Goal: Task Accomplishment & Management: Complete application form

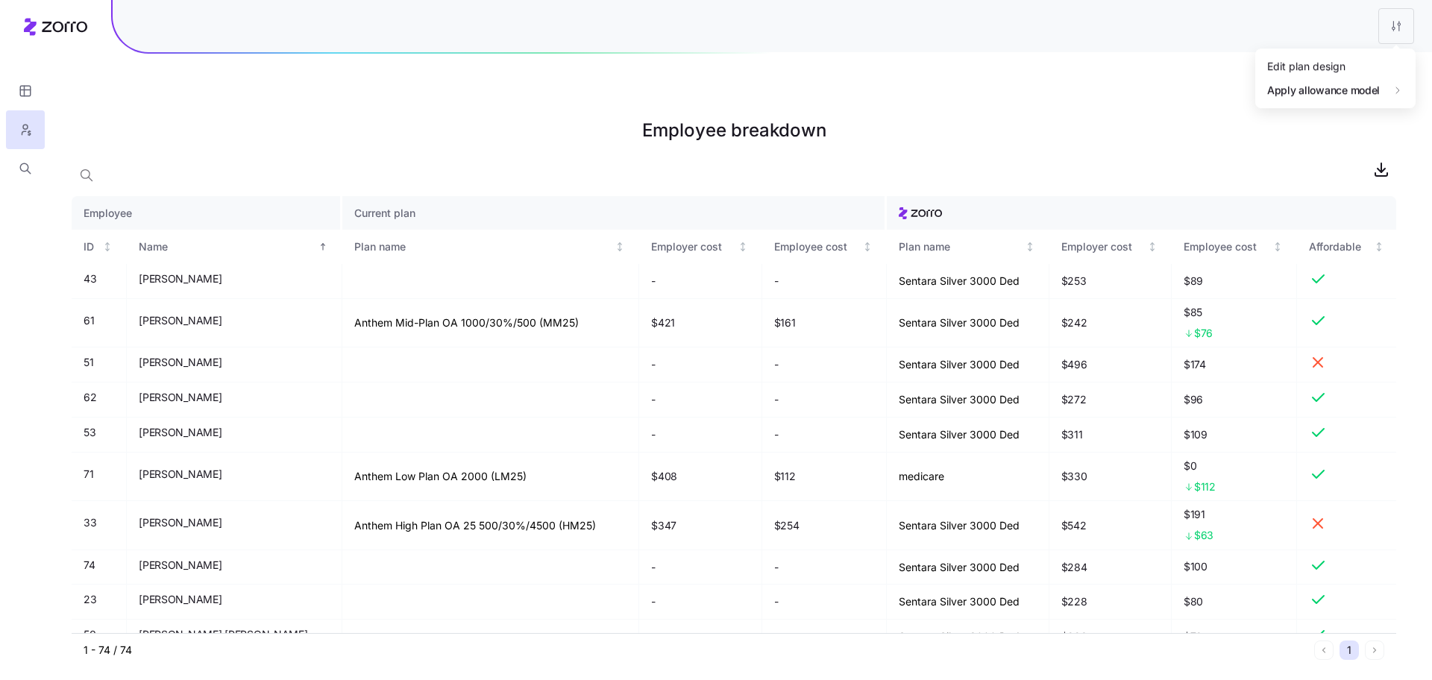
click at [1408, 16] on html "Employee breakdown Employee Current plan ID Name Plan name Employer cost Employ…" at bounding box center [716, 415] width 1432 height 830
click at [1334, 72] on div "Edit plan design" at bounding box center [1306, 66] width 78 height 16
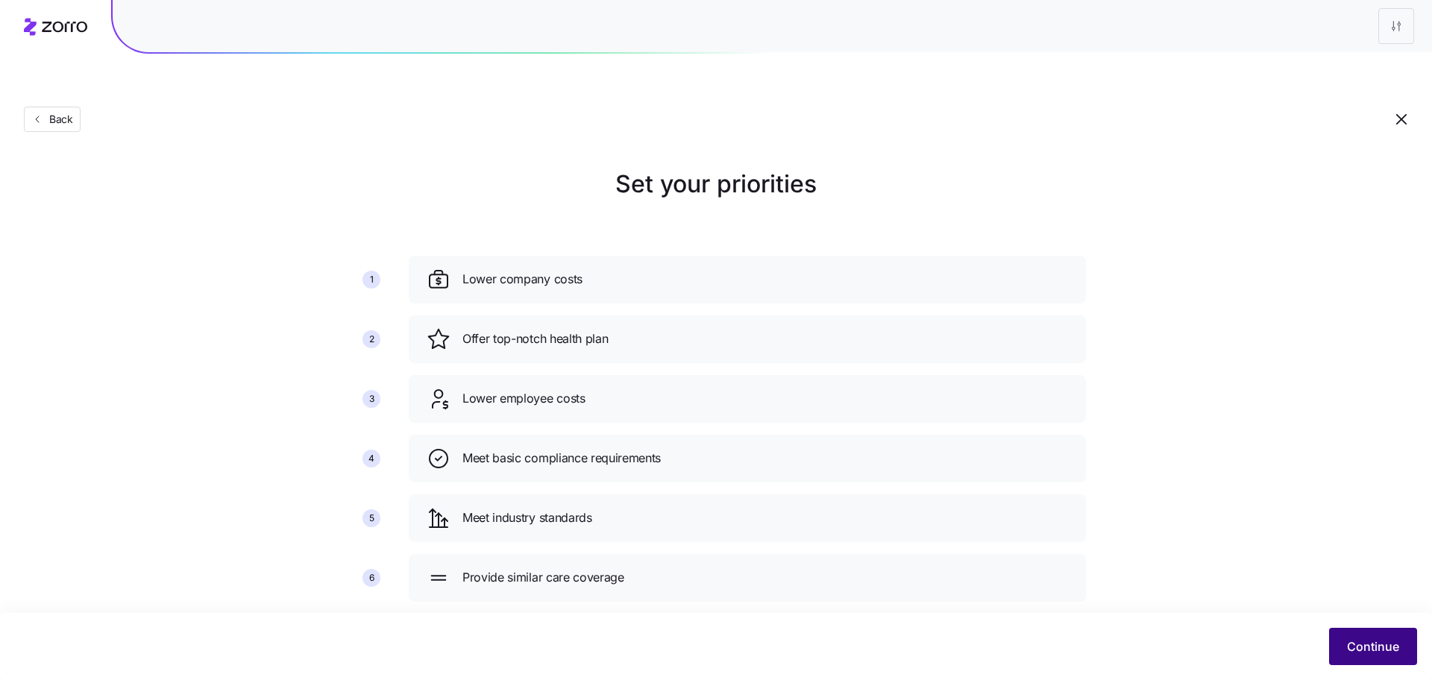
click at [1357, 635] on button "Continue" at bounding box center [1373, 646] width 88 height 37
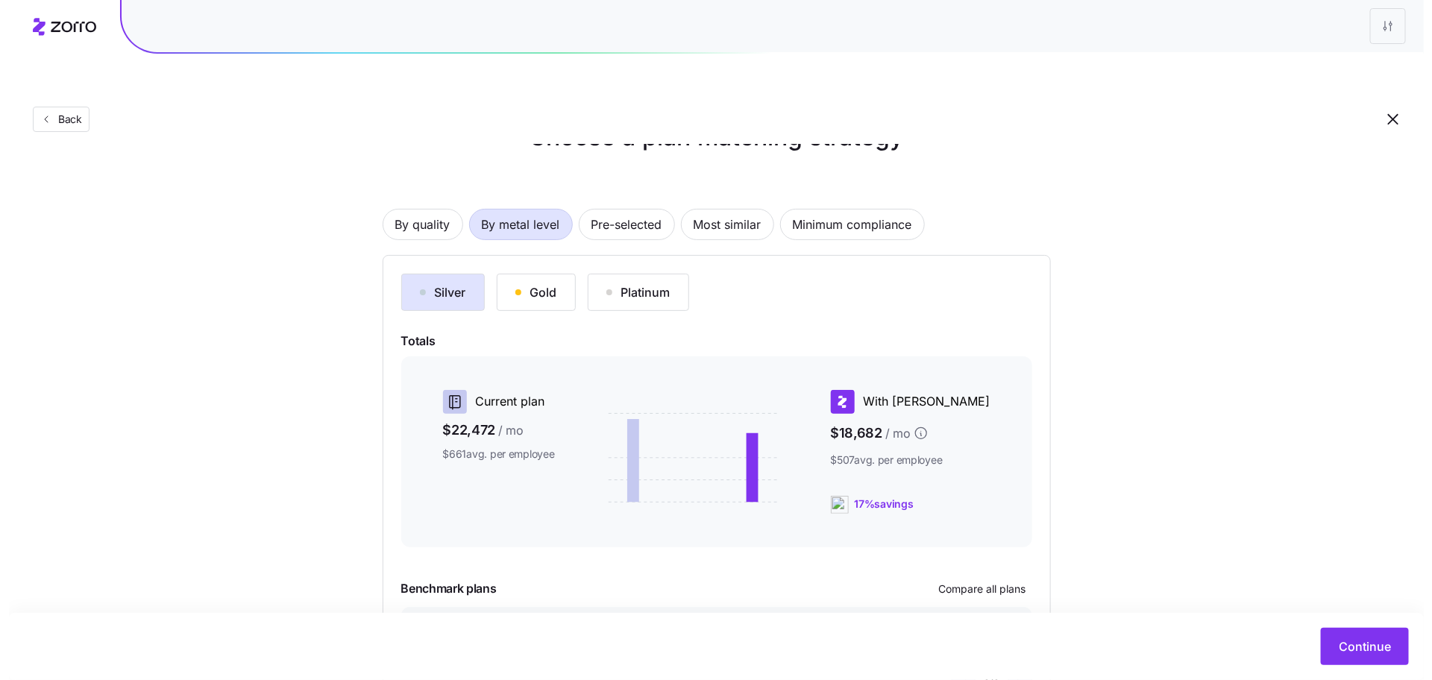
scroll to position [142, 0]
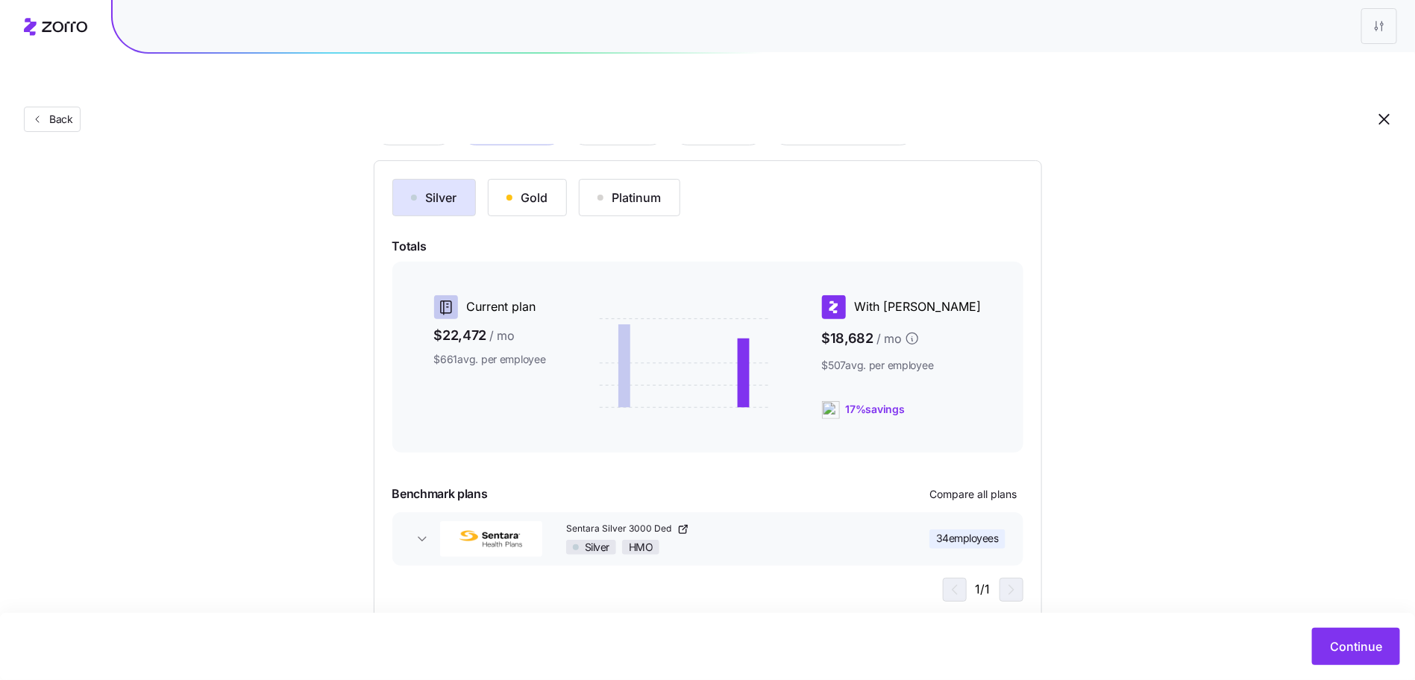
click at [985, 472] on div "Silver Gold Platinum Totals Current plan $22,472 / mo $661 avg. per employee Wi…" at bounding box center [707, 390] width 631 height 423
click at [985, 483] on button "Compare all plans" at bounding box center [973, 495] width 99 height 24
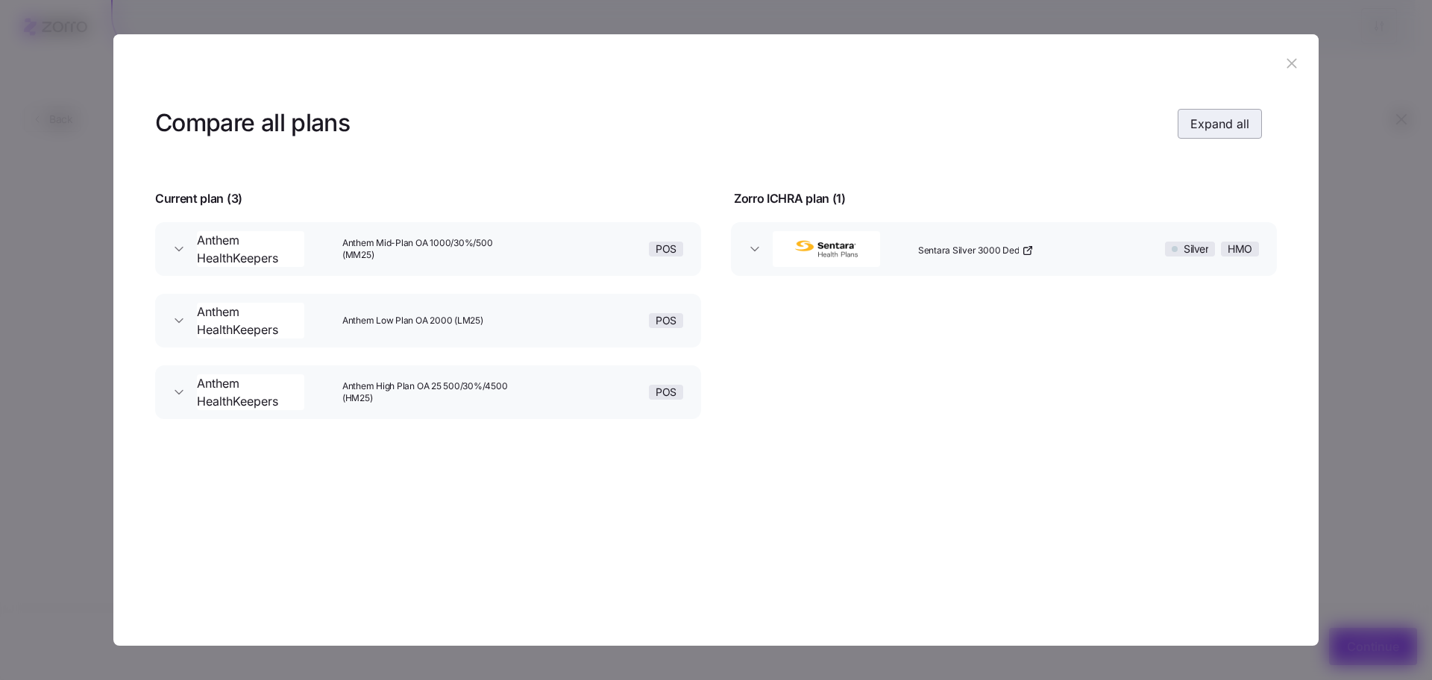
click at [1233, 135] on button "Expand all" at bounding box center [1220, 124] width 84 height 30
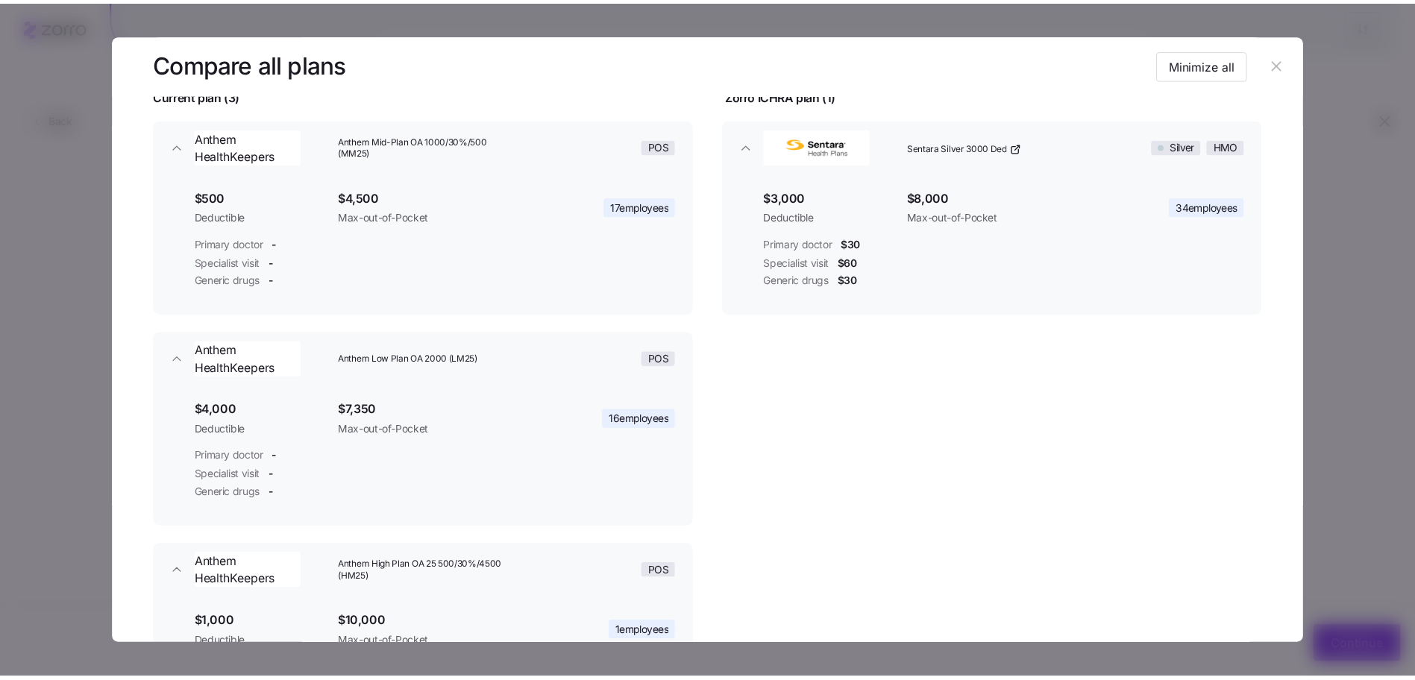
scroll to position [102, 0]
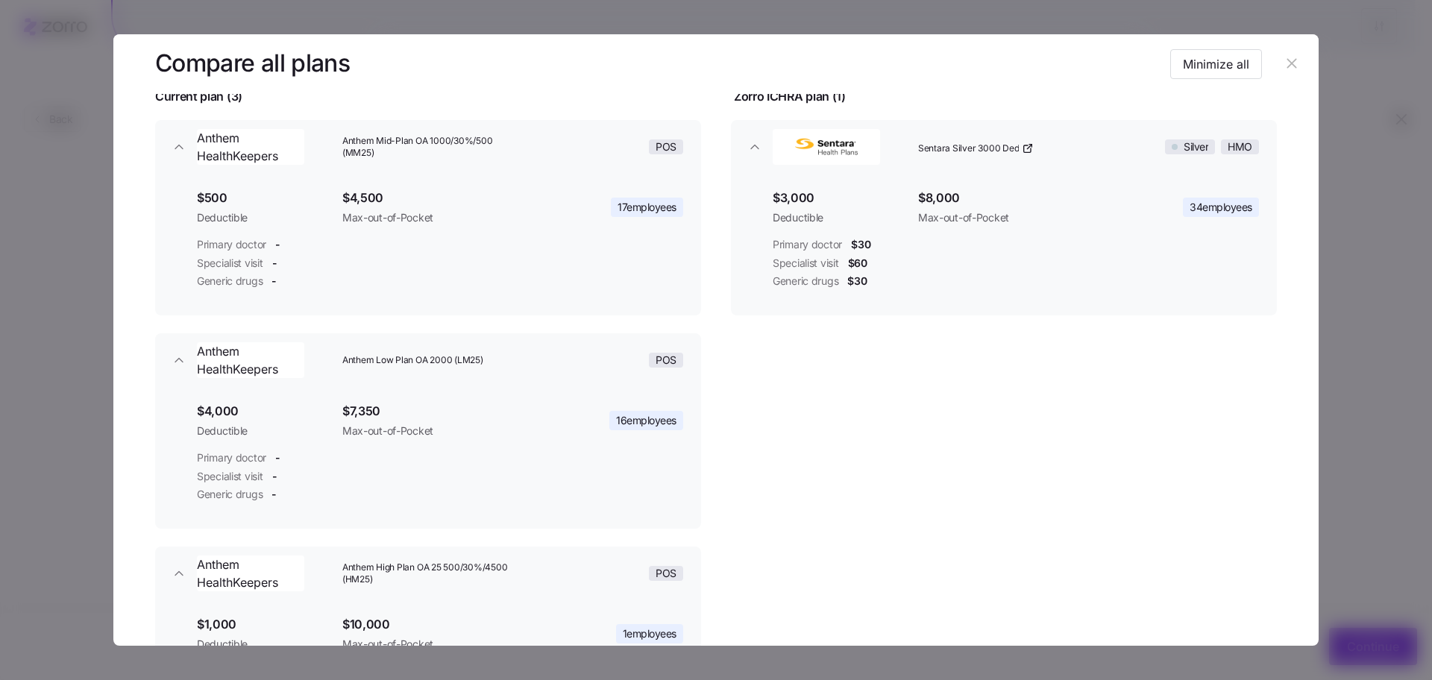
click at [1292, 56] on icon "button" at bounding box center [1292, 63] width 16 height 16
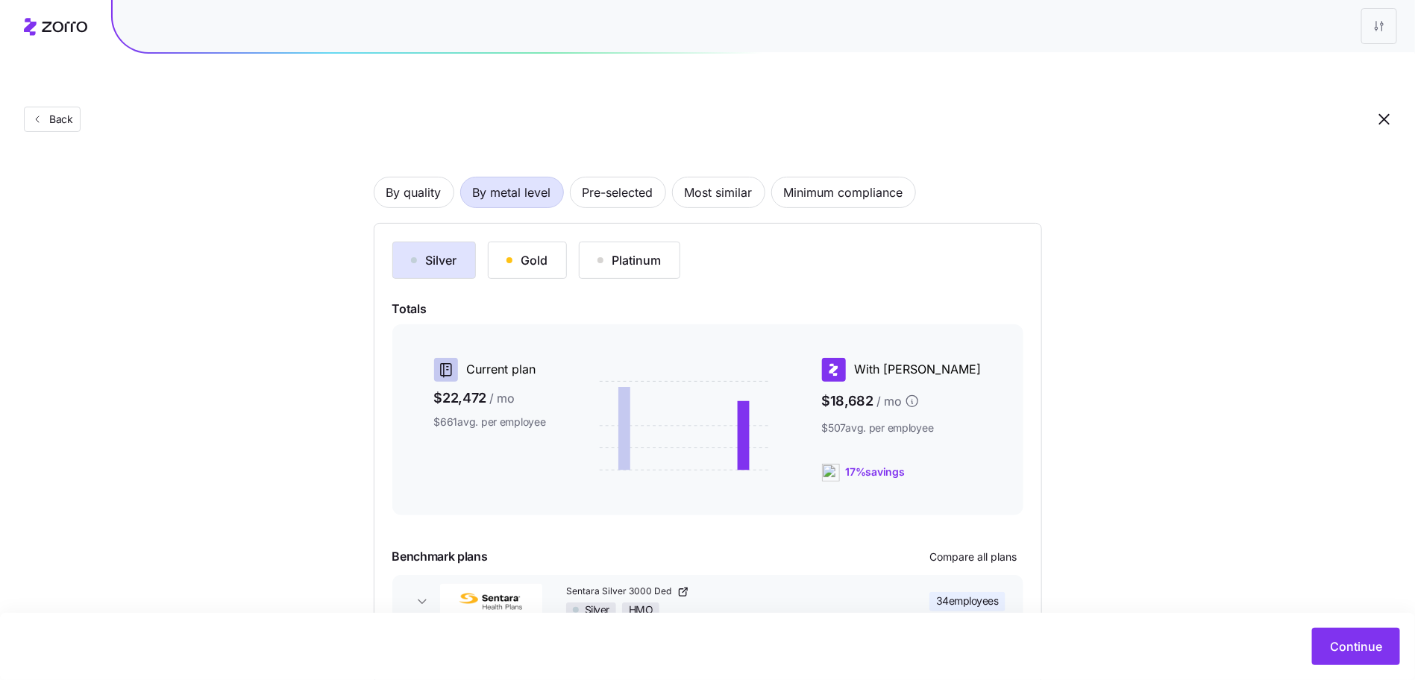
scroll to position [0, 0]
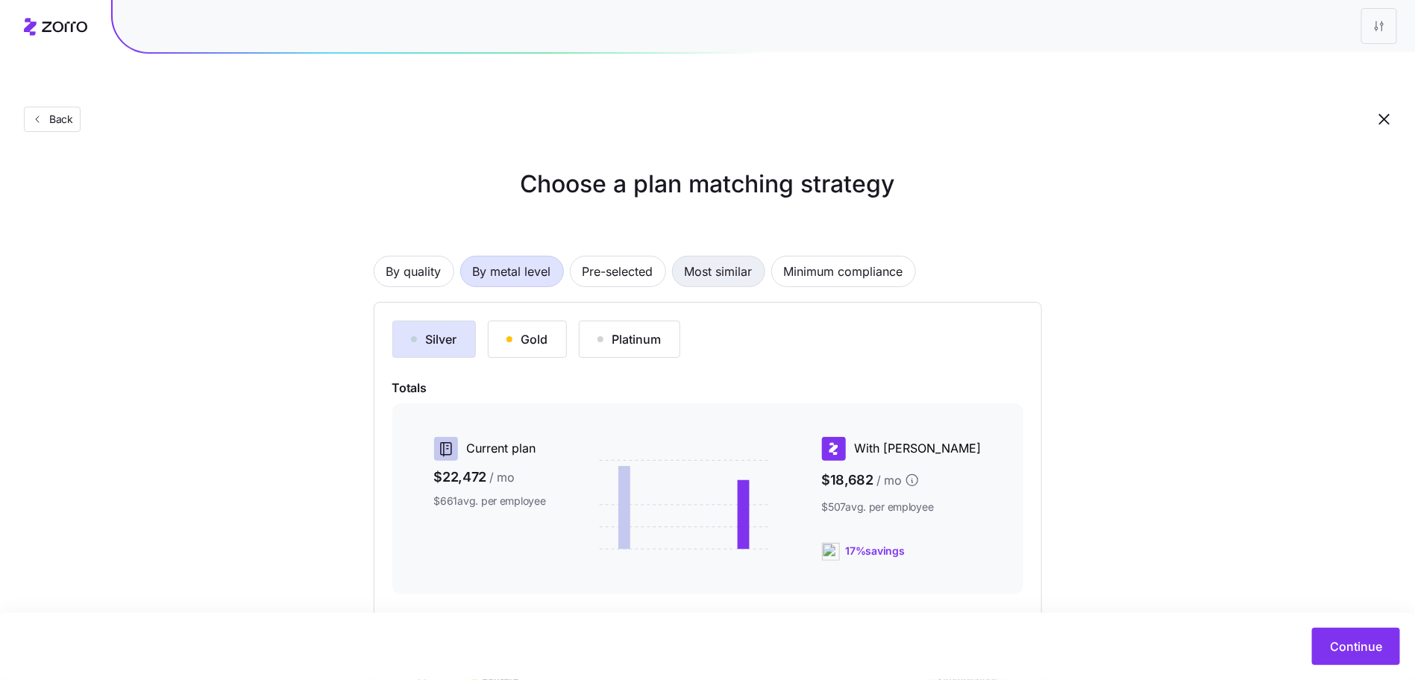
click at [733, 257] on span "Most similar" at bounding box center [719, 272] width 68 height 30
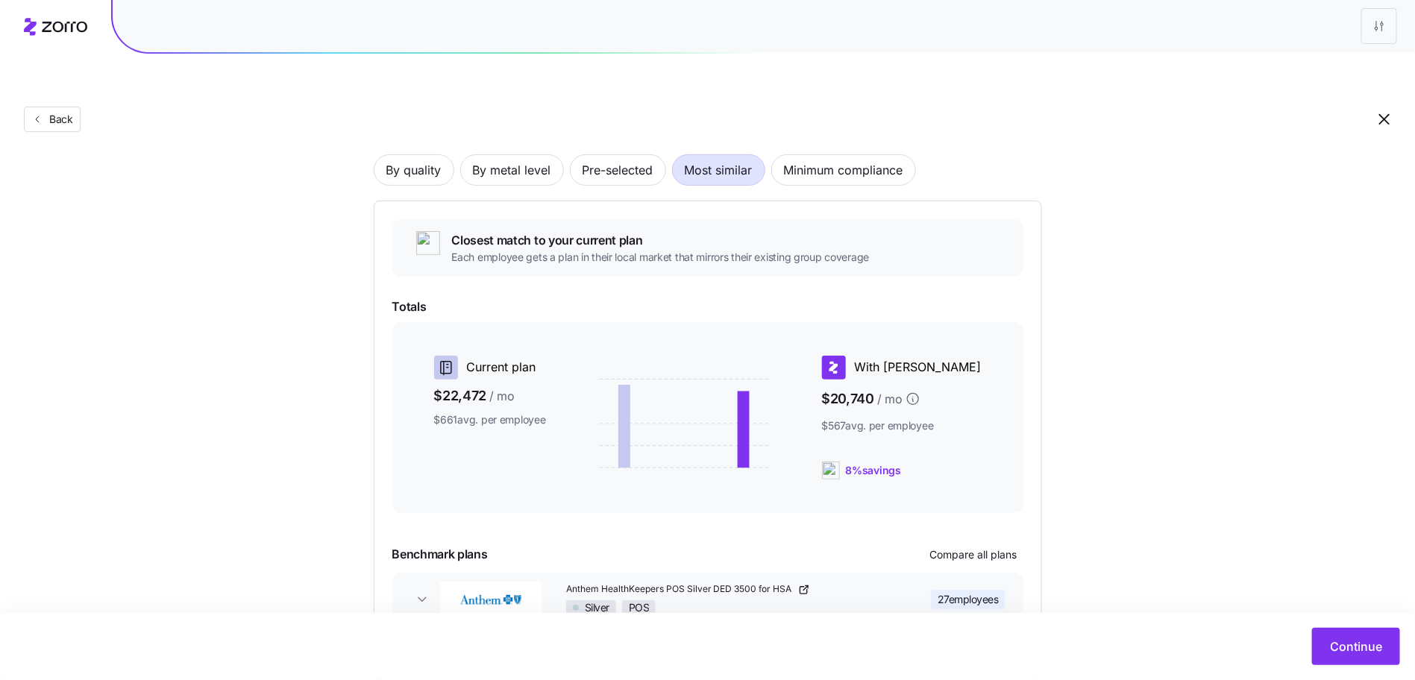
scroll to position [113, 0]
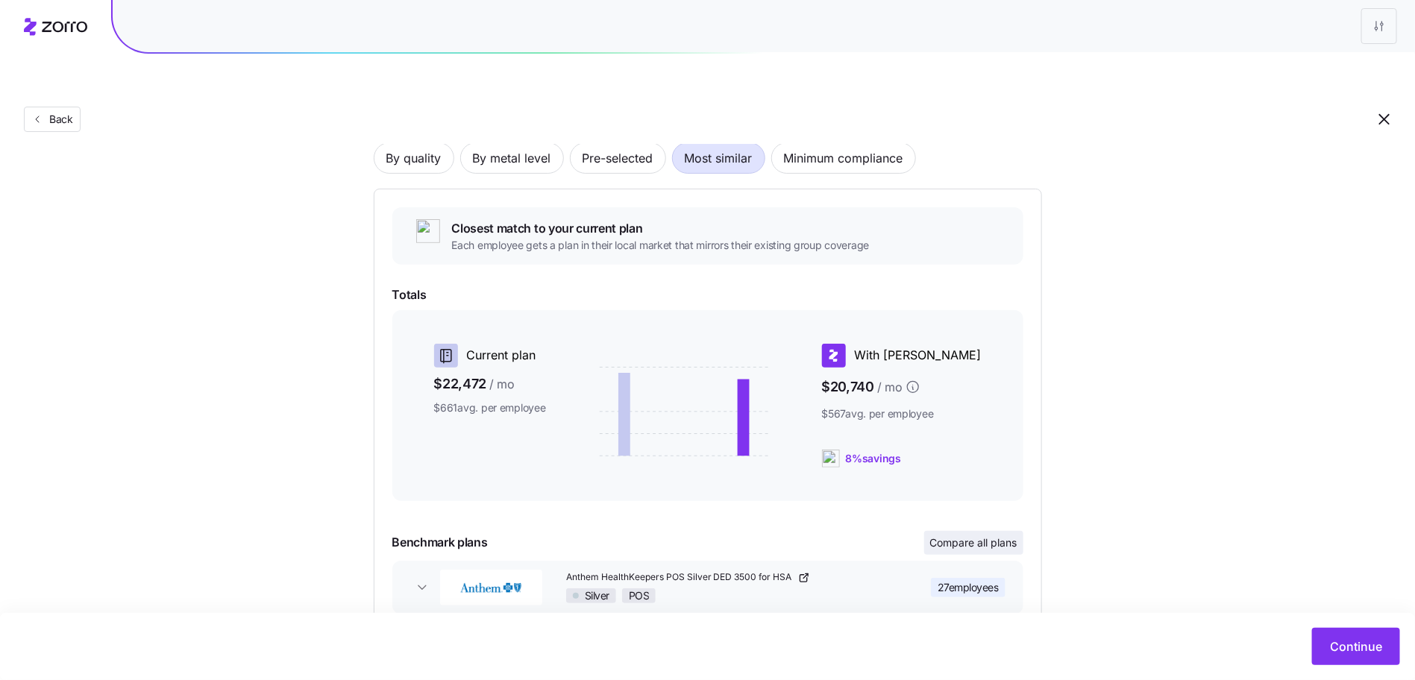
click at [930, 536] on span "Compare all plans" at bounding box center [973, 543] width 87 height 15
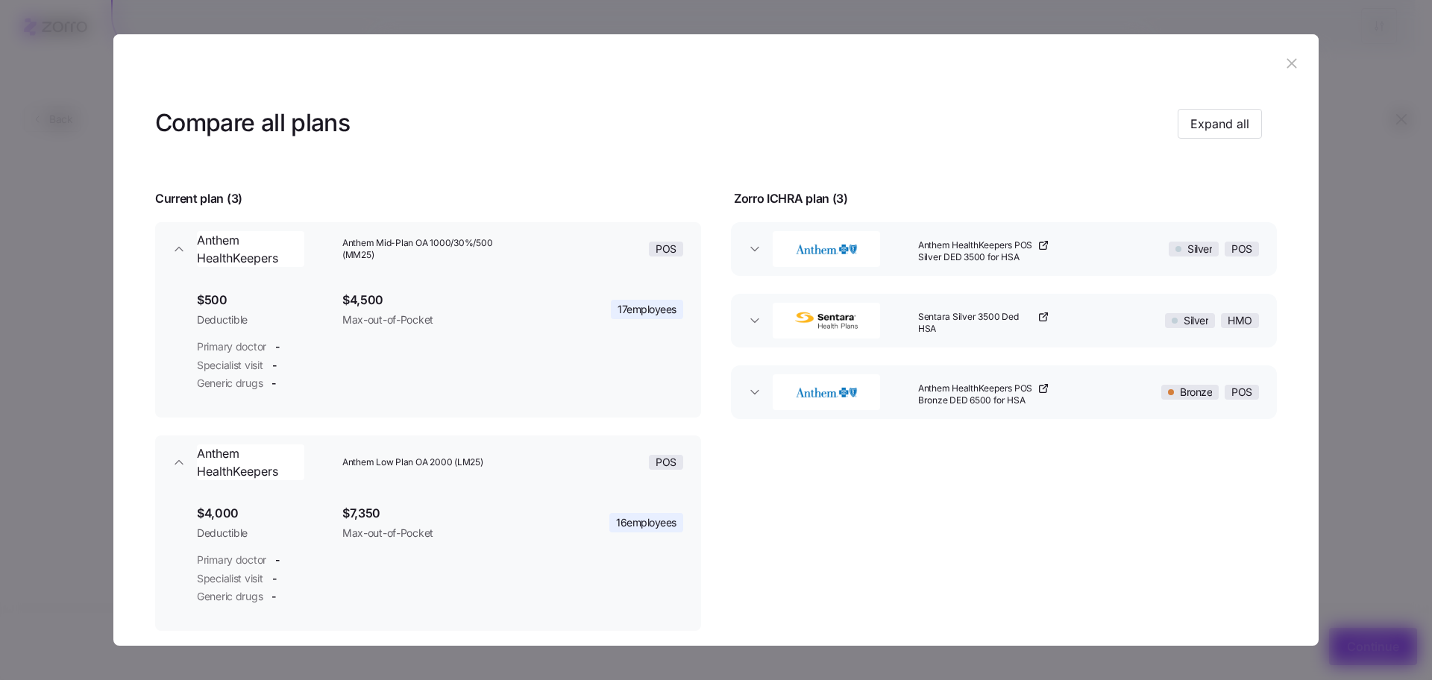
click at [1294, 51] on header at bounding box center [716, 64] width 1206 height 60
click at [1285, 57] on icon "button" at bounding box center [1292, 63] width 16 height 16
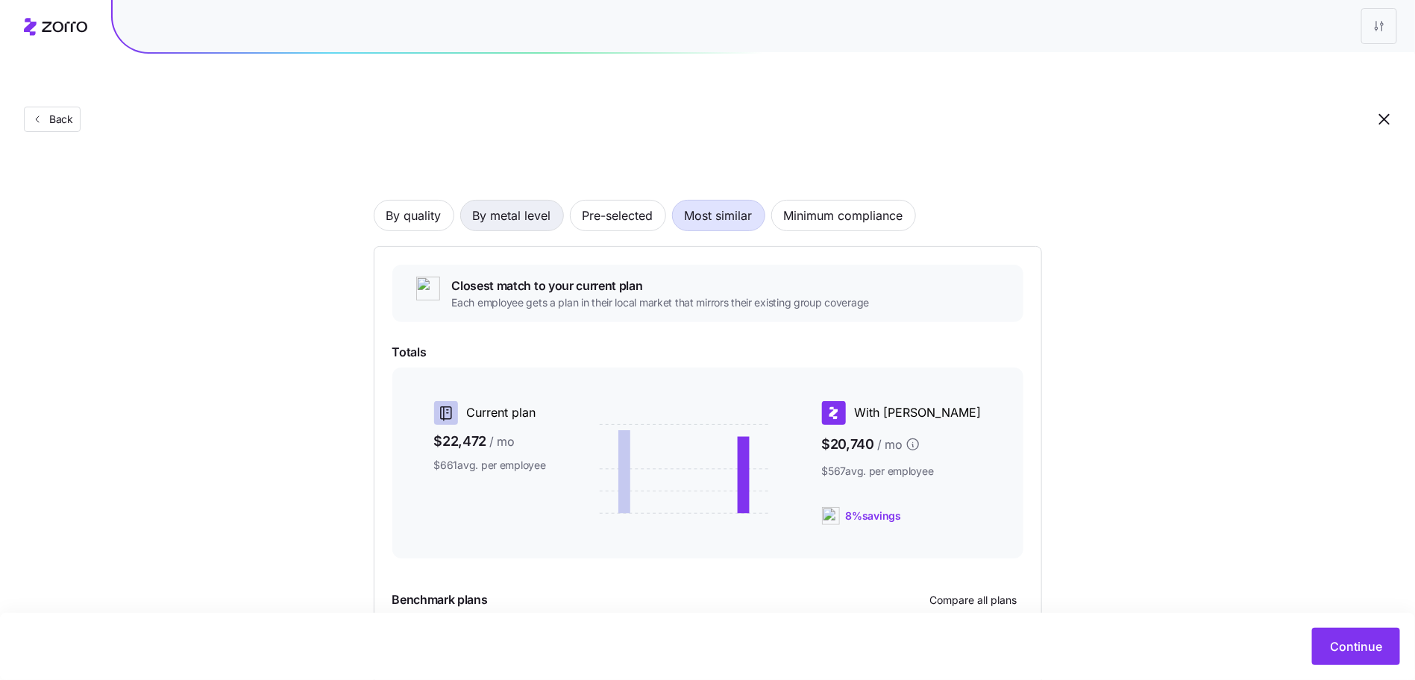
scroll to position [0, 0]
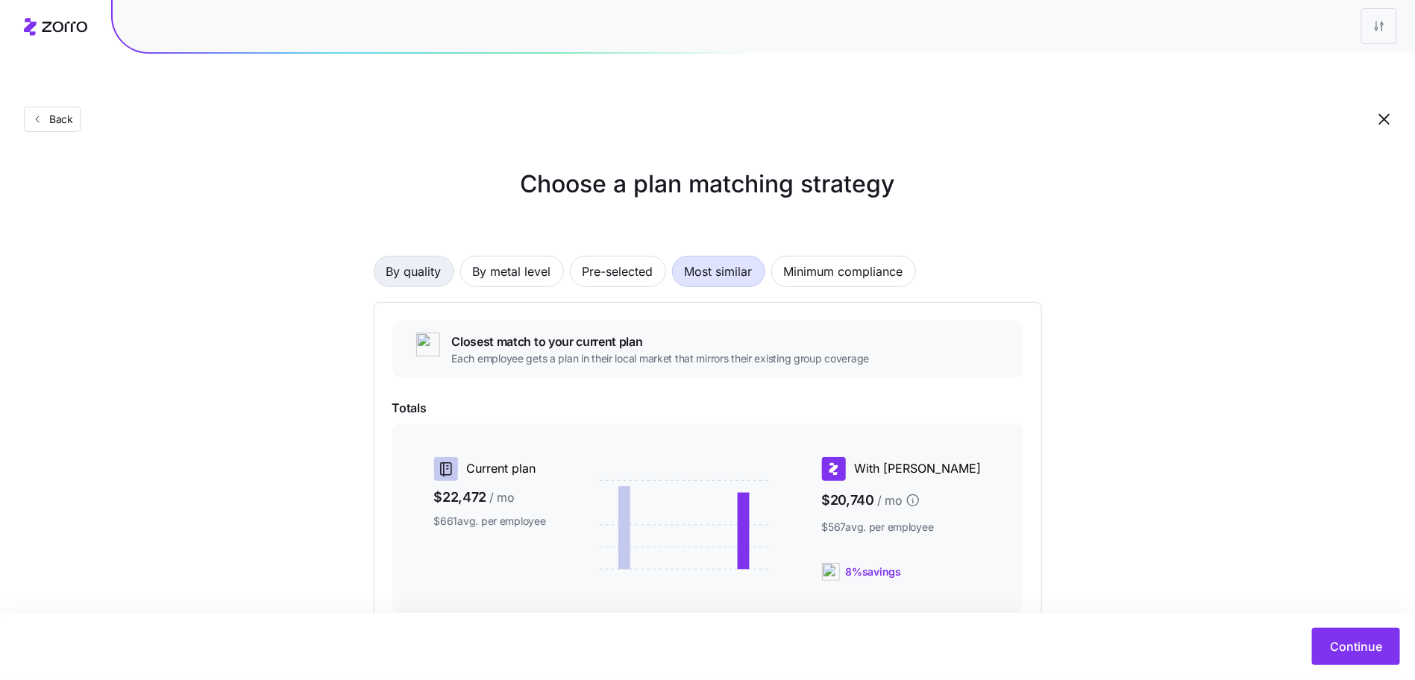
click at [445, 256] on button "By quality" at bounding box center [414, 271] width 81 height 31
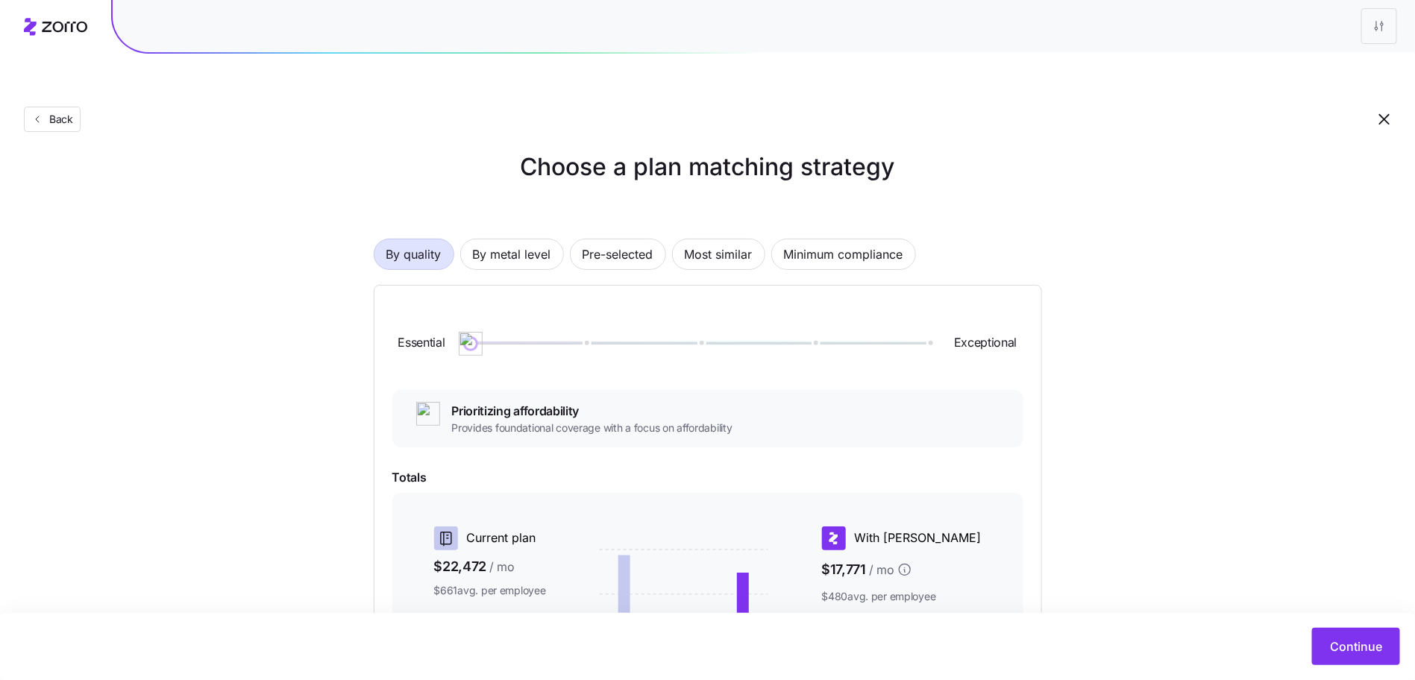
scroll to position [43, 0]
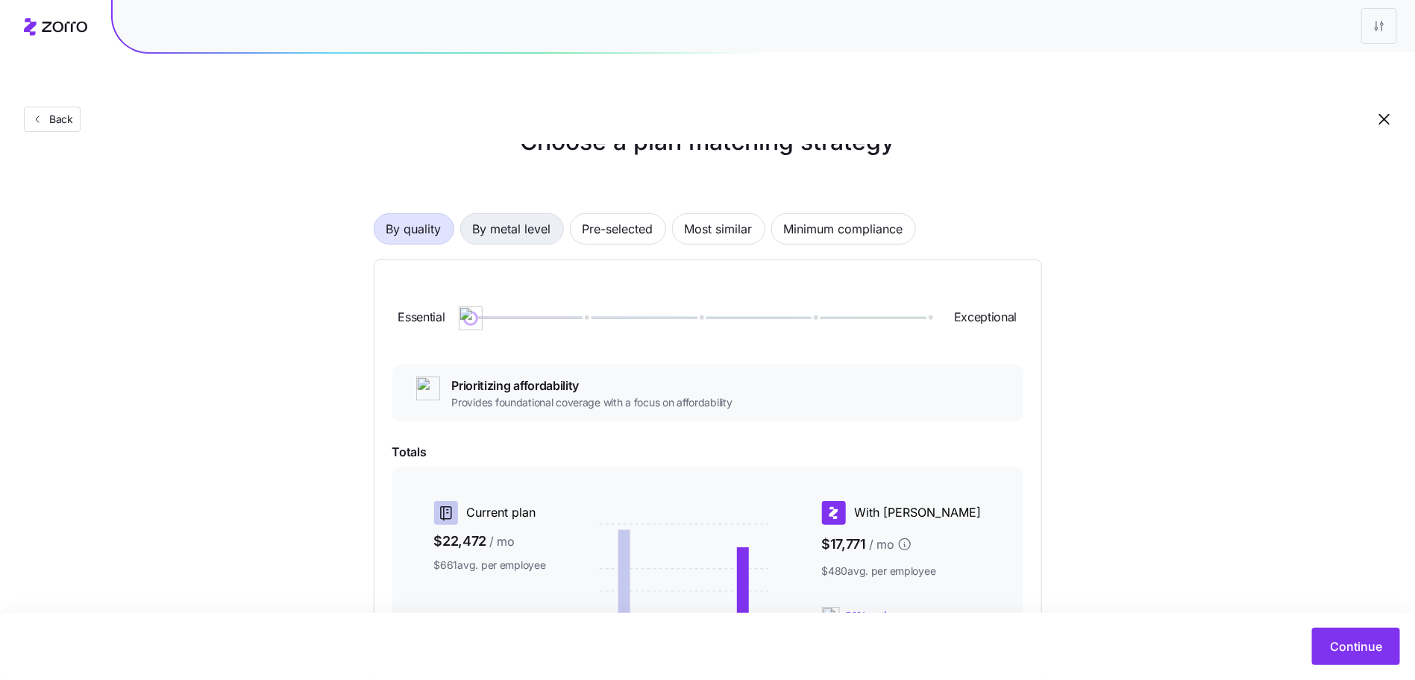
click at [524, 214] on span "By metal level" at bounding box center [512, 229] width 78 height 30
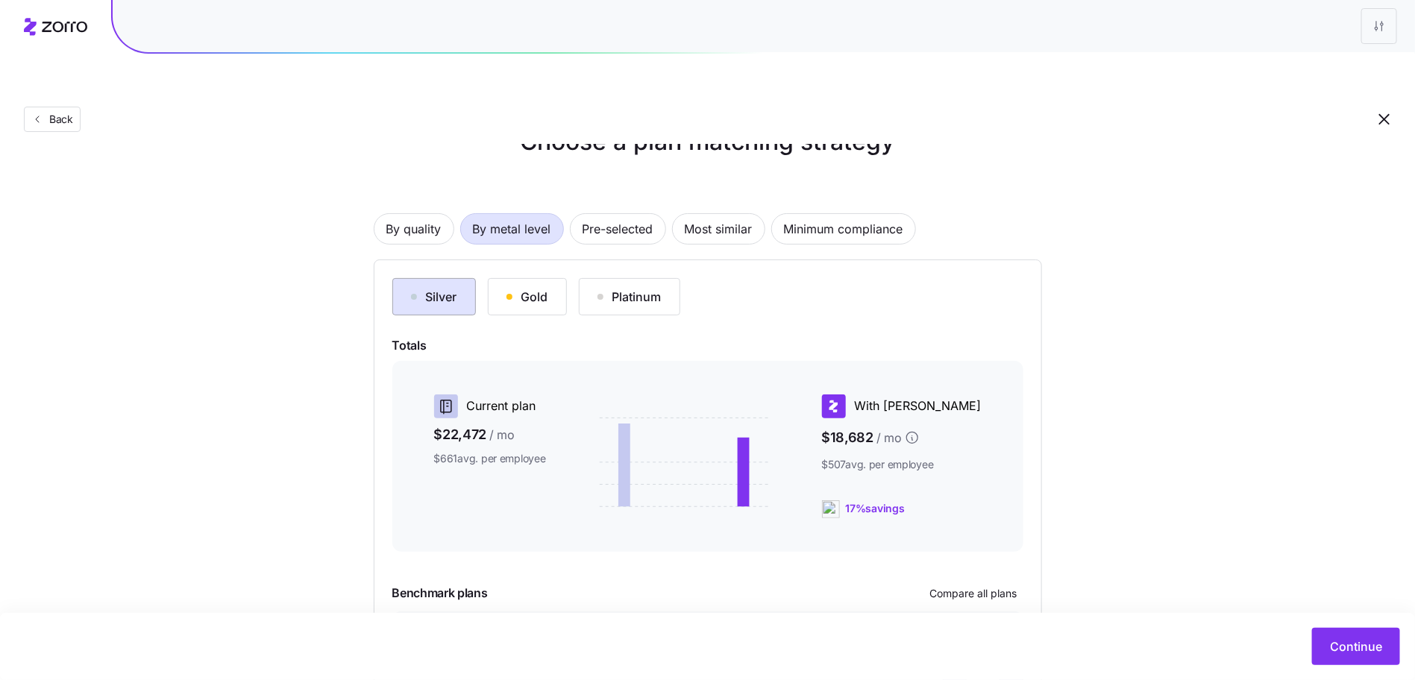
click at [429, 278] on button "Silver" at bounding box center [434, 296] width 84 height 37
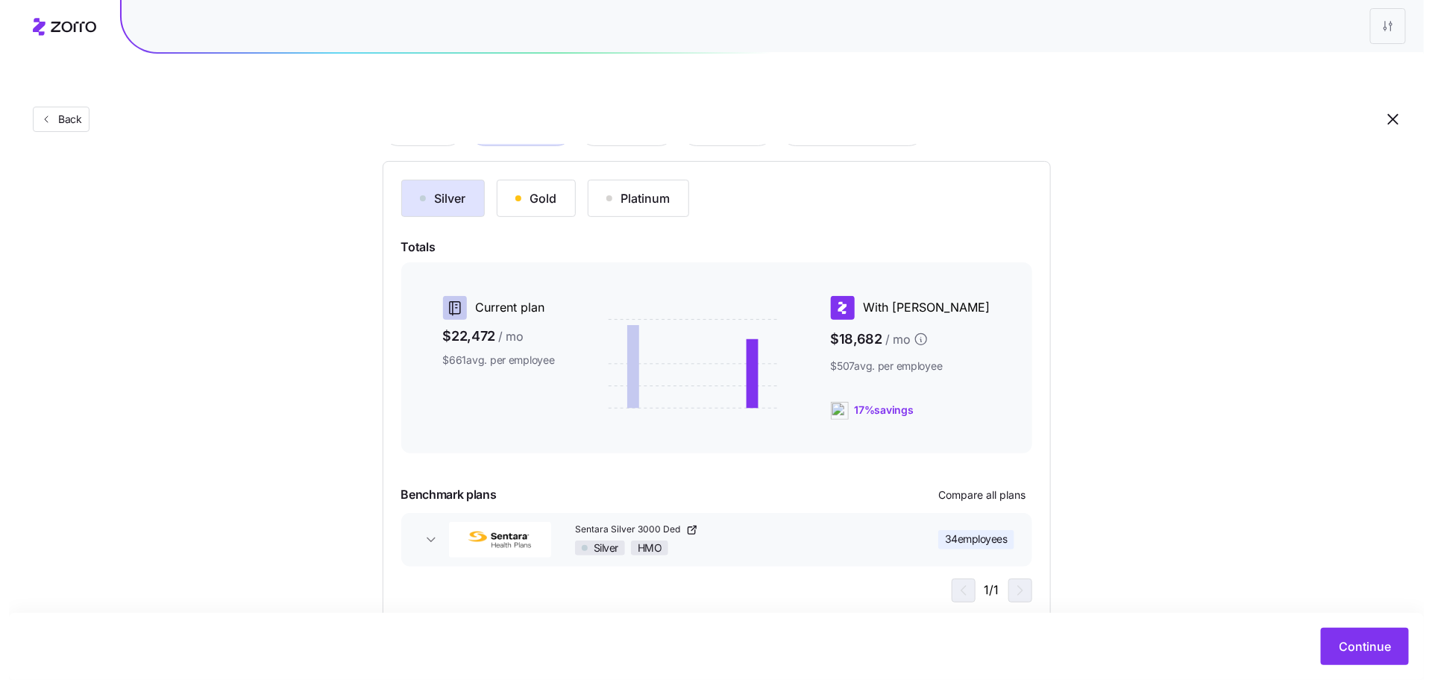
scroll to position [142, 0]
click at [971, 487] on span "Compare all plans" at bounding box center [973, 494] width 87 height 15
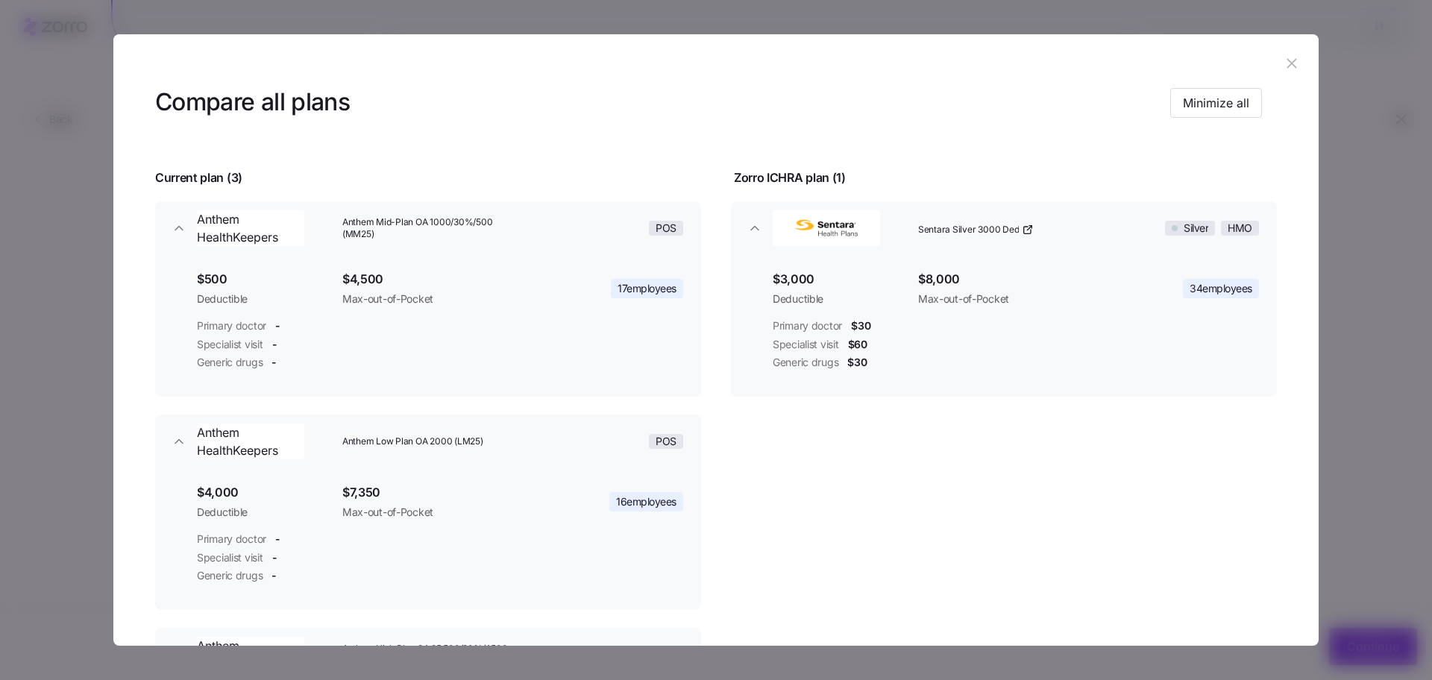
scroll to position [119, 0]
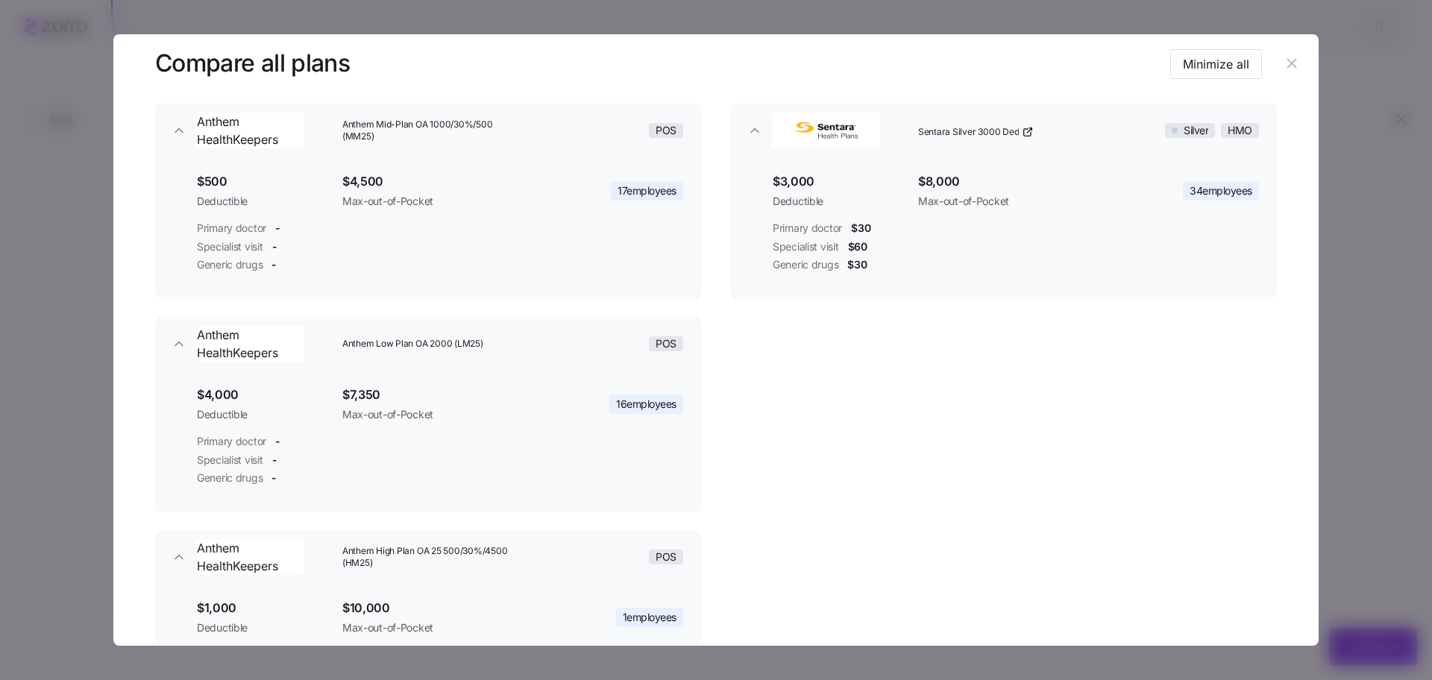
click at [1290, 64] on icon "button" at bounding box center [1292, 63] width 16 height 16
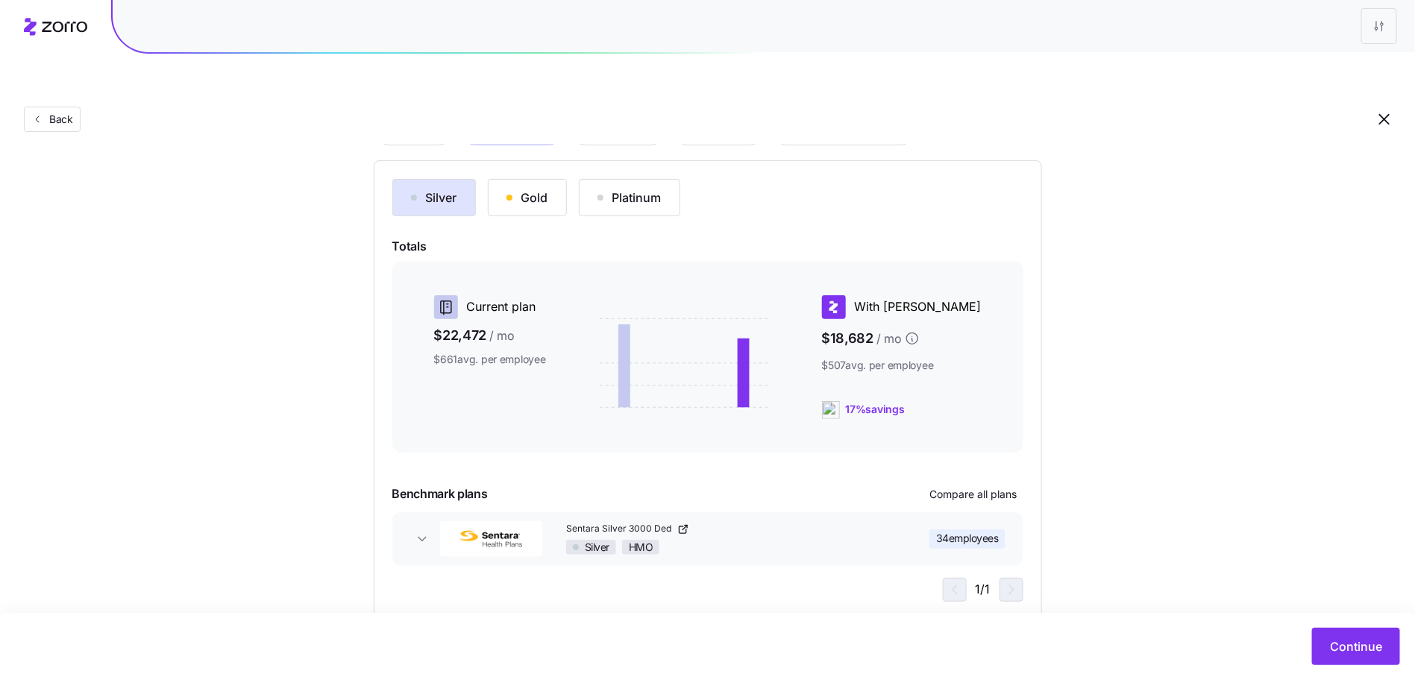
click at [486, 179] on div "Silver Gold Platinum" at bounding box center [707, 197] width 631 height 37
click at [504, 179] on button "Gold" at bounding box center [527, 197] width 79 height 37
drag, startPoint x: 961, startPoint y: 442, endPoint x: 965, endPoint y: 464, distance: 22.8
click at [961, 441] on div "Silver Gold Platinum Totals Current plan $22,472 / mo $661 avg. per employee Wi…" at bounding box center [707, 390] width 631 height 423
click at [967, 476] on div "Silver Gold Platinum Totals Current plan $22,472 / mo $661 avg. per employee Wi…" at bounding box center [707, 390] width 631 height 423
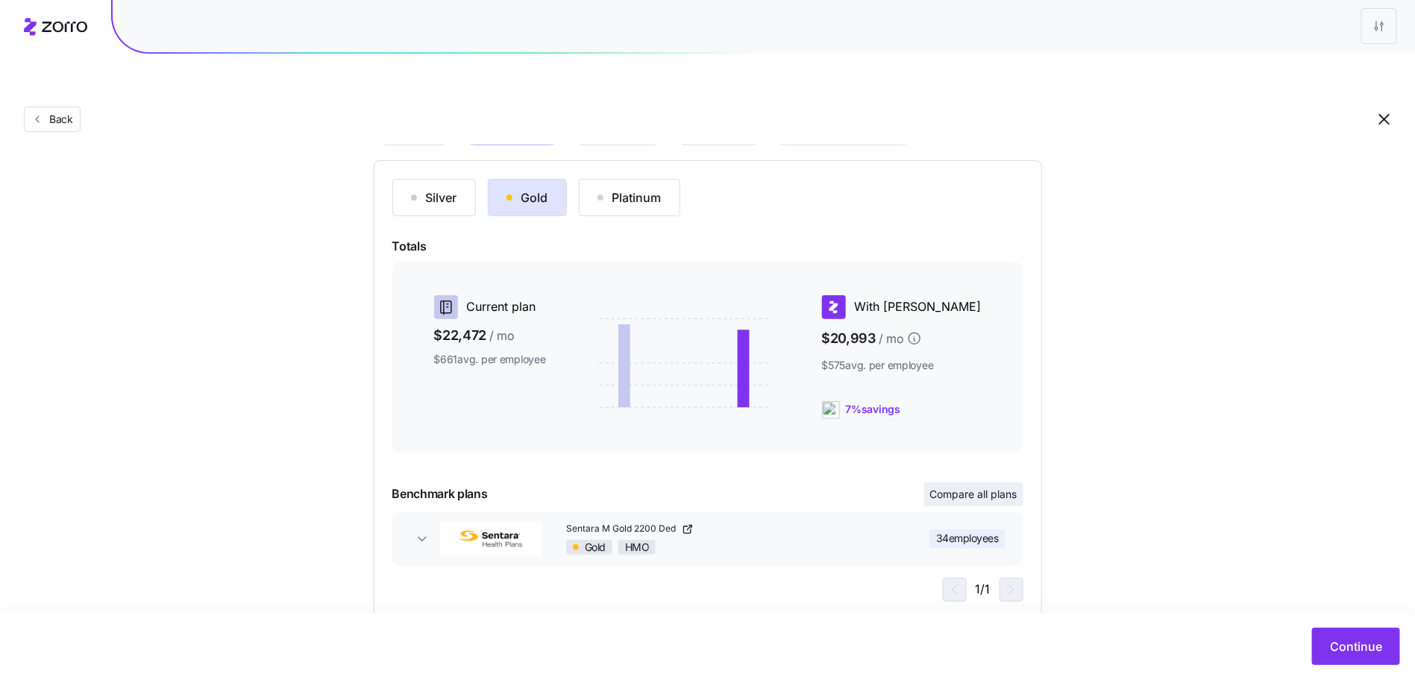
click at [968, 483] on button "Compare all plans" at bounding box center [973, 495] width 99 height 24
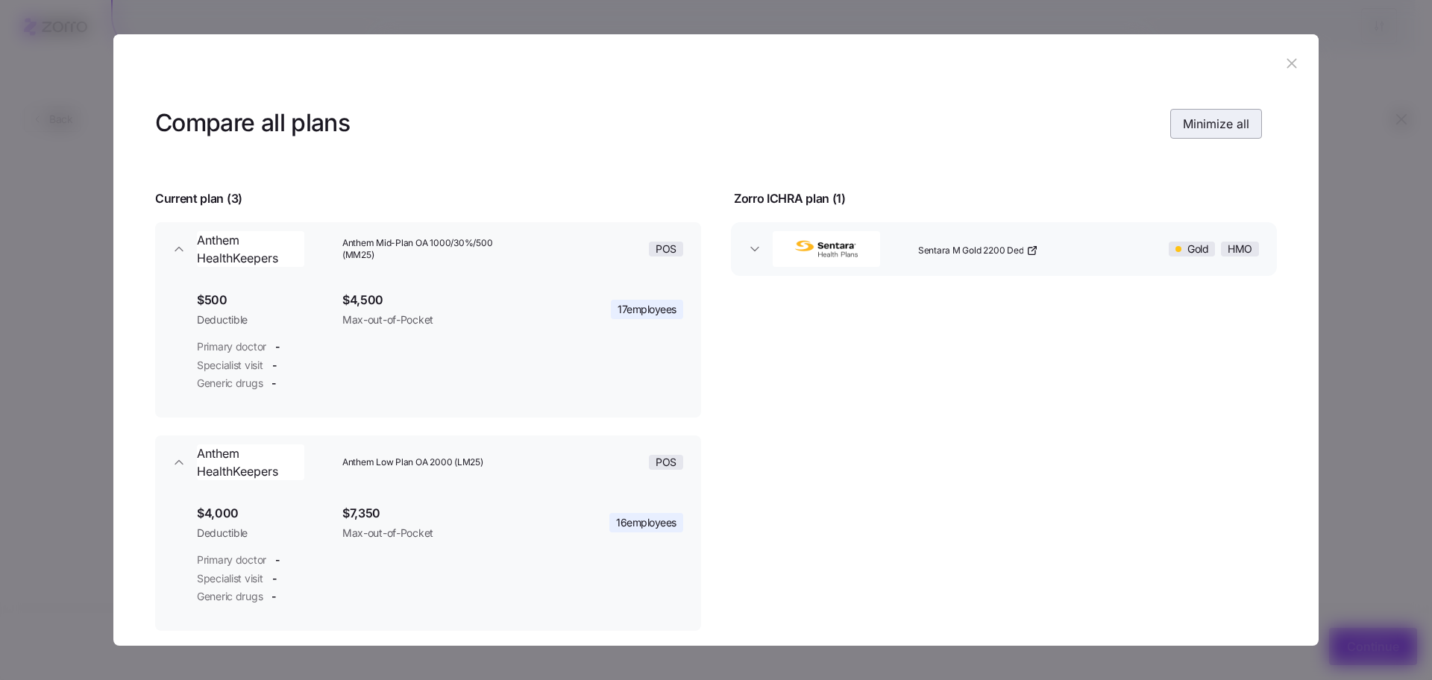
click at [1194, 125] on span "Minimize all" at bounding box center [1216, 124] width 66 height 18
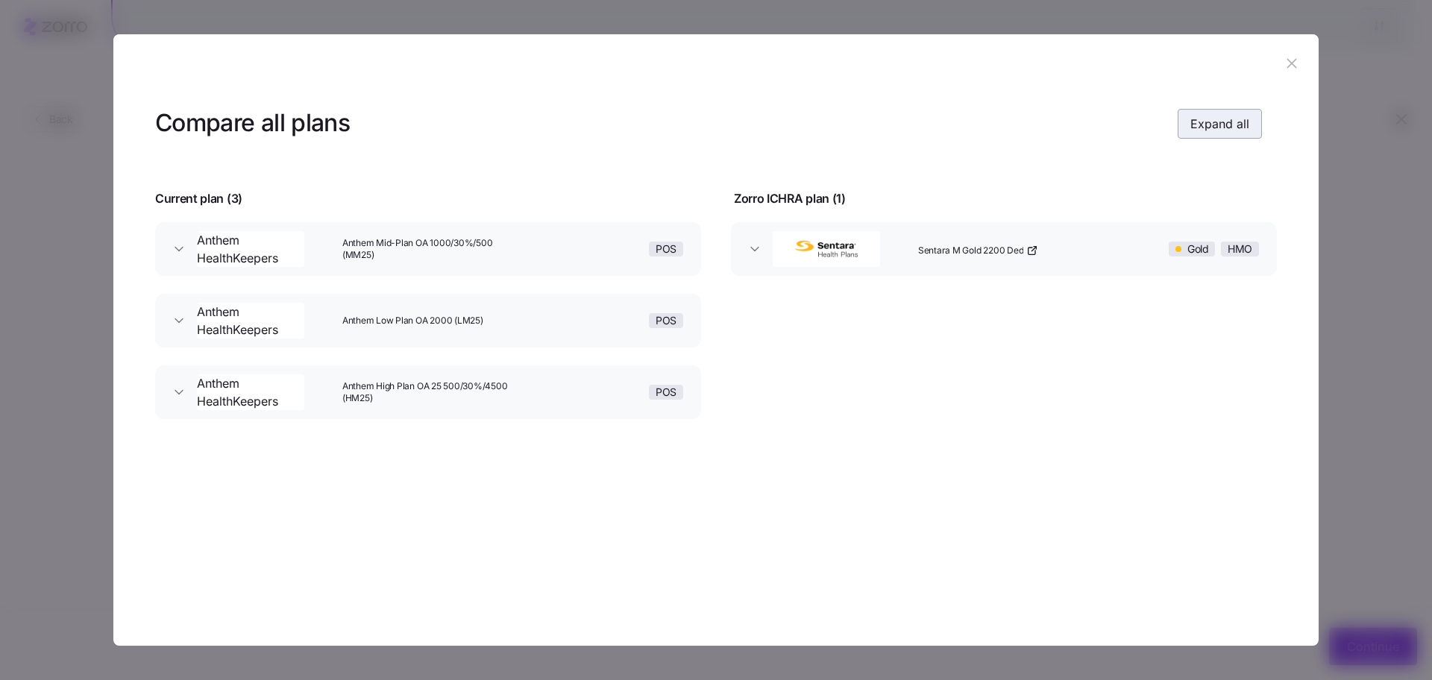
click at [1194, 125] on span "Expand all" at bounding box center [1220, 124] width 59 height 18
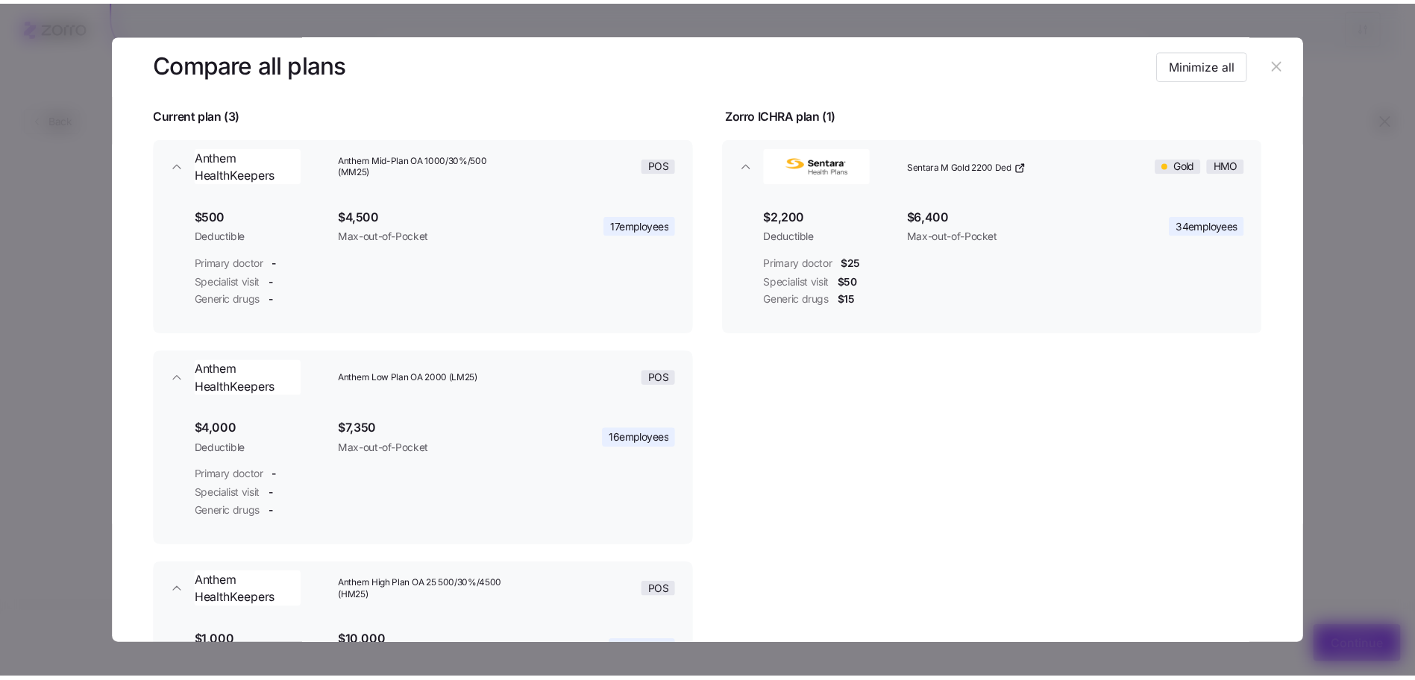
scroll to position [96, 0]
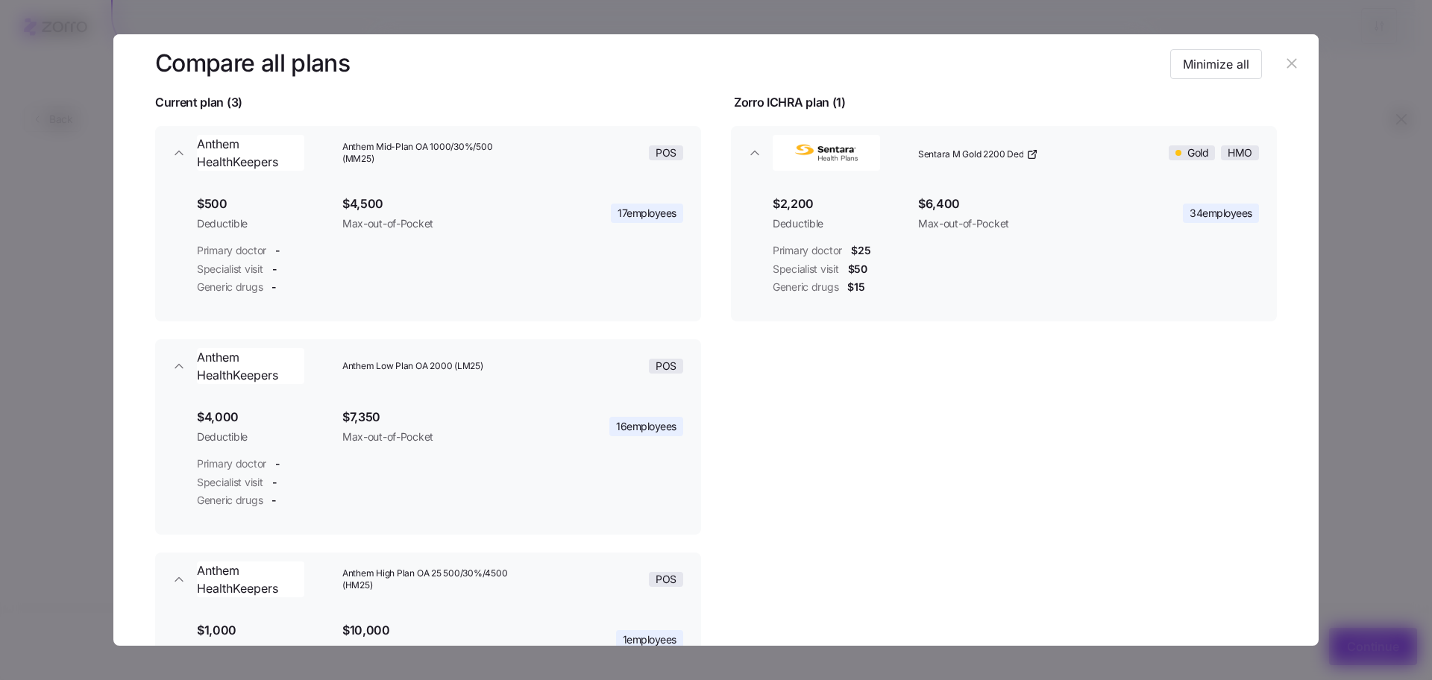
click at [1288, 66] on icon "button" at bounding box center [1292, 63] width 16 height 16
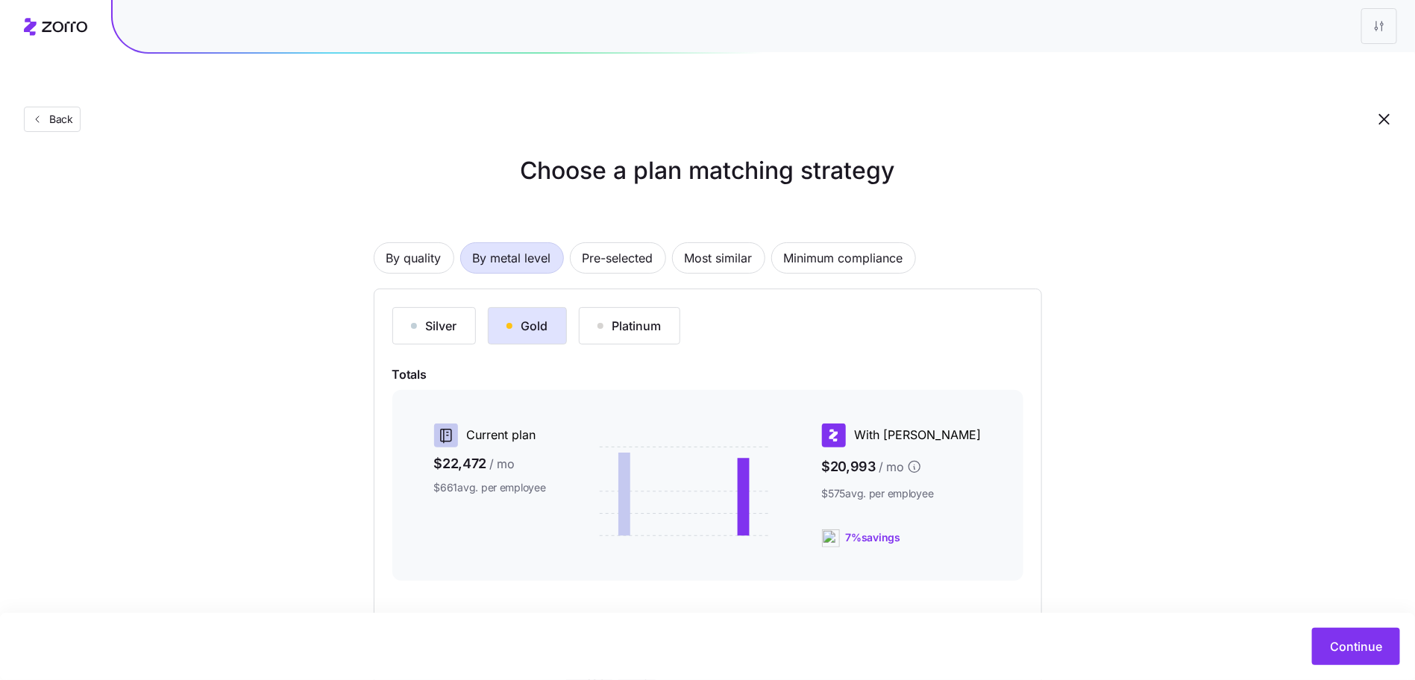
scroll to position [0, 0]
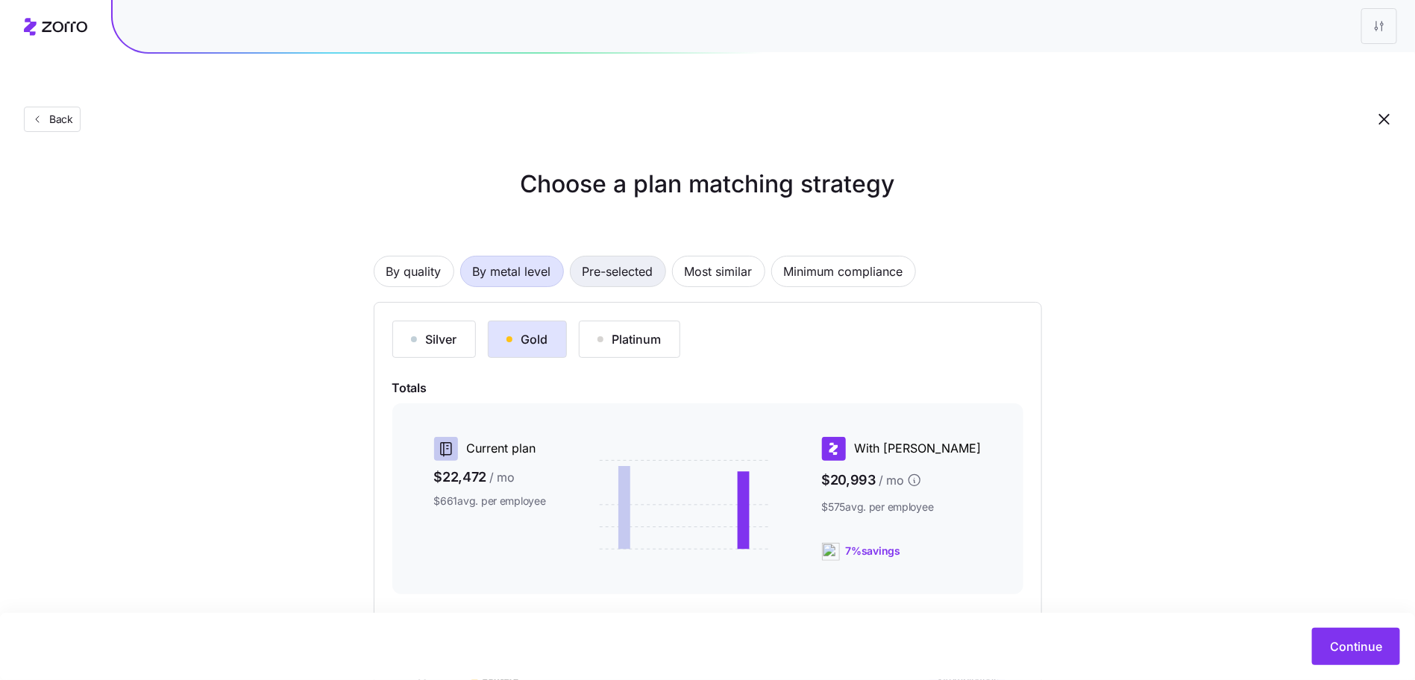
drag, startPoint x: 624, startPoint y: 257, endPoint x: 635, endPoint y: 251, distance: 12.0
click at [624, 257] on div "By quality By metal level Pre-selected Most similar Minimum compliance Silver G…" at bounding box center [708, 485] width 668 height 554
click at [712, 257] on span "Most similar" at bounding box center [719, 272] width 68 height 30
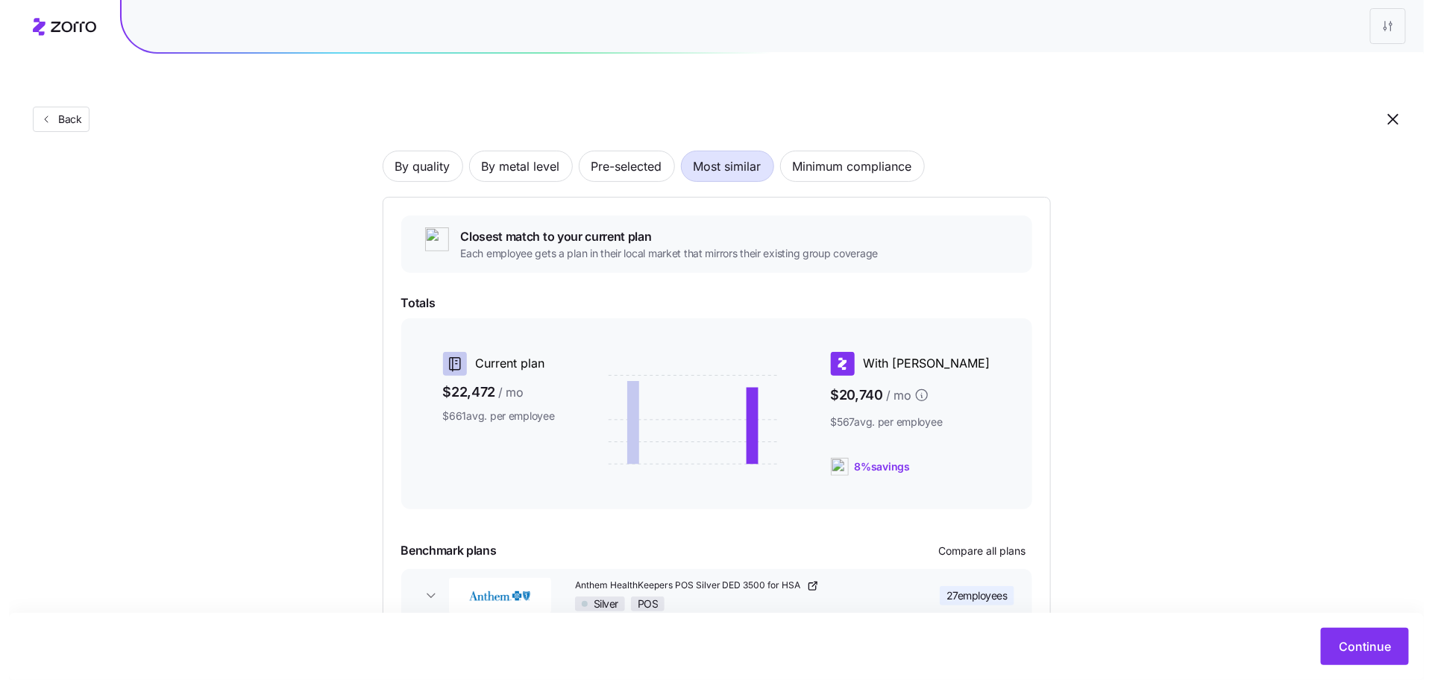
scroll to position [162, 0]
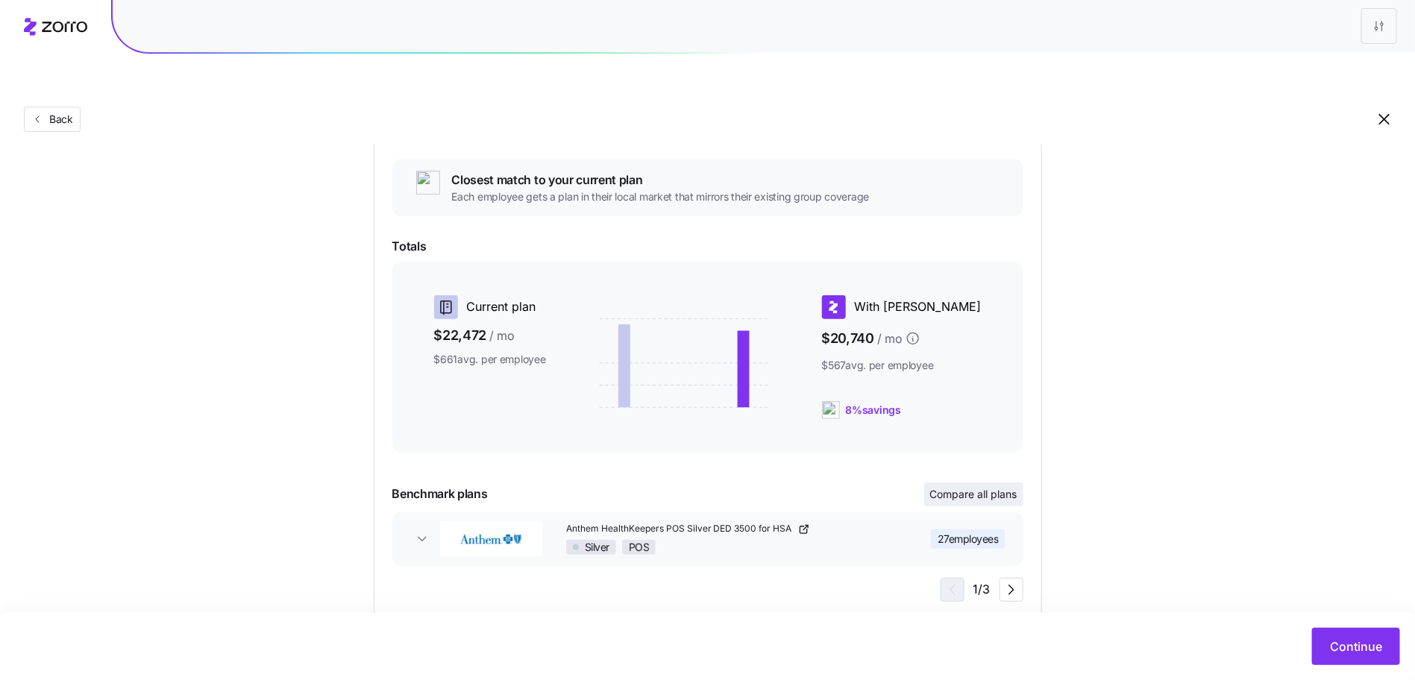
click at [962, 487] on span "Compare all plans" at bounding box center [973, 494] width 87 height 15
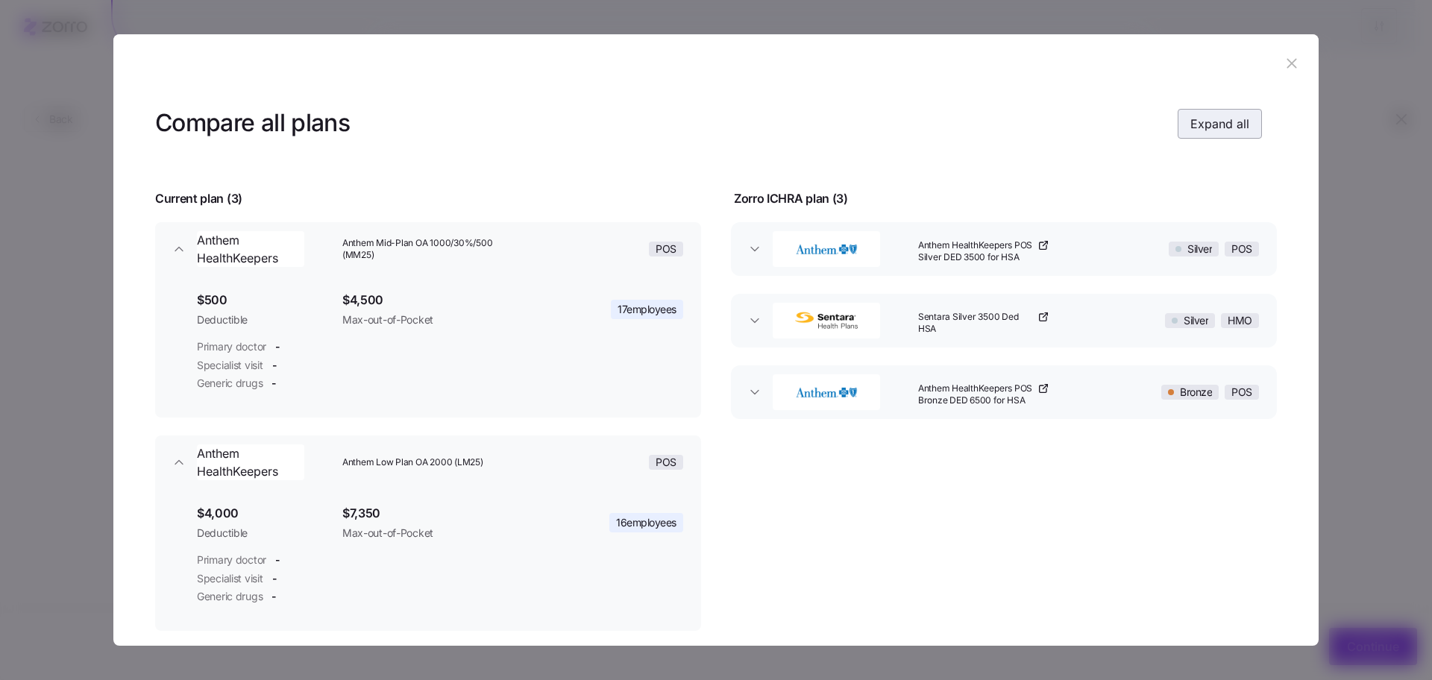
click at [1213, 125] on span "Expand all" at bounding box center [1220, 124] width 59 height 18
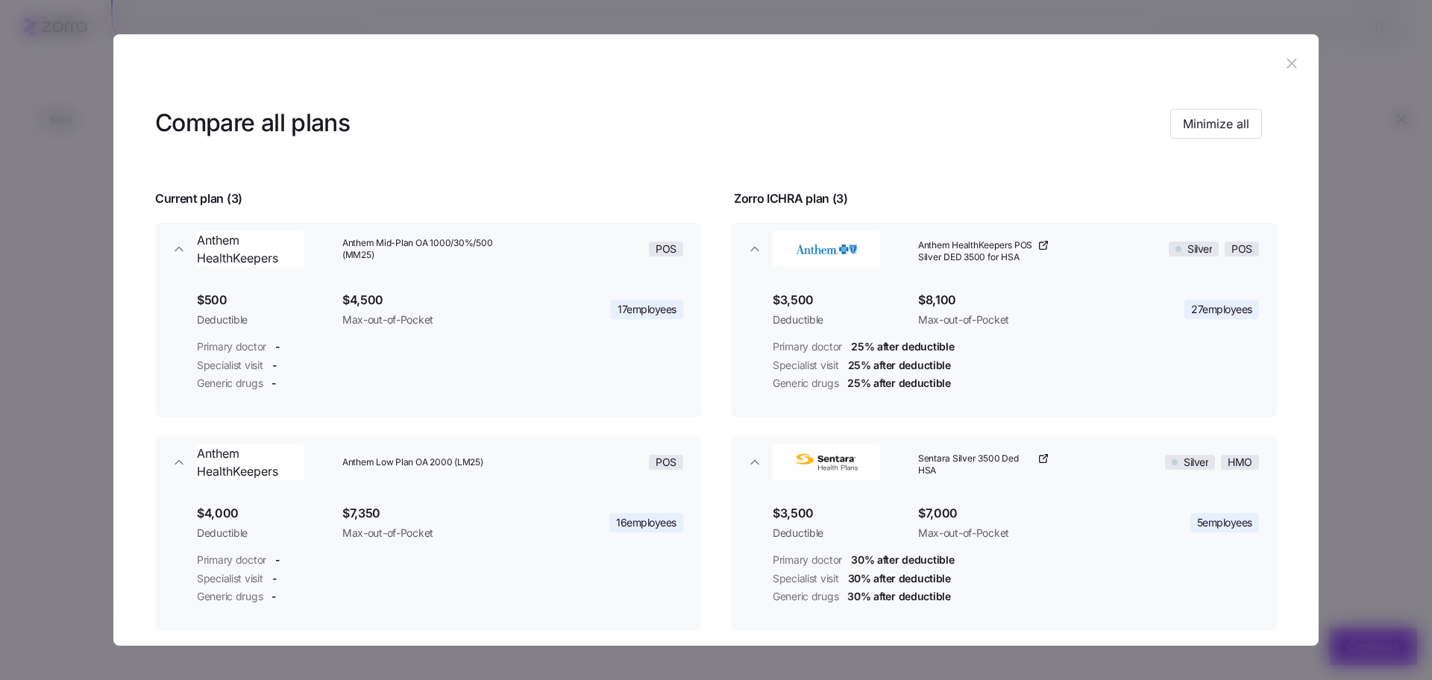
scroll to position [291, 0]
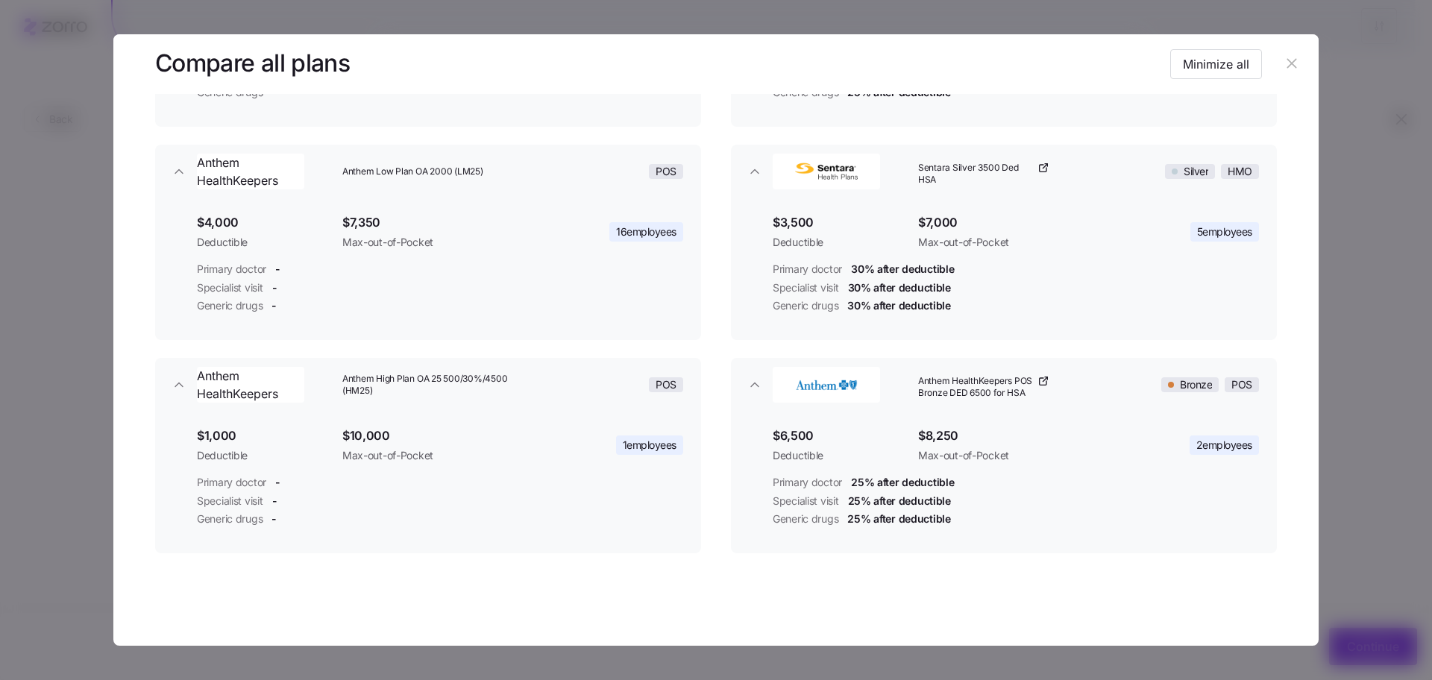
click at [1291, 56] on icon "button" at bounding box center [1292, 63] width 16 height 16
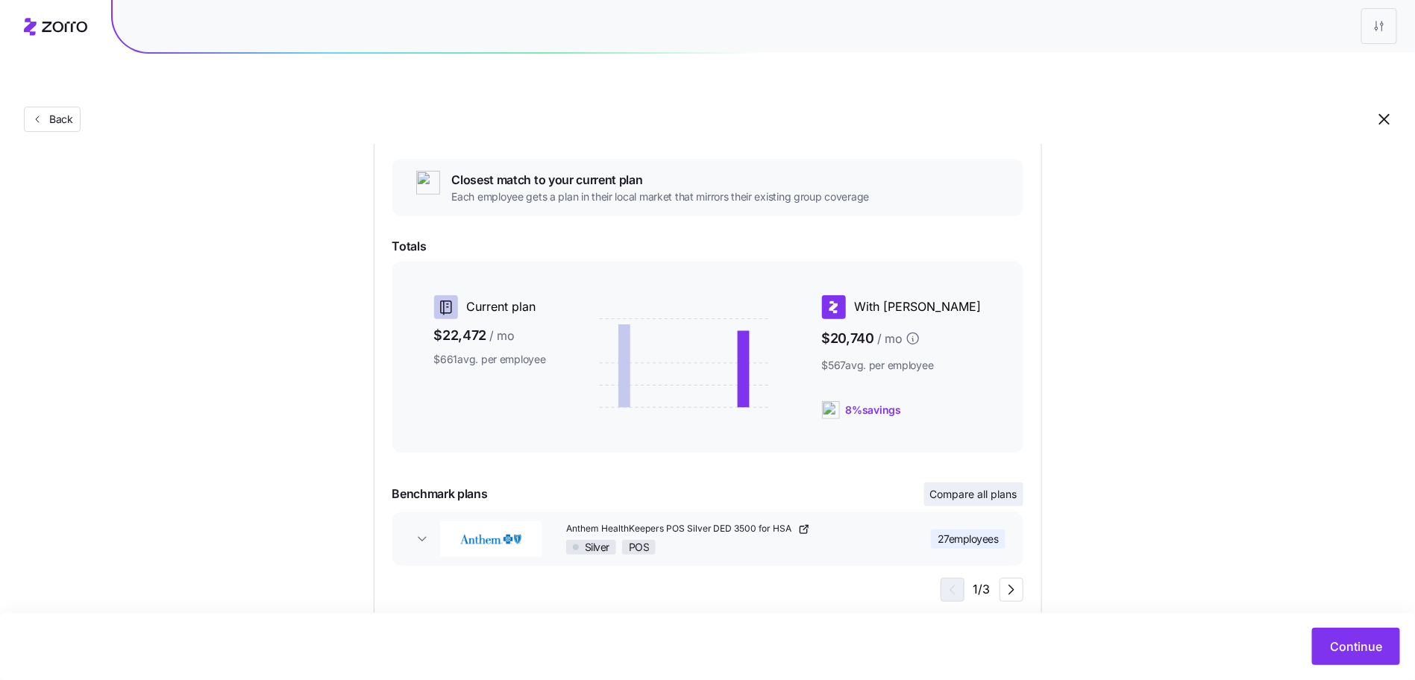
click at [981, 487] on span "Compare all plans" at bounding box center [973, 494] width 87 height 15
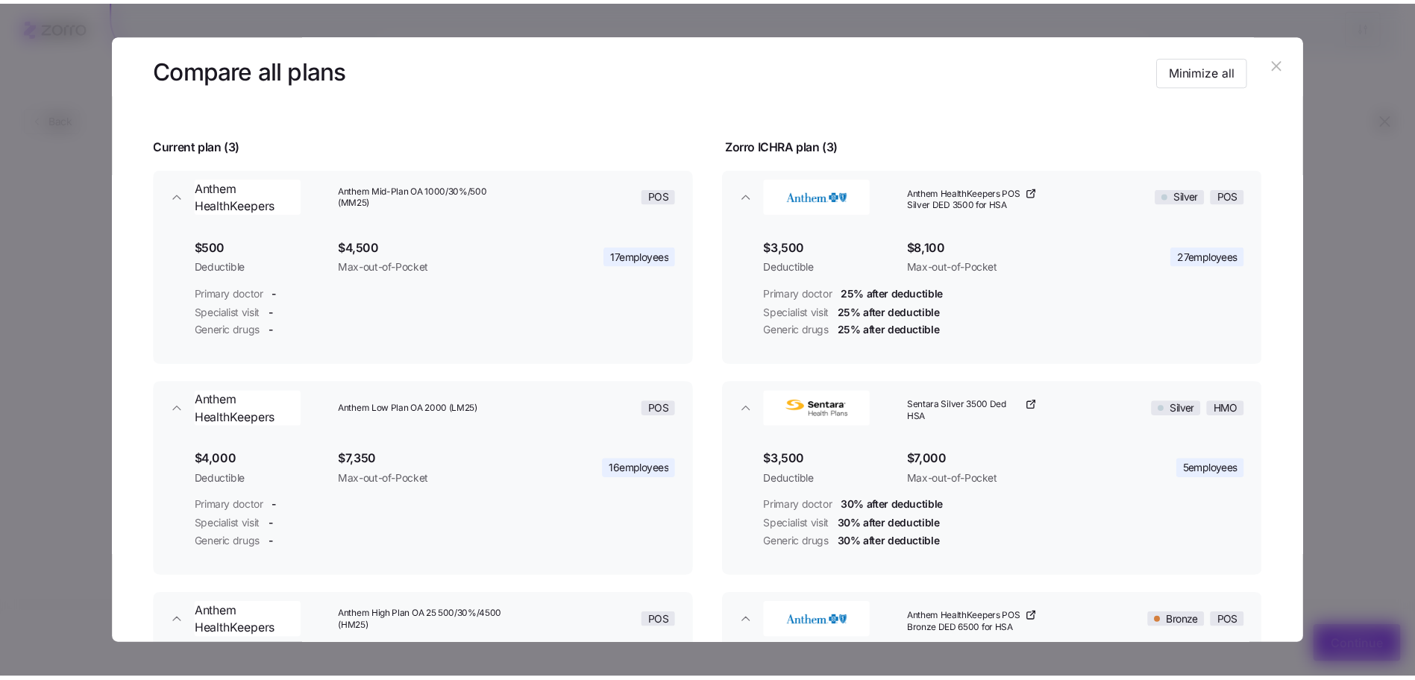
scroll to position [69, 0]
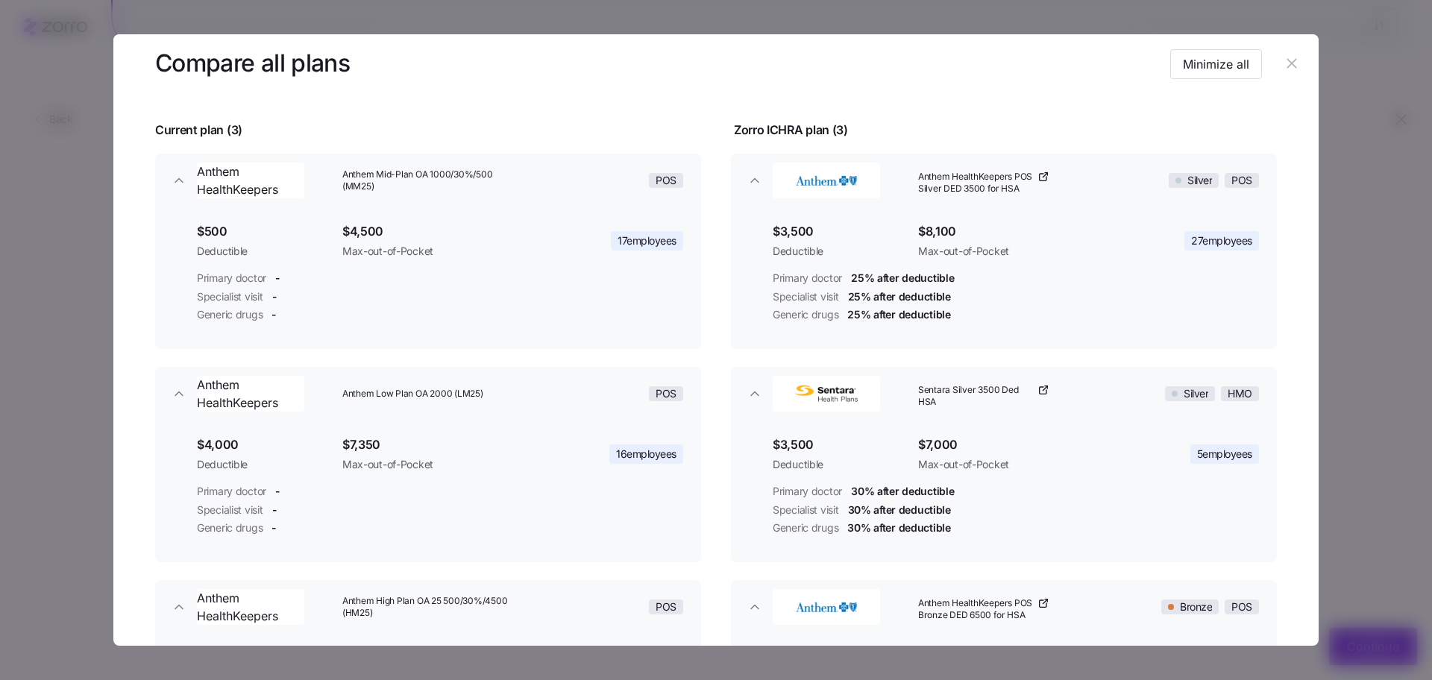
drag, startPoint x: 1285, startPoint y: 73, endPoint x: 280, endPoint y: 330, distance: 1036.4
click at [272, 331] on section "Compare all plans Minimize all Current plan ( 3 ) Zorro ICHRA plan ( 3 ) Anthem…" at bounding box center [716, 340] width 1206 height 612
click at [1287, 61] on icon "button" at bounding box center [1292, 64] width 10 height 10
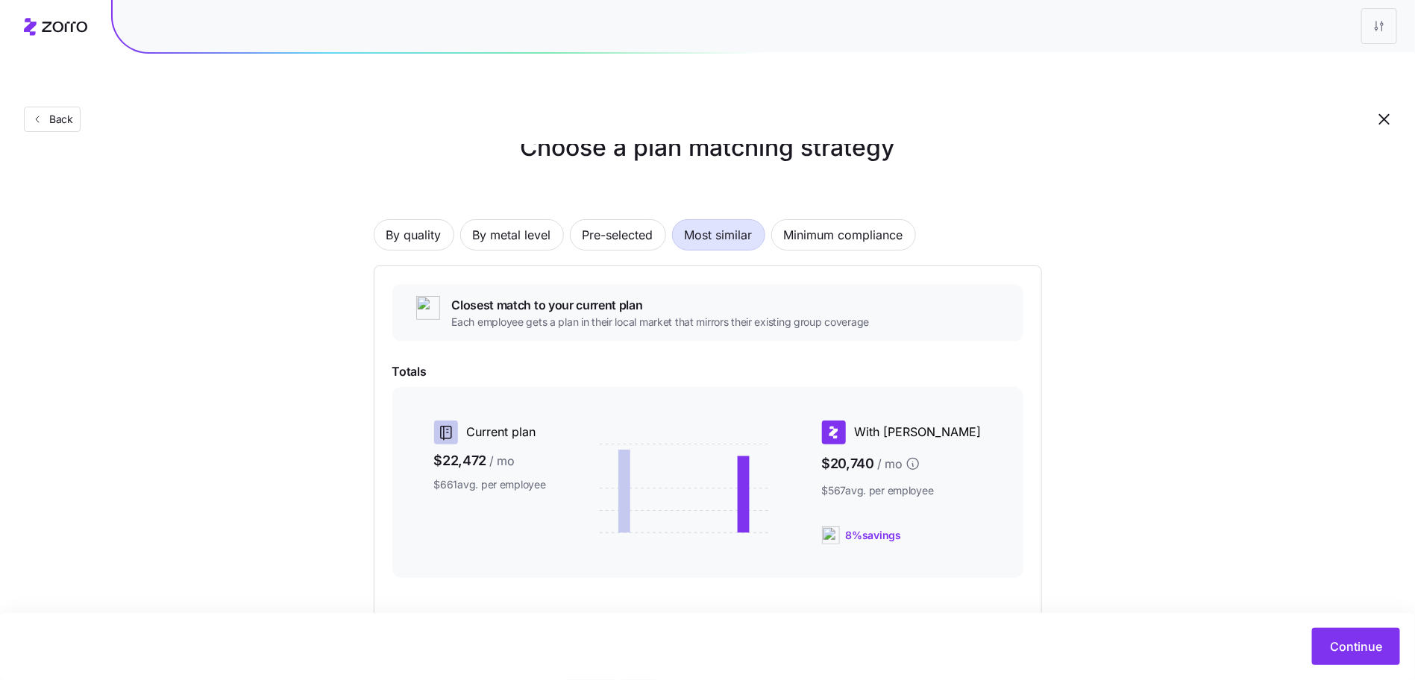
scroll to position [0, 0]
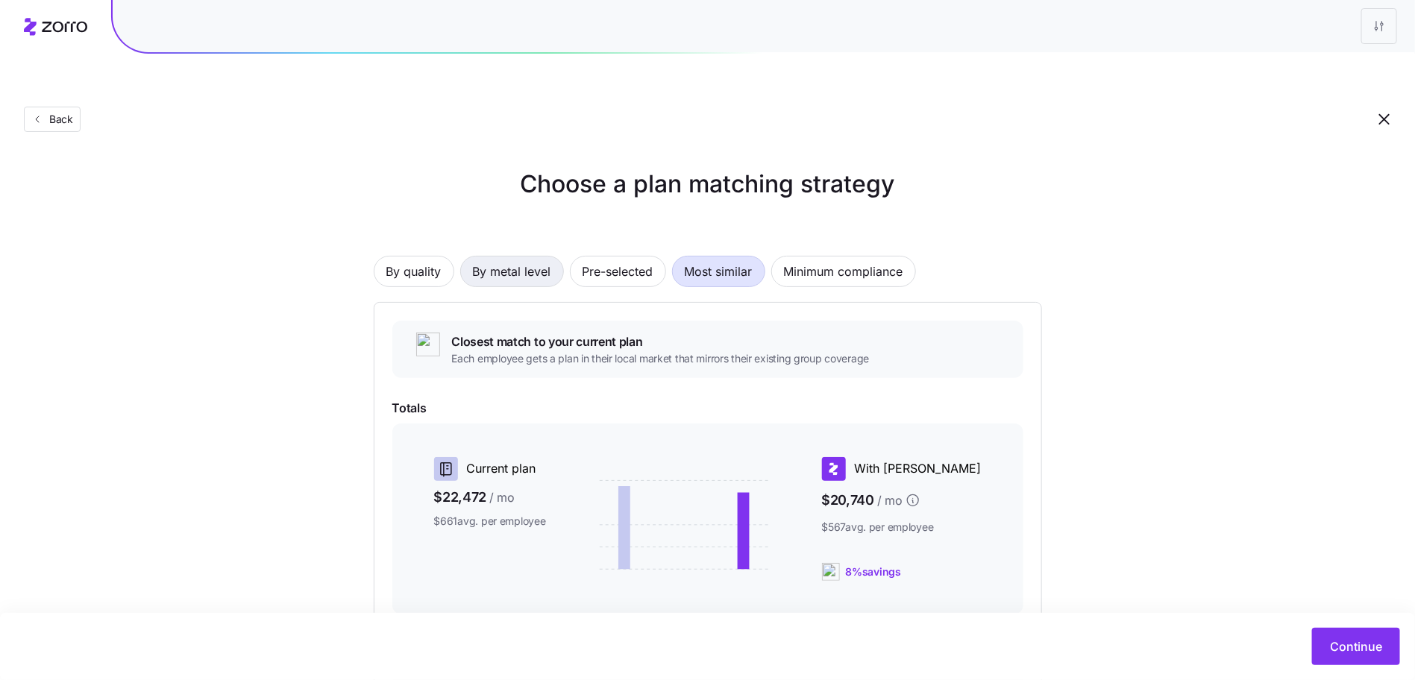
click at [475, 257] on span "By metal level" at bounding box center [512, 272] width 78 height 30
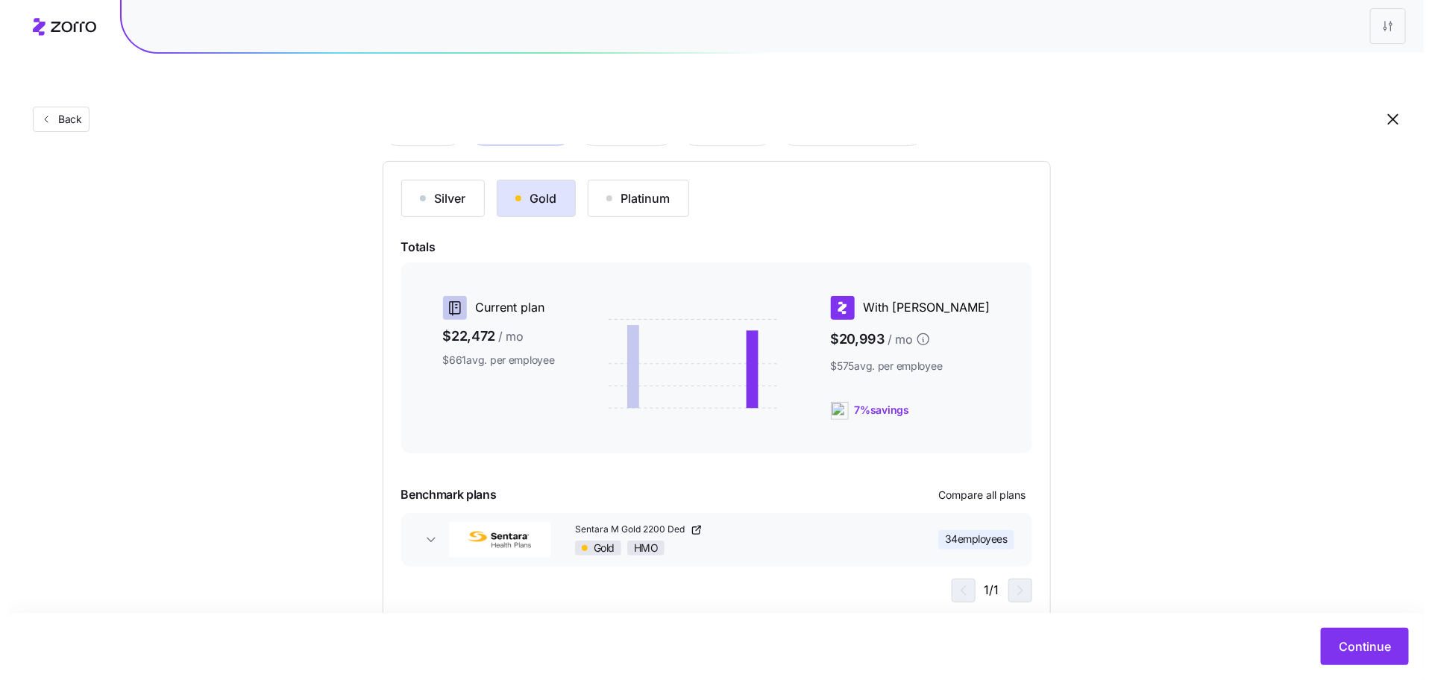
scroll to position [142, 0]
click at [981, 487] on span "Compare all plans" at bounding box center [973, 494] width 87 height 15
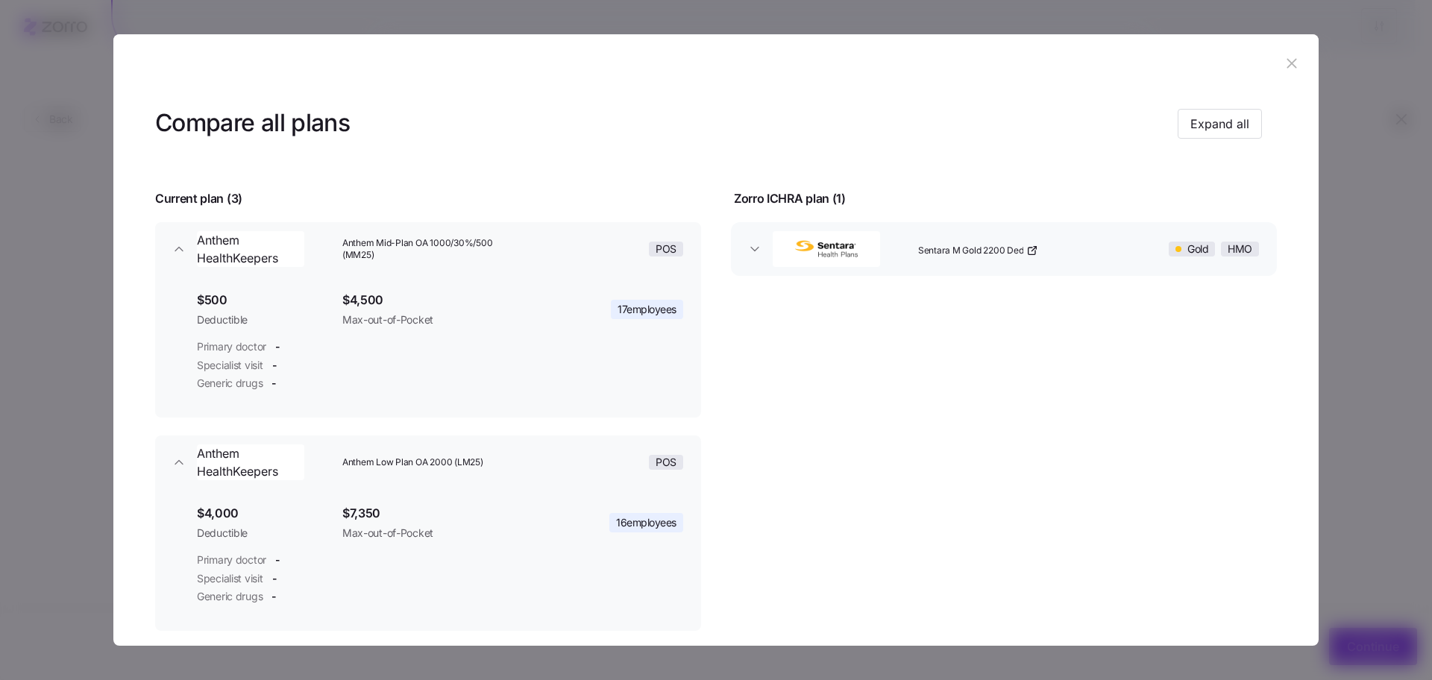
click at [1209, 103] on header "Compare all plans Expand all" at bounding box center [716, 124] width 1122 height 60
click at [1213, 113] on button "Expand all" at bounding box center [1220, 124] width 84 height 30
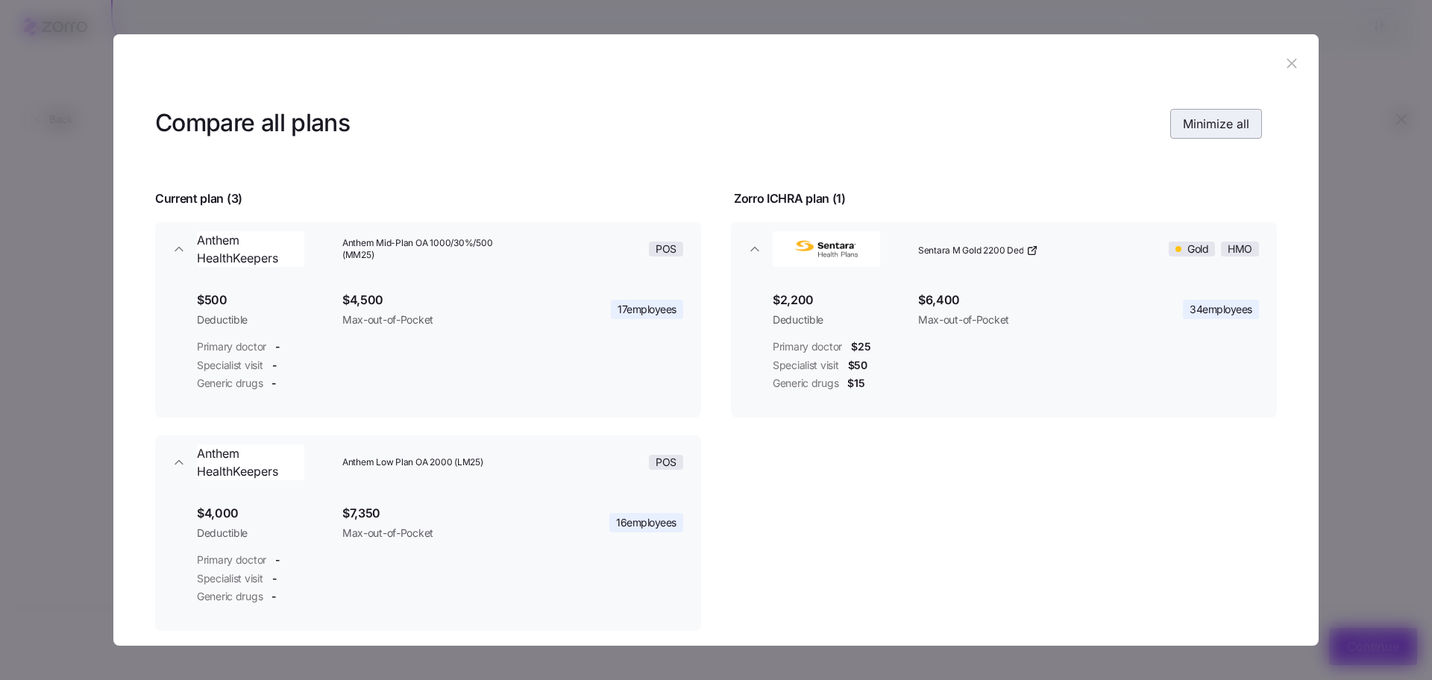
click at [1212, 130] on span "Minimize all" at bounding box center [1216, 124] width 66 height 18
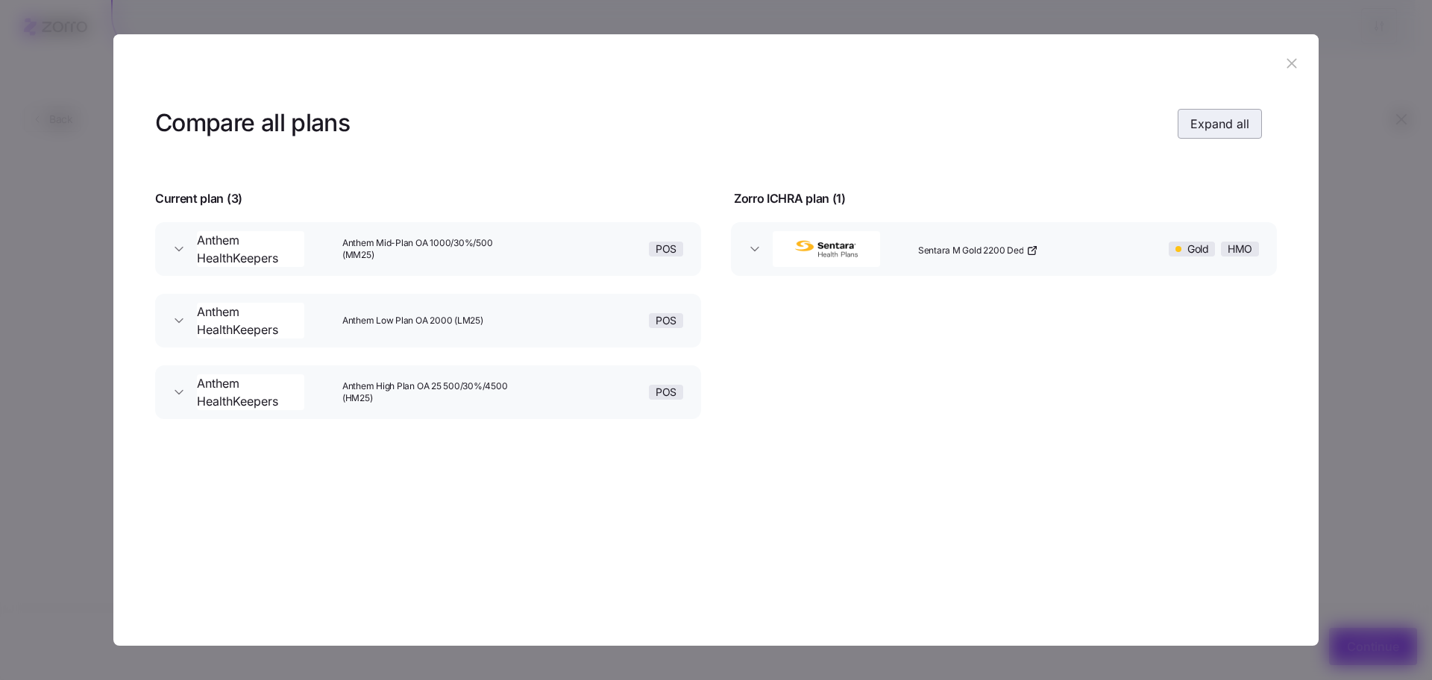
click at [1213, 128] on span "Expand all" at bounding box center [1220, 124] width 59 height 18
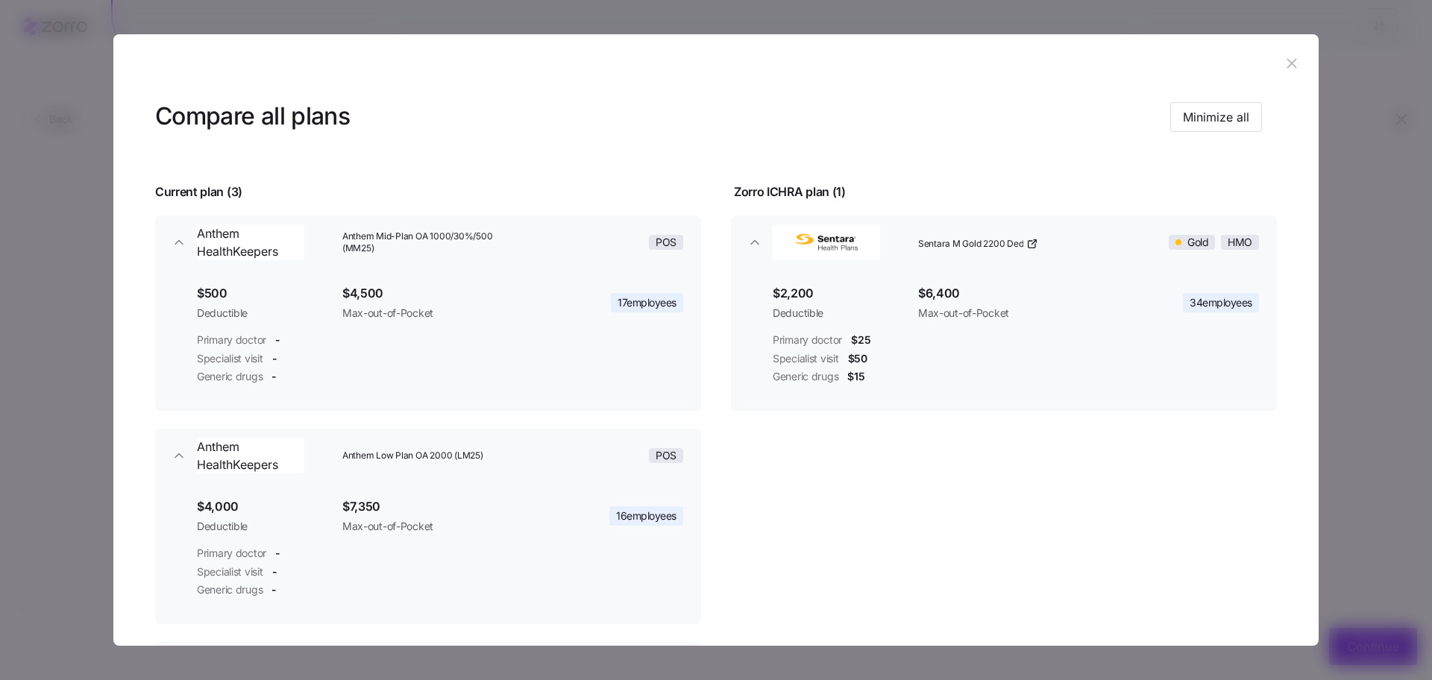
scroll to position [0, 0]
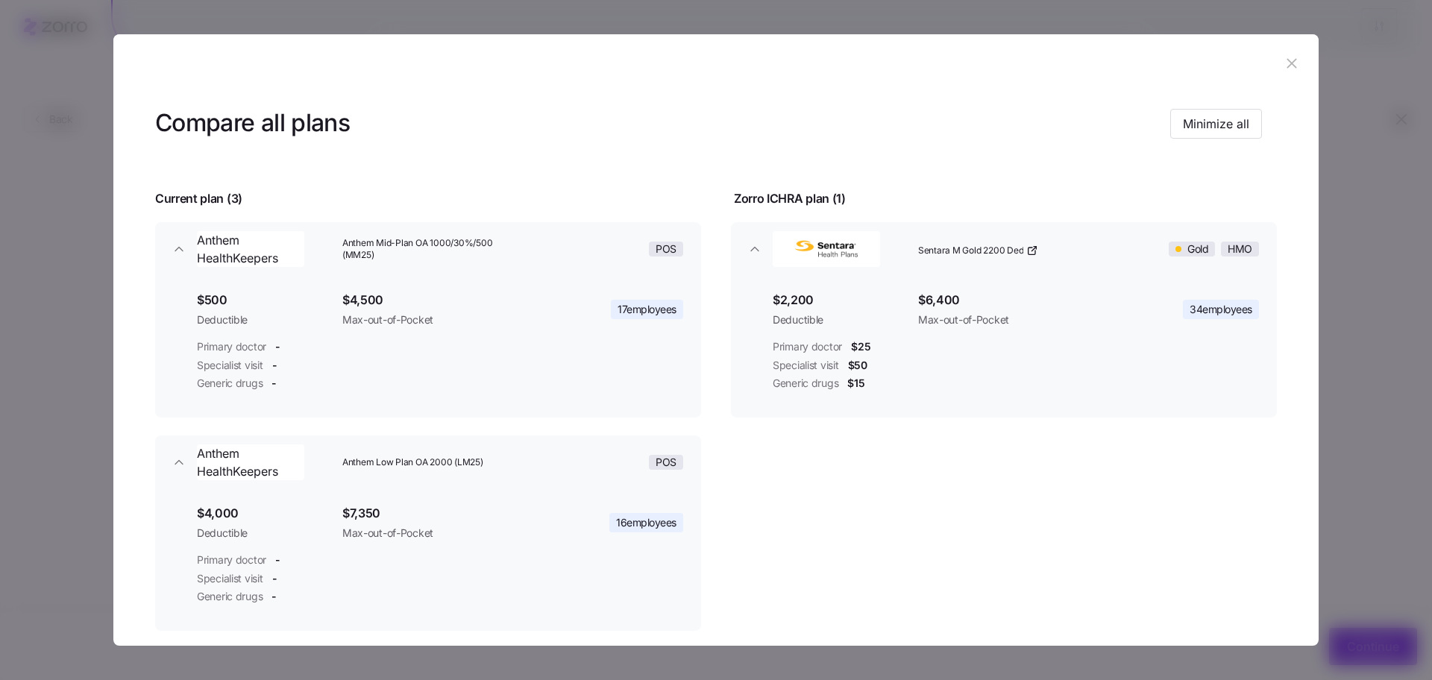
drag, startPoint x: 1281, startPoint y: 65, endPoint x: 892, endPoint y: 467, distance: 559.2
click at [944, 438] on section "Compare all plans Minimize all Current plan ( 3 ) Zorro ICHRA plan ( 1 ) Anthem…" at bounding box center [716, 340] width 1206 height 612
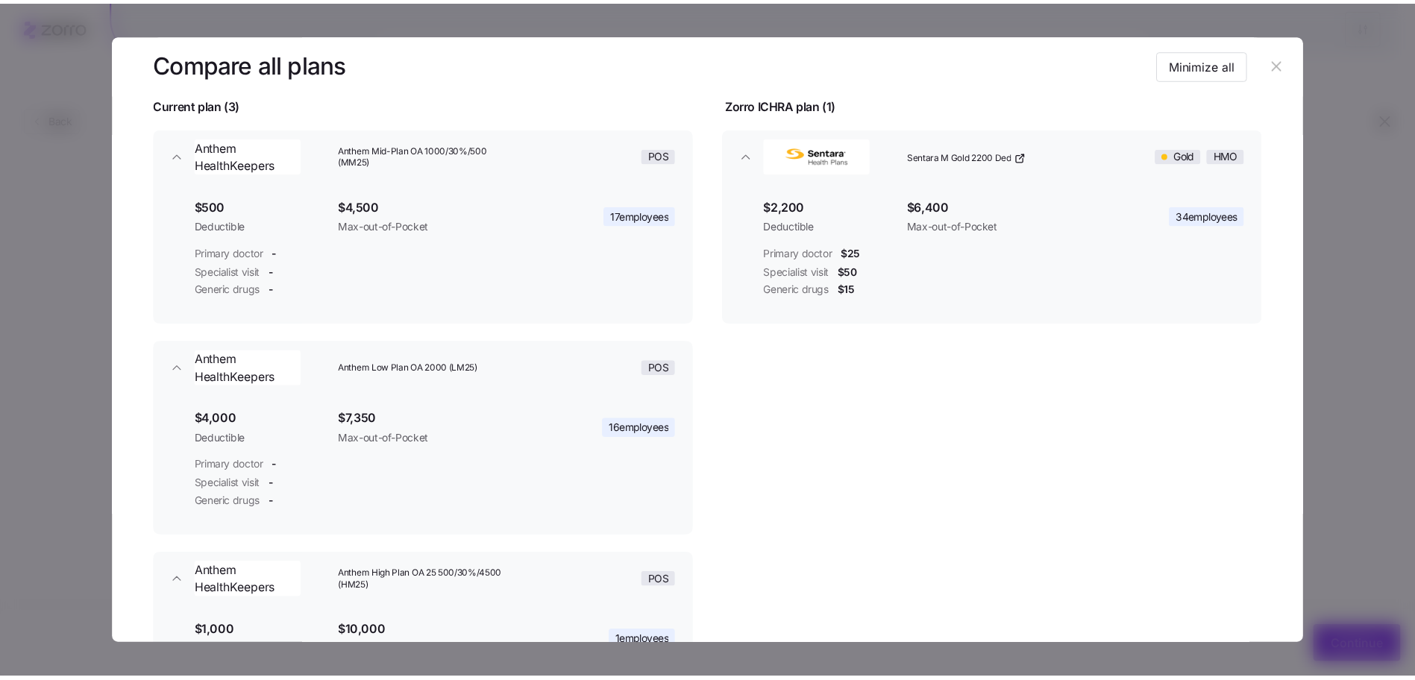
scroll to position [93, 0]
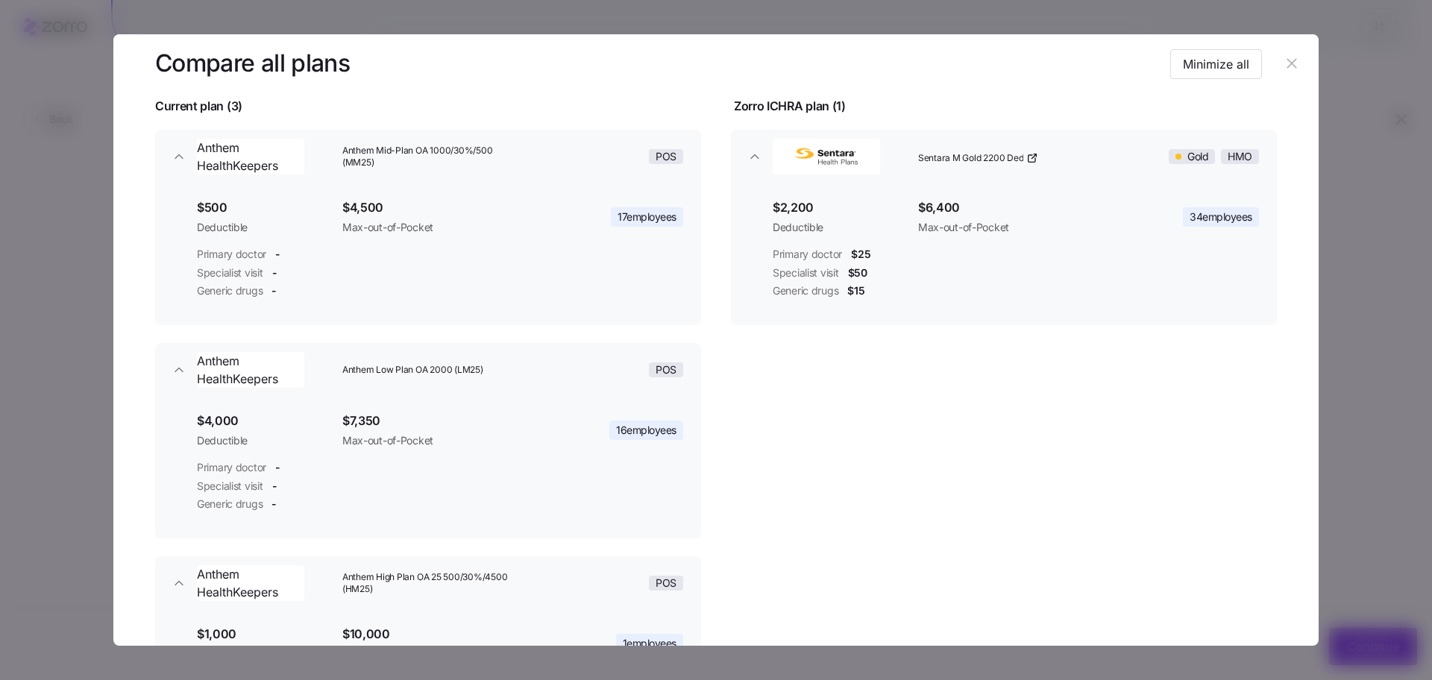
click at [1291, 69] on icon "button" at bounding box center [1292, 63] width 16 height 16
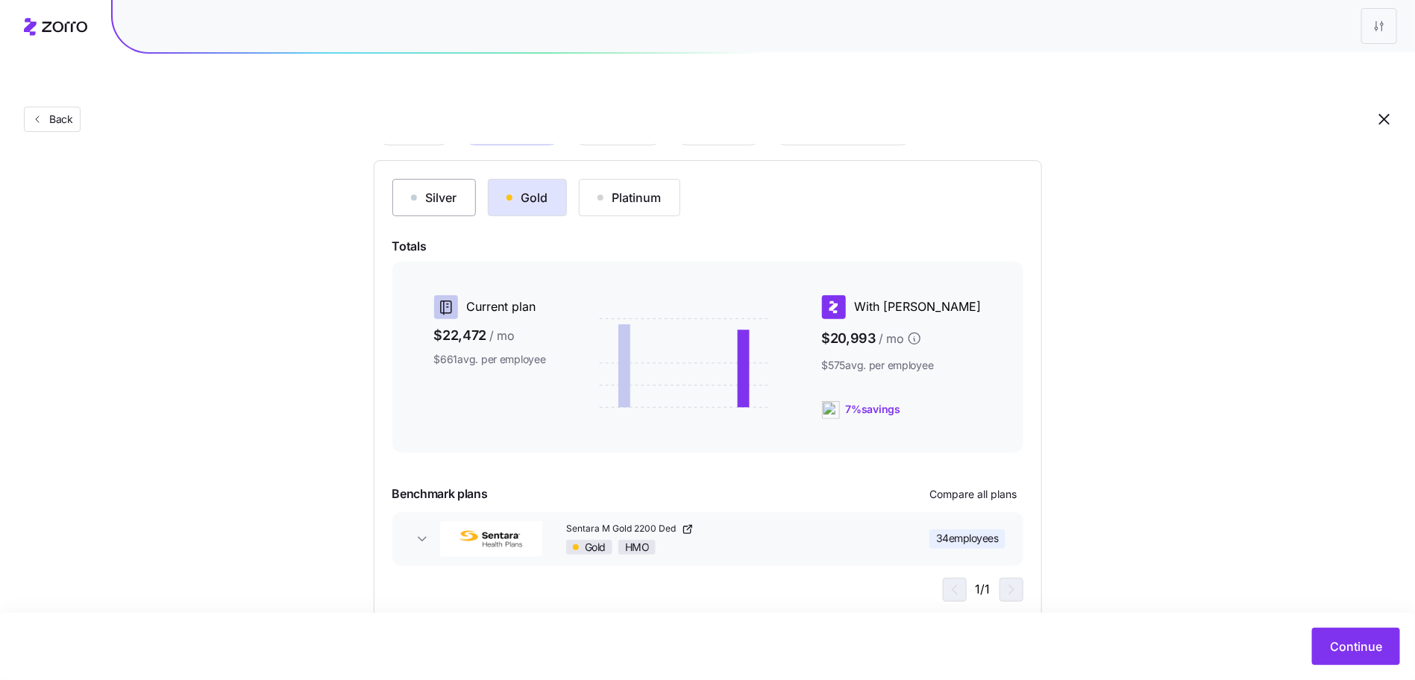
click at [460, 179] on button "Silver" at bounding box center [434, 197] width 84 height 37
click at [978, 487] on span "Compare all plans" at bounding box center [973, 494] width 87 height 15
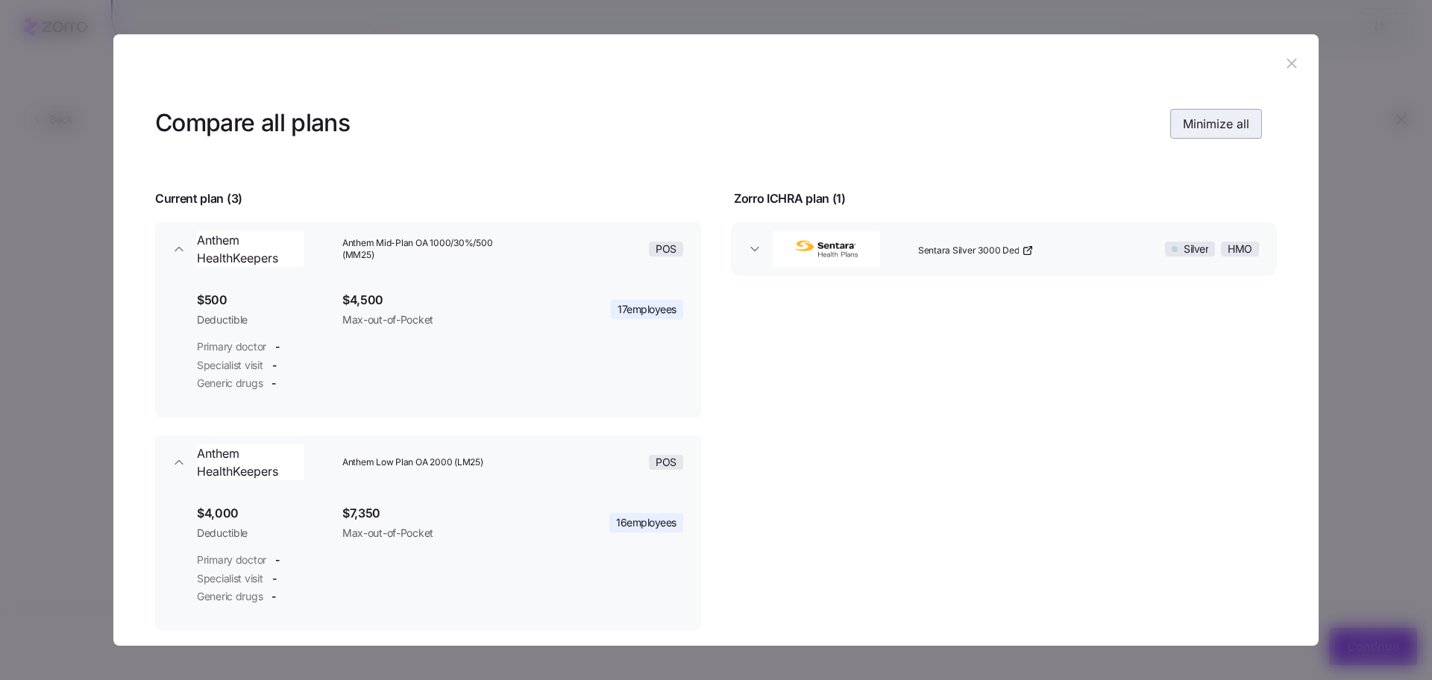
click at [1238, 128] on span "Minimize all" at bounding box center [1216, 124] width 66 height 18
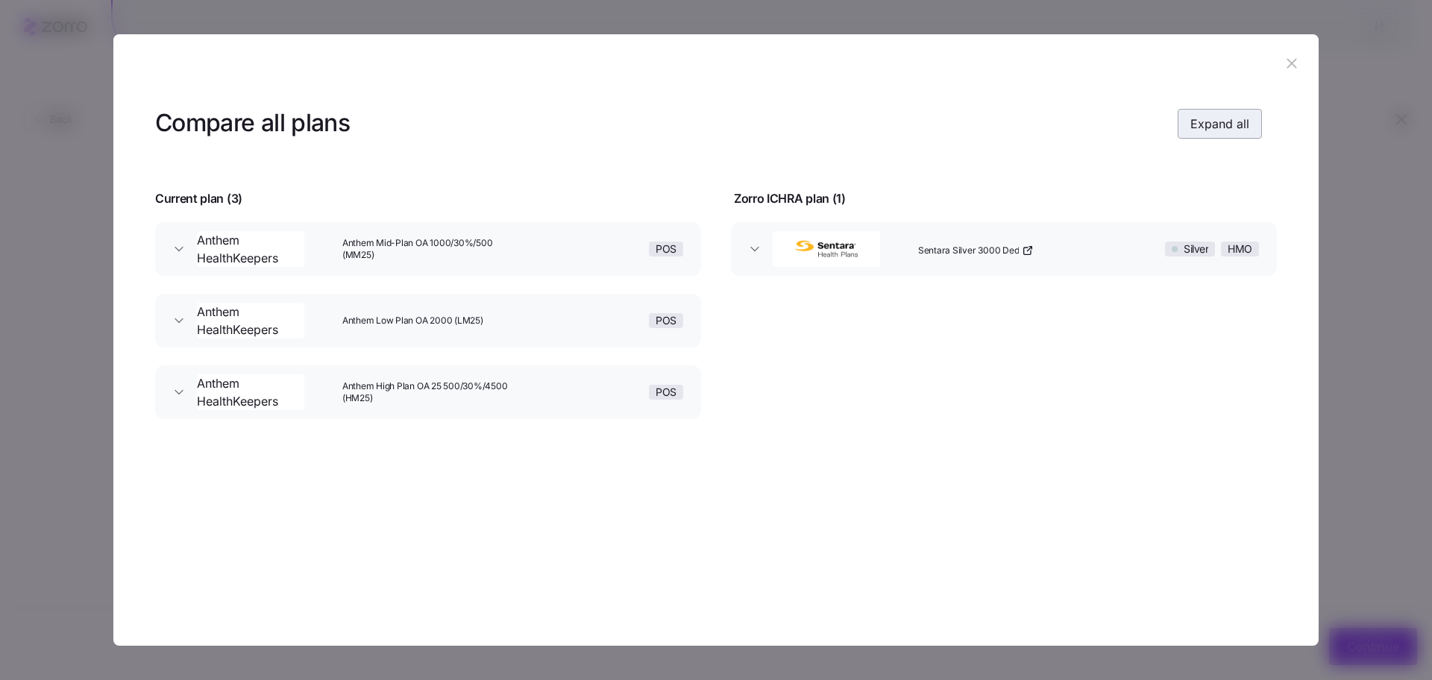
click at [1238, 128] on span "Expand all" at bounding box center [1220, 124] width 59 height 18
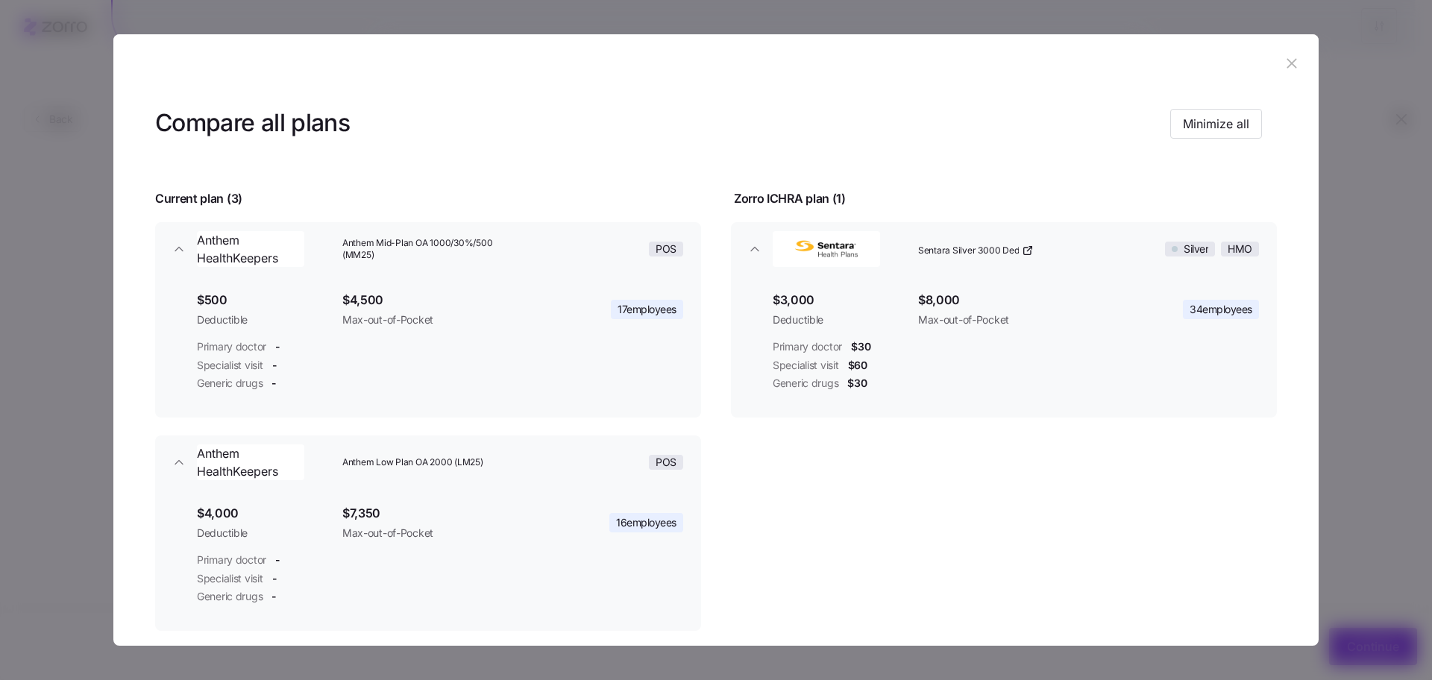
click at [1300, 59] on header at bounding box center [716, 64] width 1206 height 60
click at [1290, 63] on icon "button" at bounding box center [1292, 63] width 16 height 16
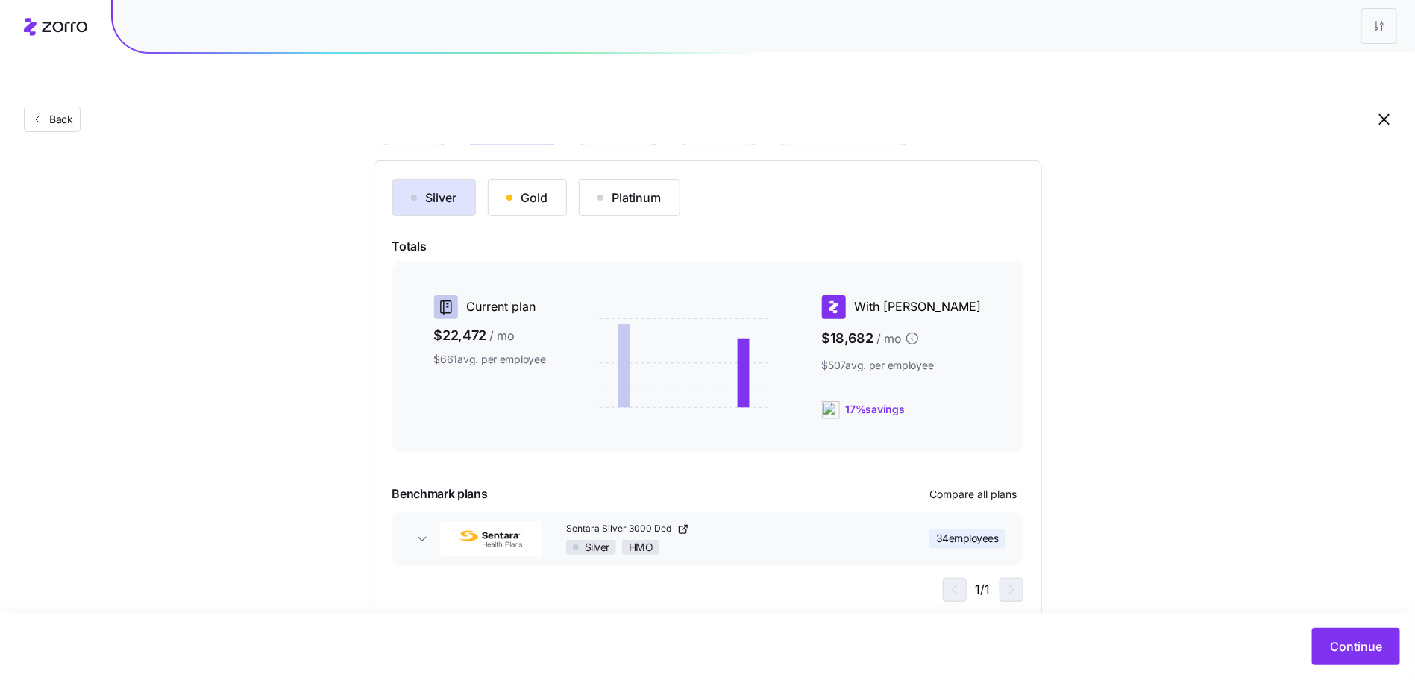
click at [523, 183] on div "Silver Gold Platinum Totals Current plan $22,472 / mo $661 avg. per employee Wi…" at bounding box center [707, 390] width 631 height 423
click at [518, 189] on div "Gold" at bounding box center [528, 198] width 42 height 18
click at [982, 483] on button "Compare all plans" at bounding box center [973, 495] width 99 height 24
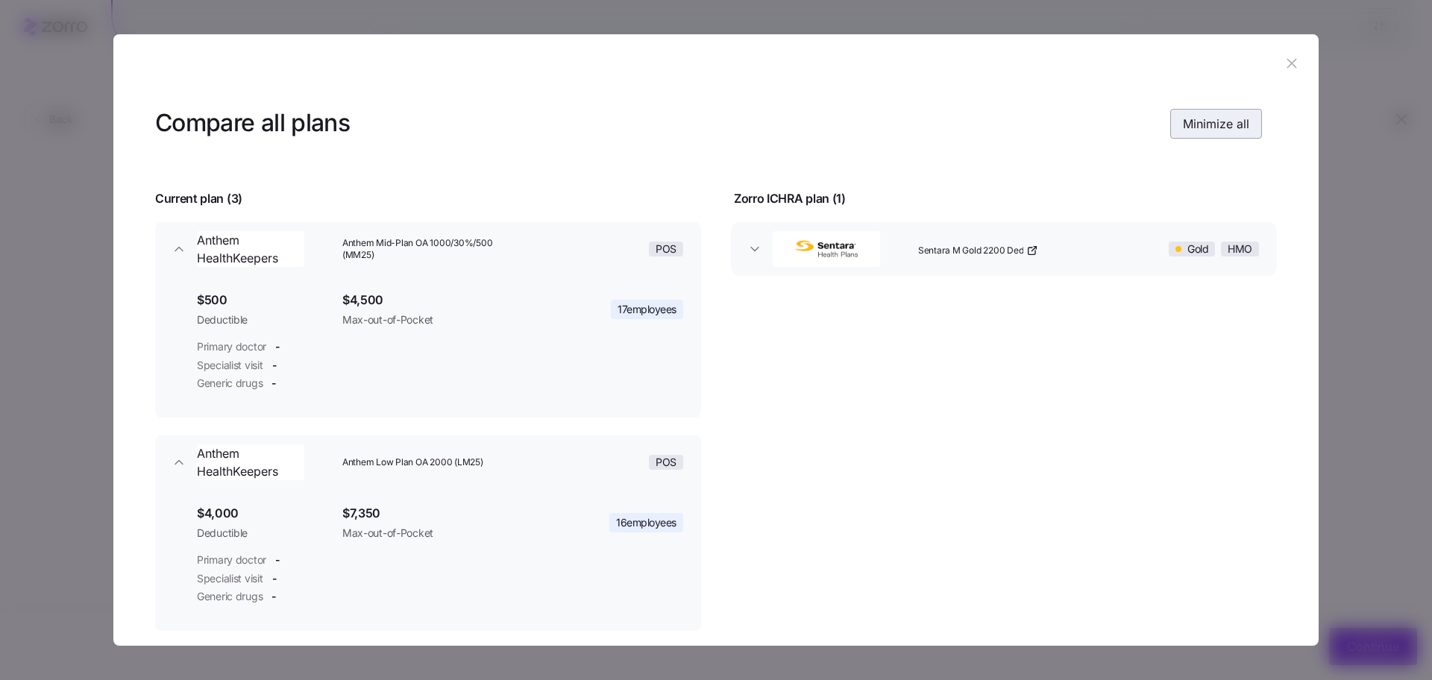
click at [1183, 123] on span "Minimize all" at bounding box center [1216, 124] width 66 height 18
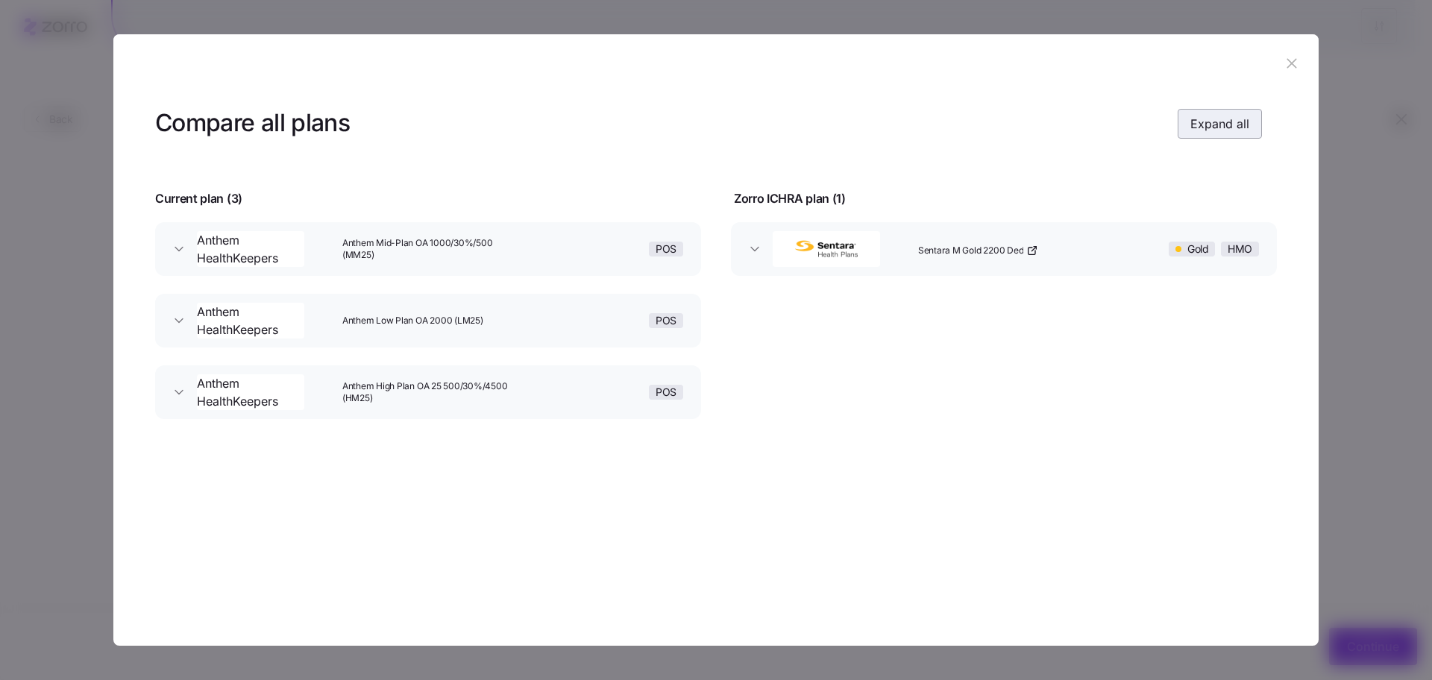
click at [1182, 120] on button "Expand all" at bounding box center [1220, 124] width 84 height 30
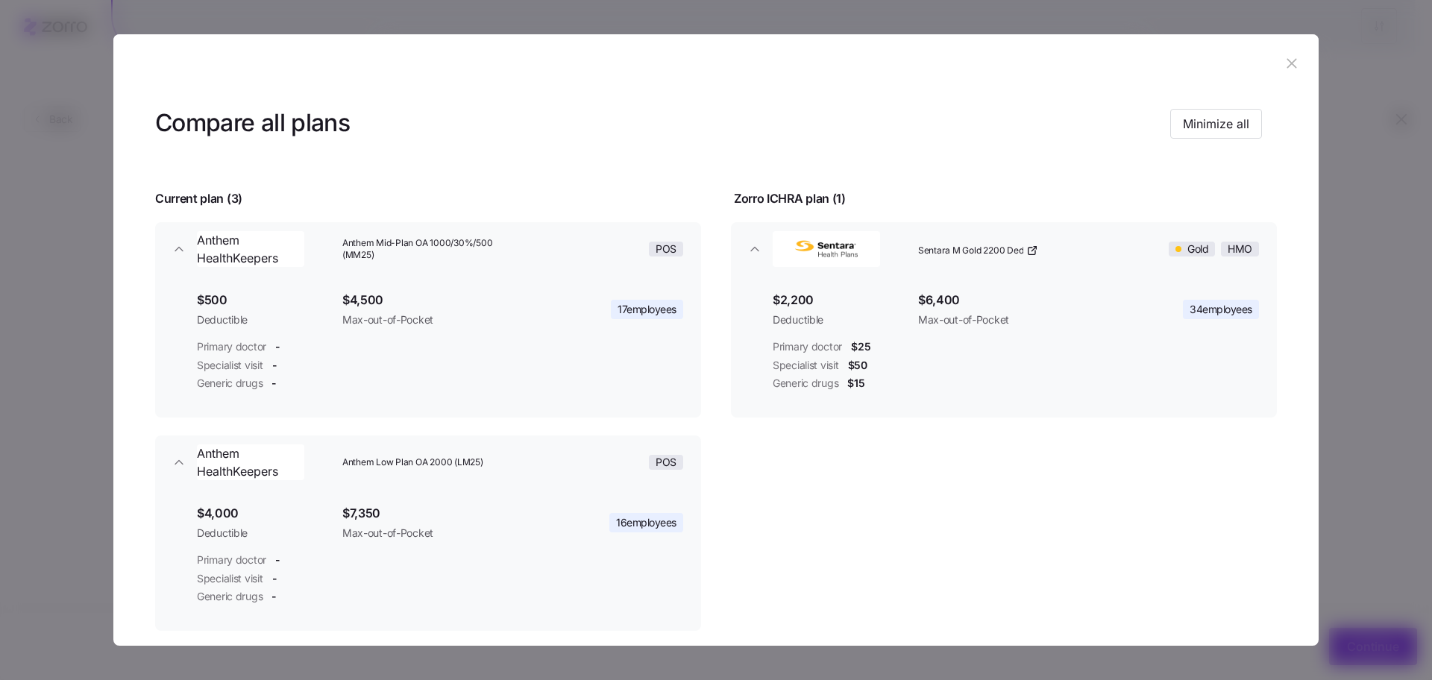
click at [1285, 71] on icon "button" at bounding box center [1292, 63] width 16 height 16
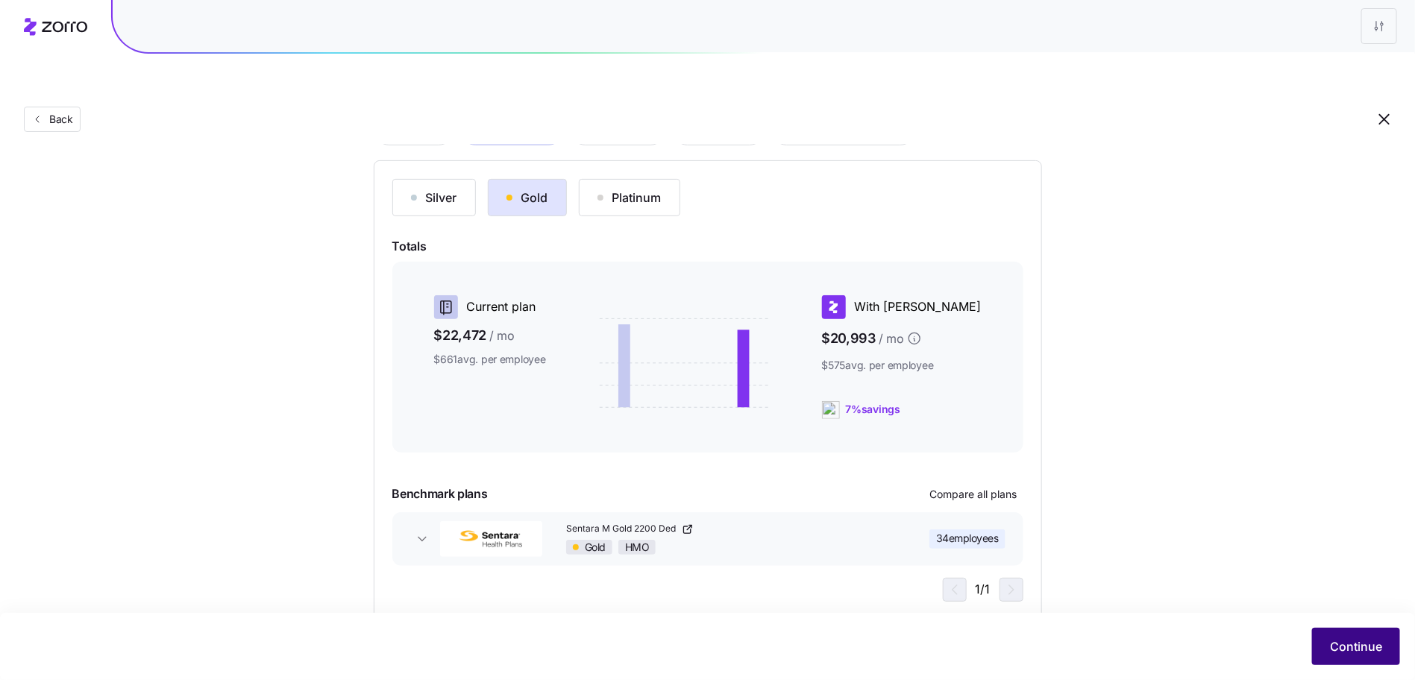
click at [1348, 639] on span "Continue" at bounding box center [1356, 647] width 52 height 18
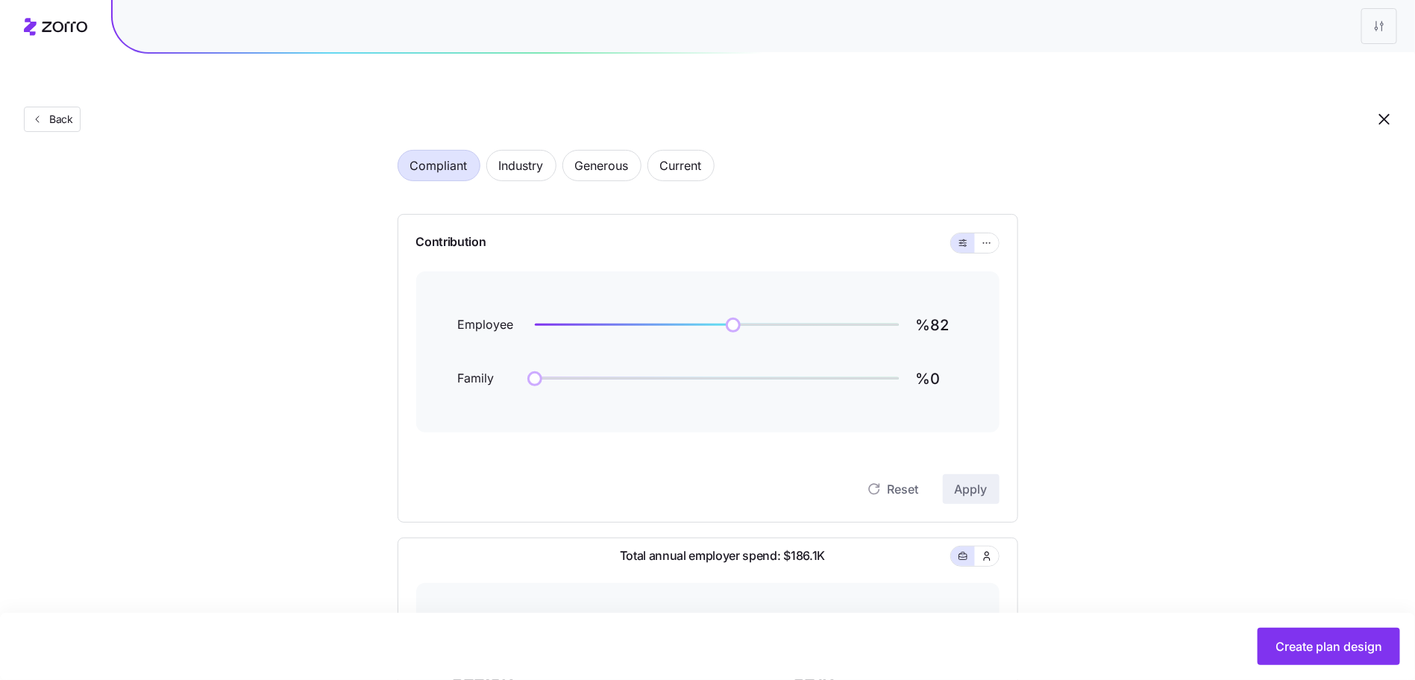
scroll to position [69, 0]
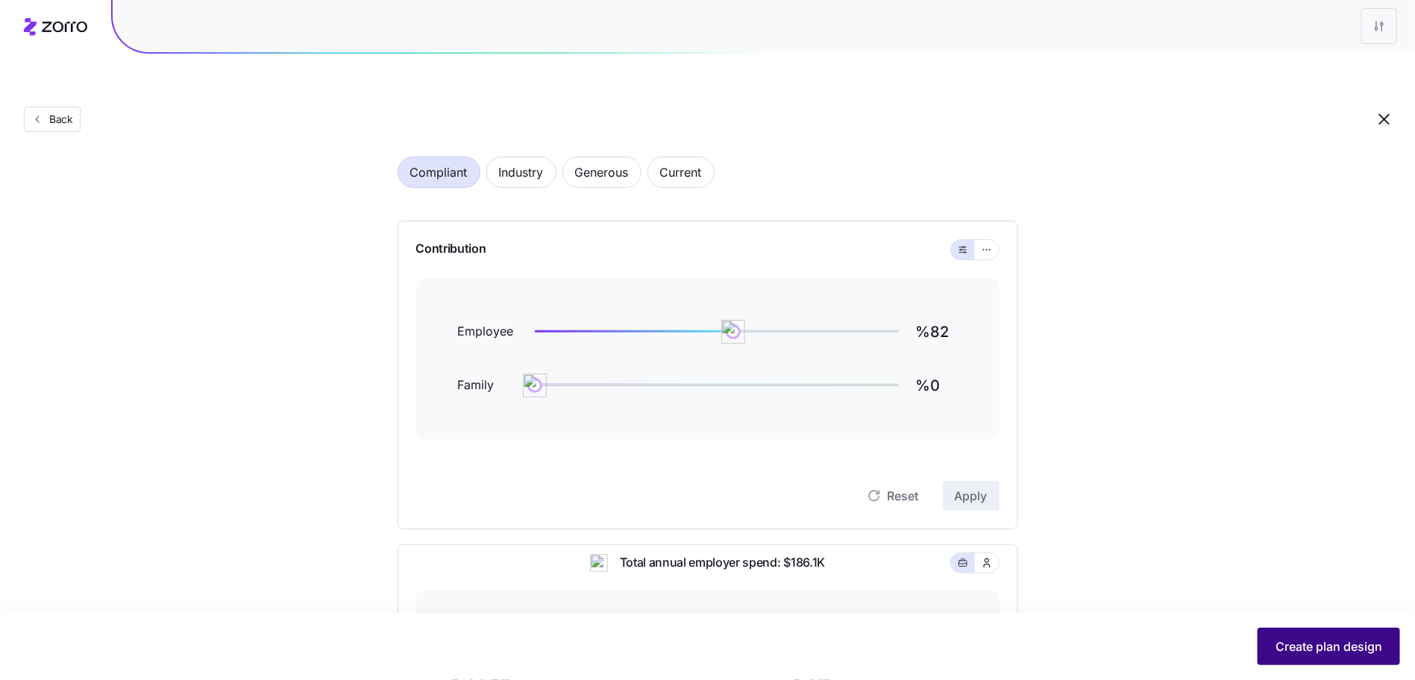
click at [1270, 639] on button "Create plan design" at bounding box center [1329, 646] width 142 height 37
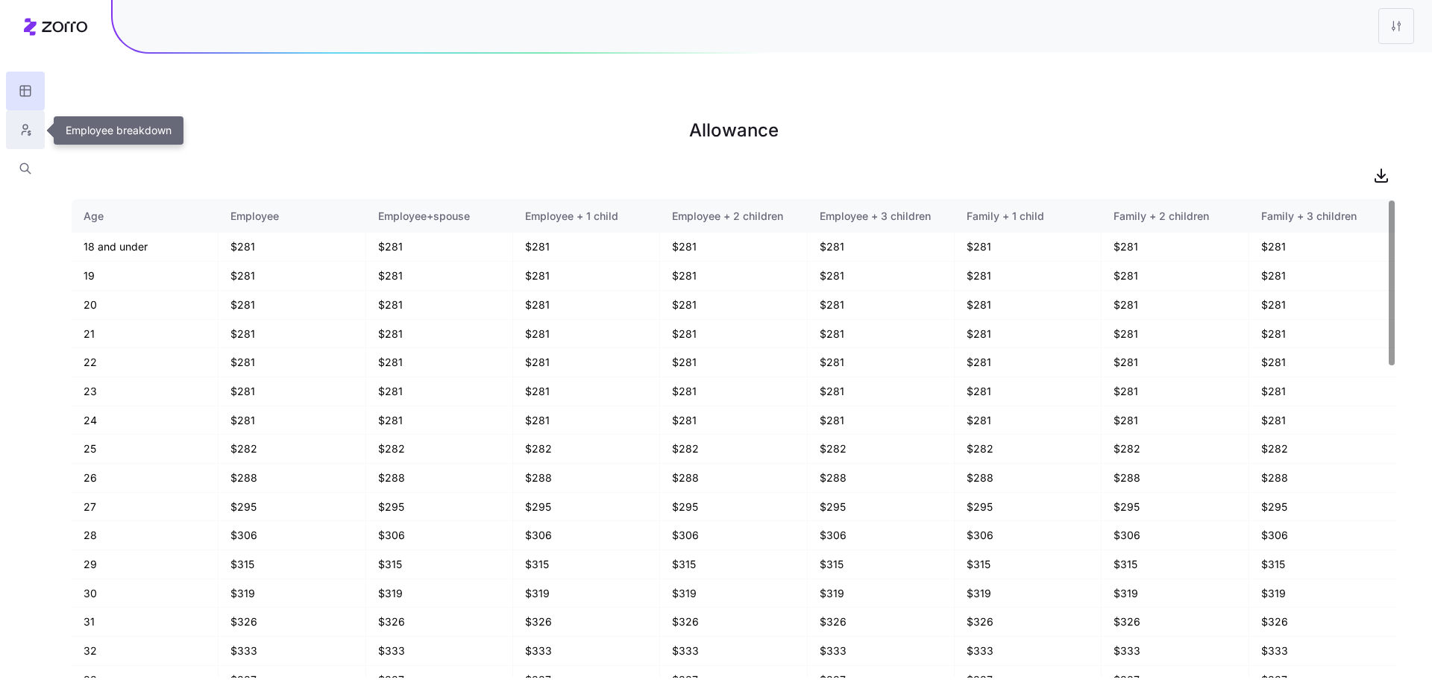
click at [20, 141] on button "button" at bounding box center [25, 129] width 39 height 39
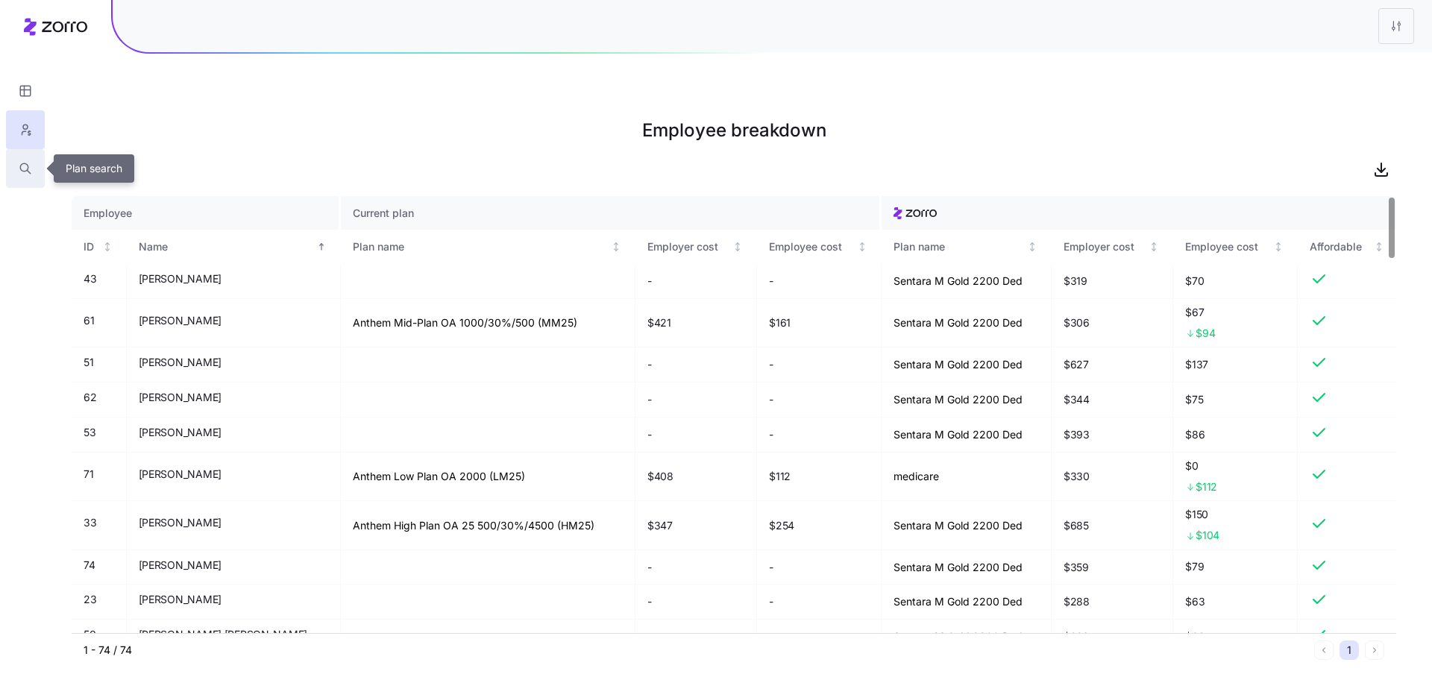
click at [18, 178] on button "button" at bounding box center [25, 168] width 39 height 39
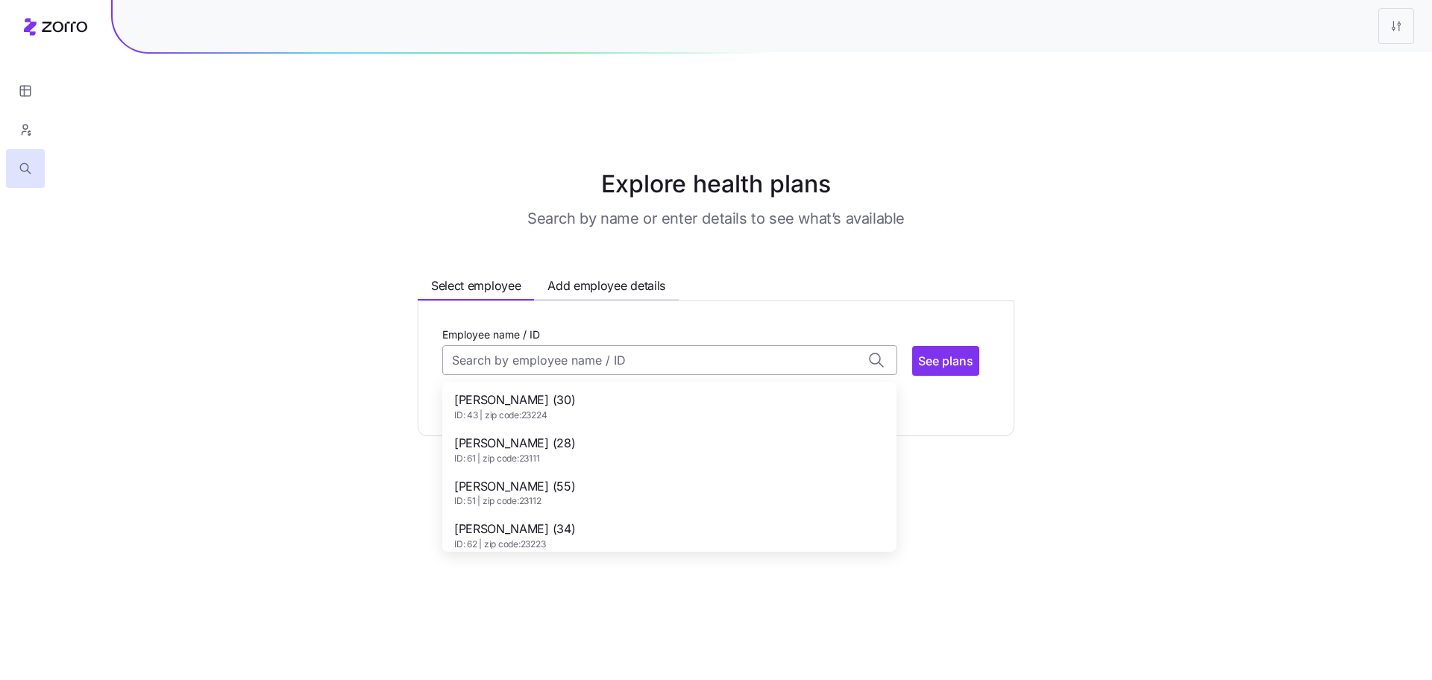
click at [528, 345] on input "Employee name / ID" at bounding box center [669, 360] width 455 height 30
click at [677, 428] on div "ALEXANDER SLAYTON (28) ID: 61 | zip code: 23111" at bounding box center [669, 449] width 448 height 43
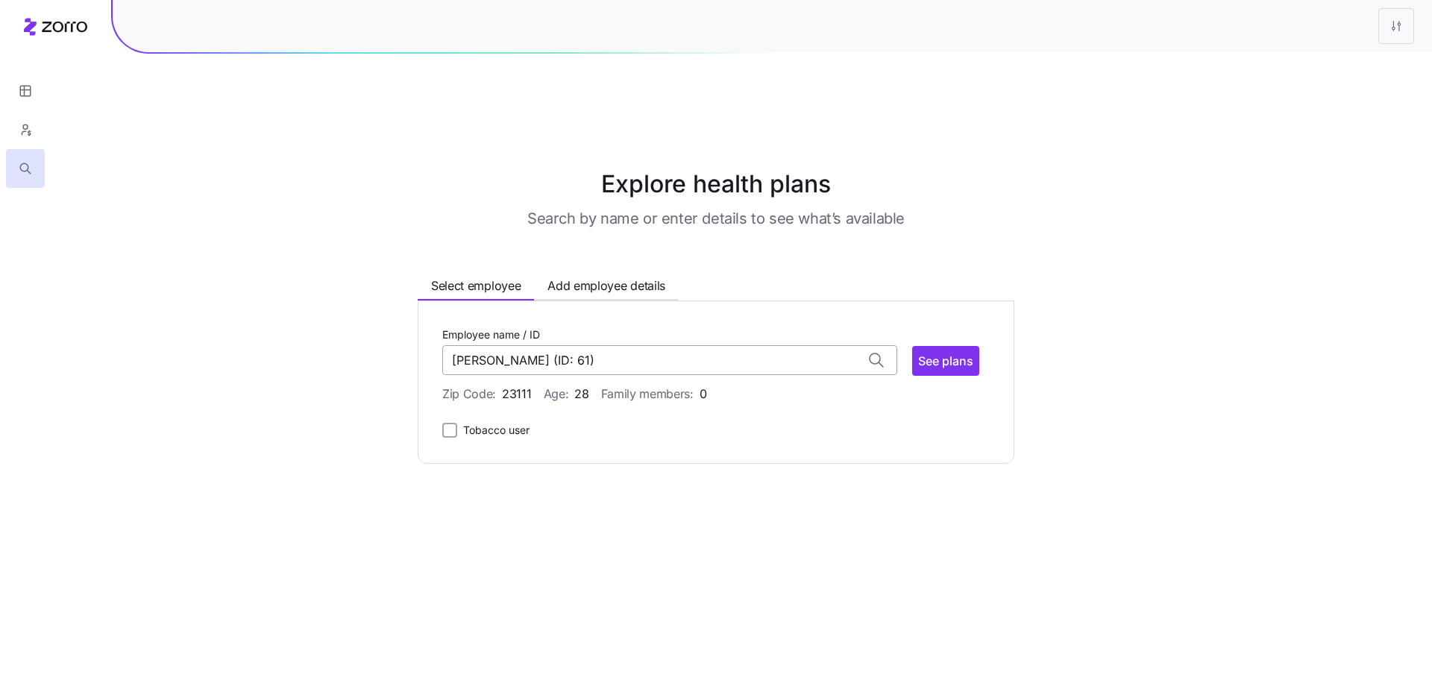
click at [585, 345] on input "ALEXANDER SLAYTON (ID: 61)" at bounding box center [669, 360] width 455 height 30
type input "ALEXANDER SLAYTON"
click at [590, 301] on div "Employee name / ID ALEXANDER SLAYTON No matches found for name or ID See plans …" at bounding box center [716, 382] width 597 height 163
click at [589, 275] on button "Add employee details" at bounding box center [606, 287] width 145 height 24
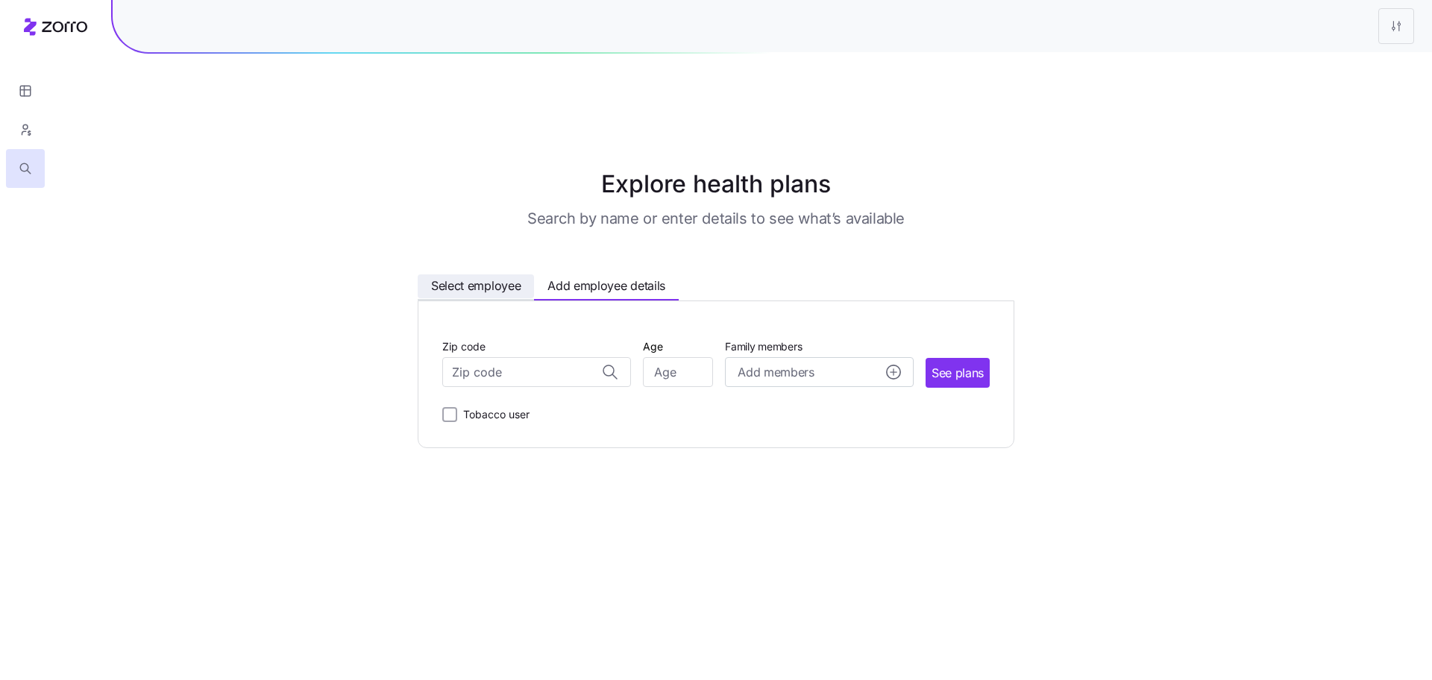
click at [458, 275] on button "Select employee" at bounding box center [476, 287] width 116 height 24
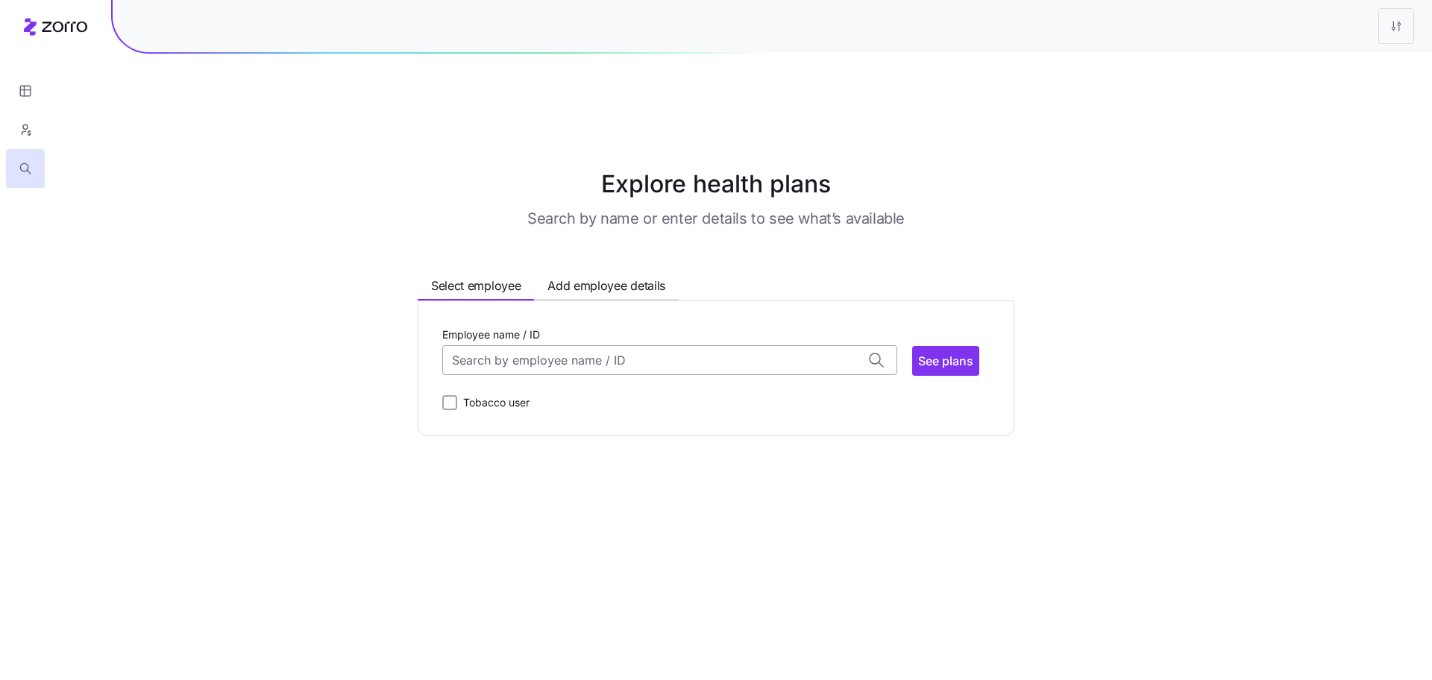
click at [501, 345] on input "Employee name / ID" at bounding box center [669, 360] width 455 height 30
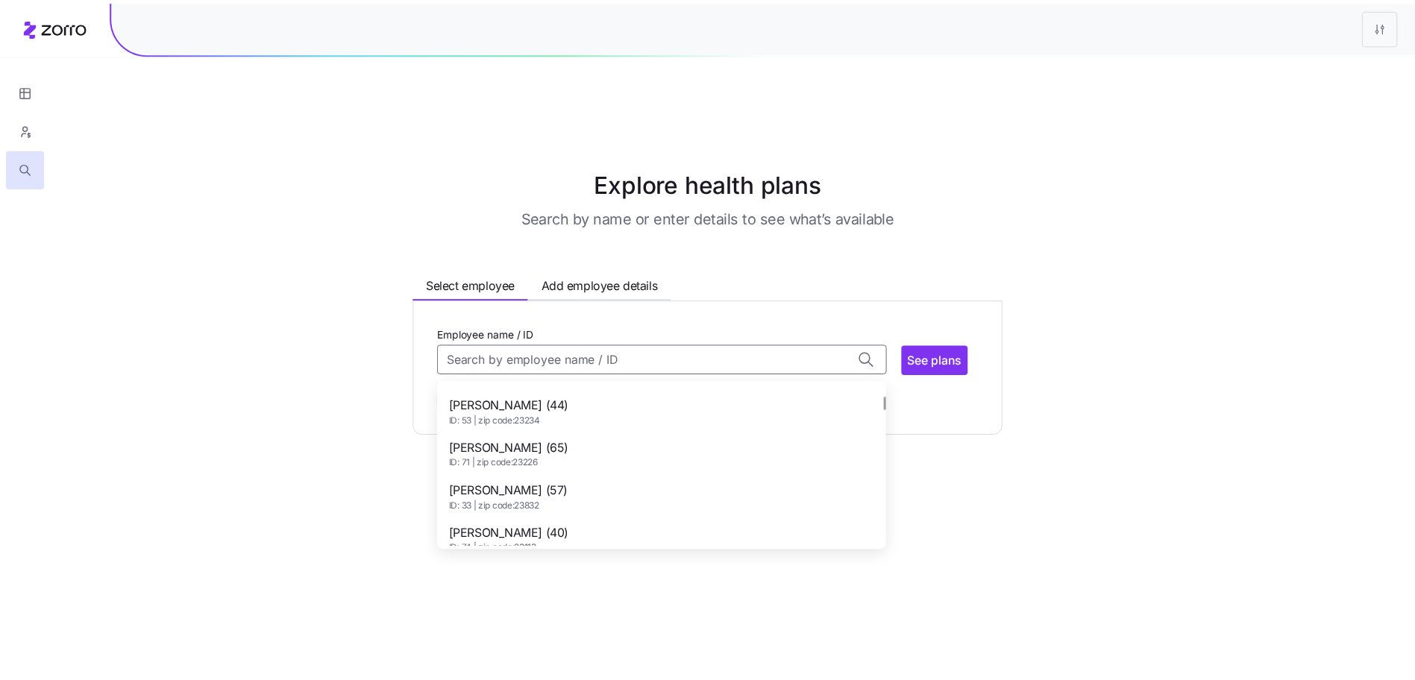
scroll to position [167, 0]
click at [573, 476] on div "CHERYL LEE (57) ID: 33 | zip code: 23832" at bounding box center [669, 497] width 448 height 43
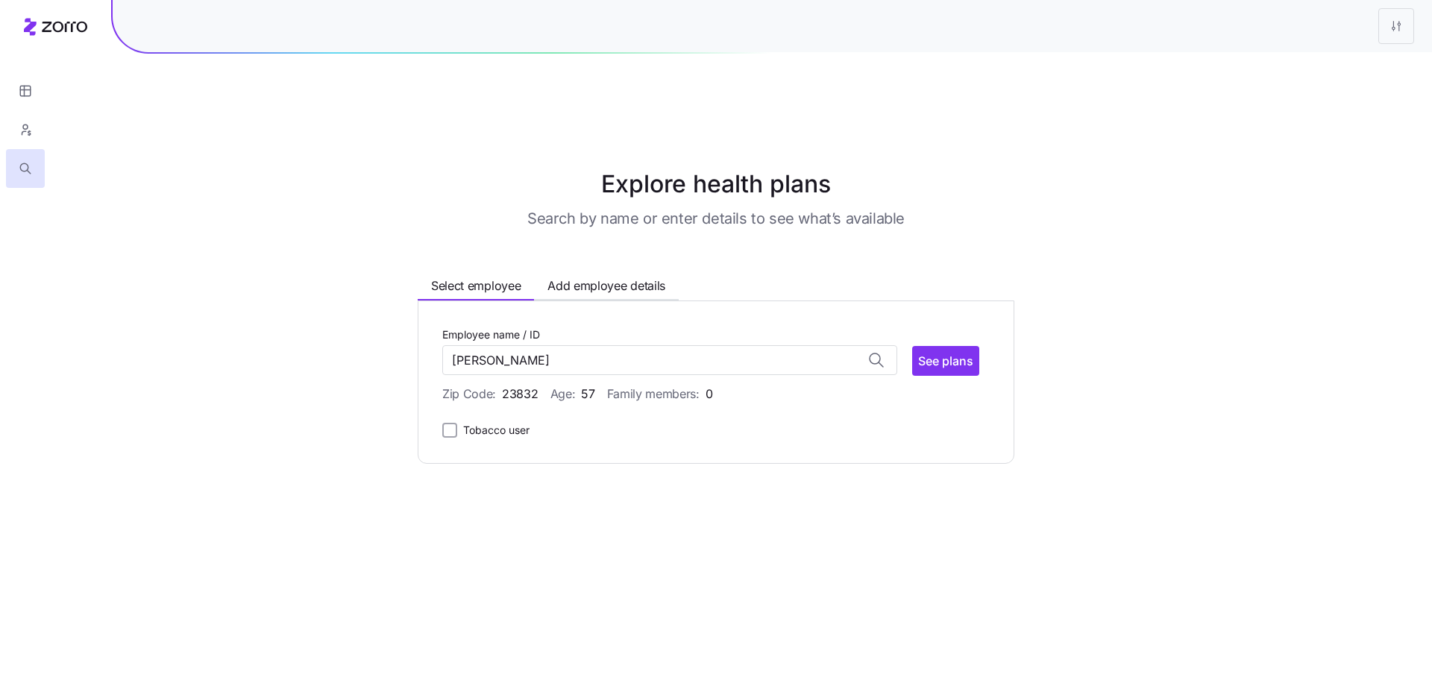
click at [718, 501] on main "Explore health plans Search by name or enter details to see what’s available Se…" at bounding box center [716, 375] width 1432 height 680
type input "CHERYL LEE (ID: 33)"
click at [974, 346] on button "See plans" at bounding box center [945, 361] width 67 height 30
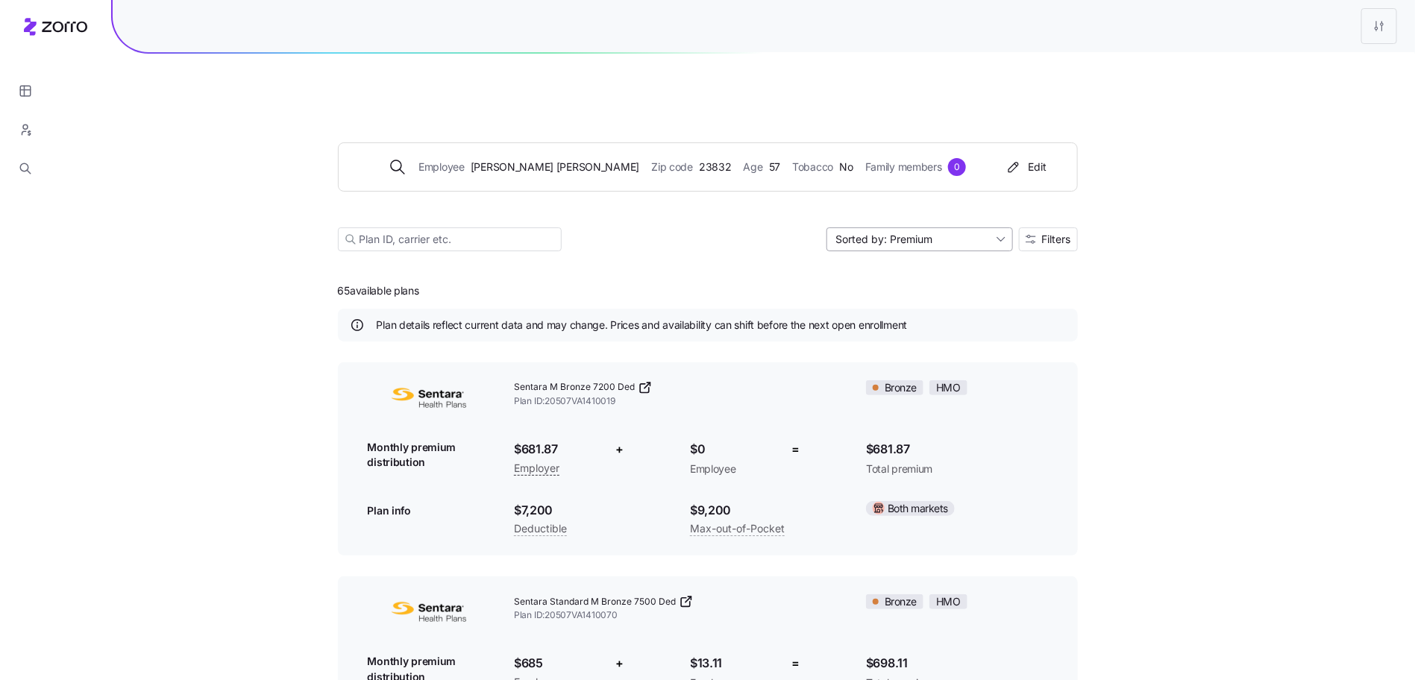
click at [954, 228] on input "Sorted by: Premium" at bounding box center [920, 240] width 186 height 24
click at [950, 254] on div "Deductible" at bounding box center [919, 261] width 175 height 22
type input "Sorted by: Deductible"
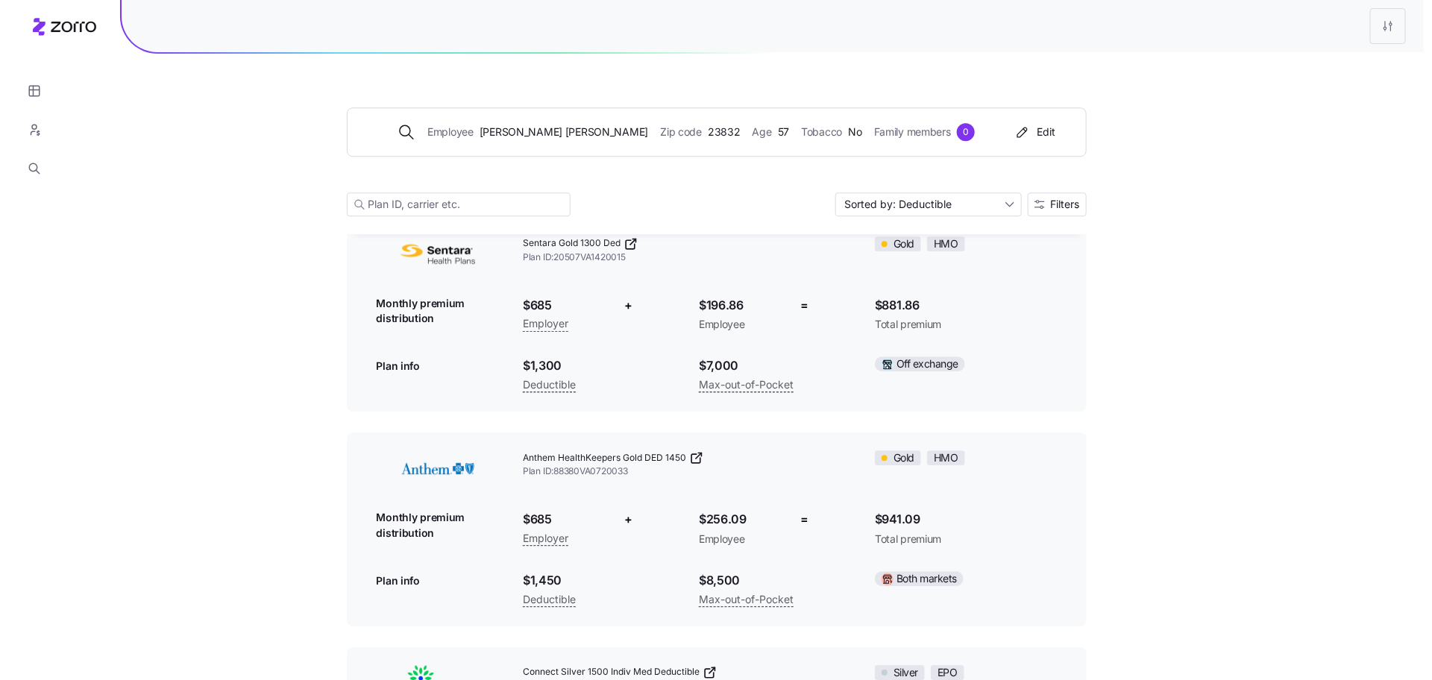
scroll to position [1394, 0]
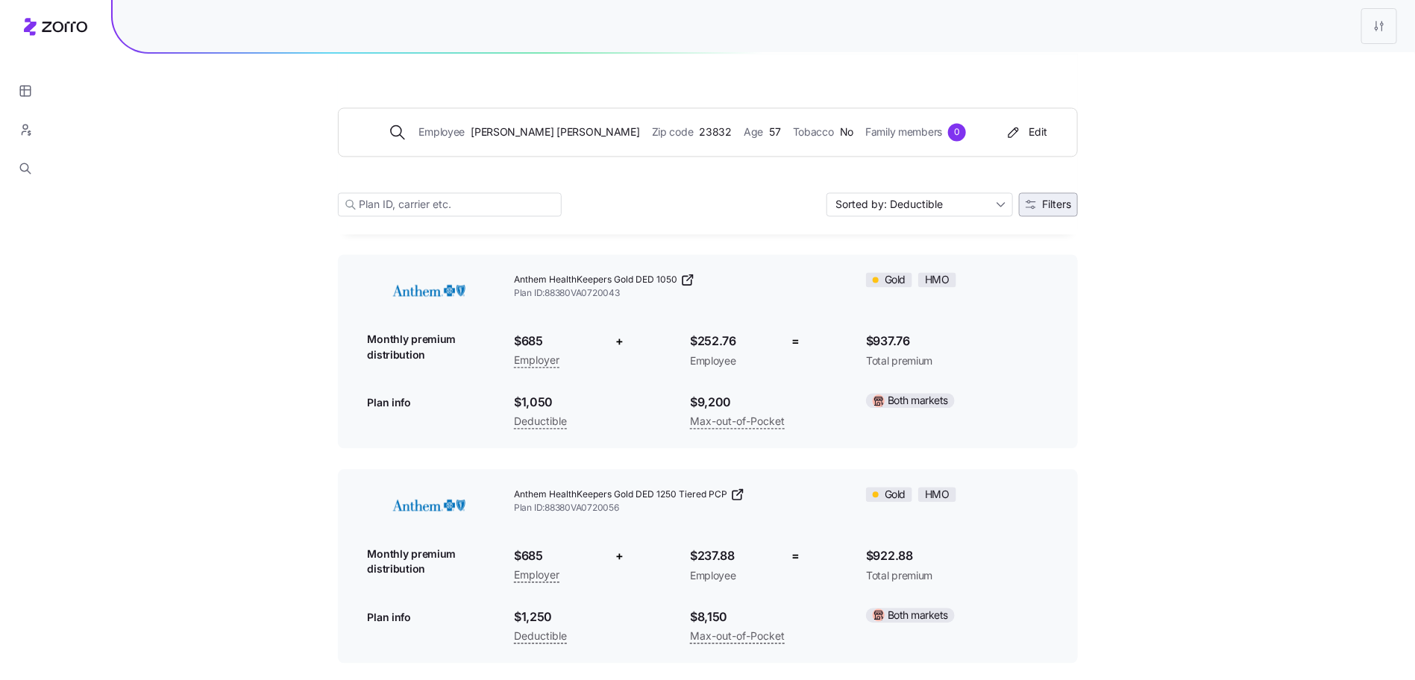
click at [1029, 198] on button "Filters" at bounding box center [1048, 204] width 59 height 24
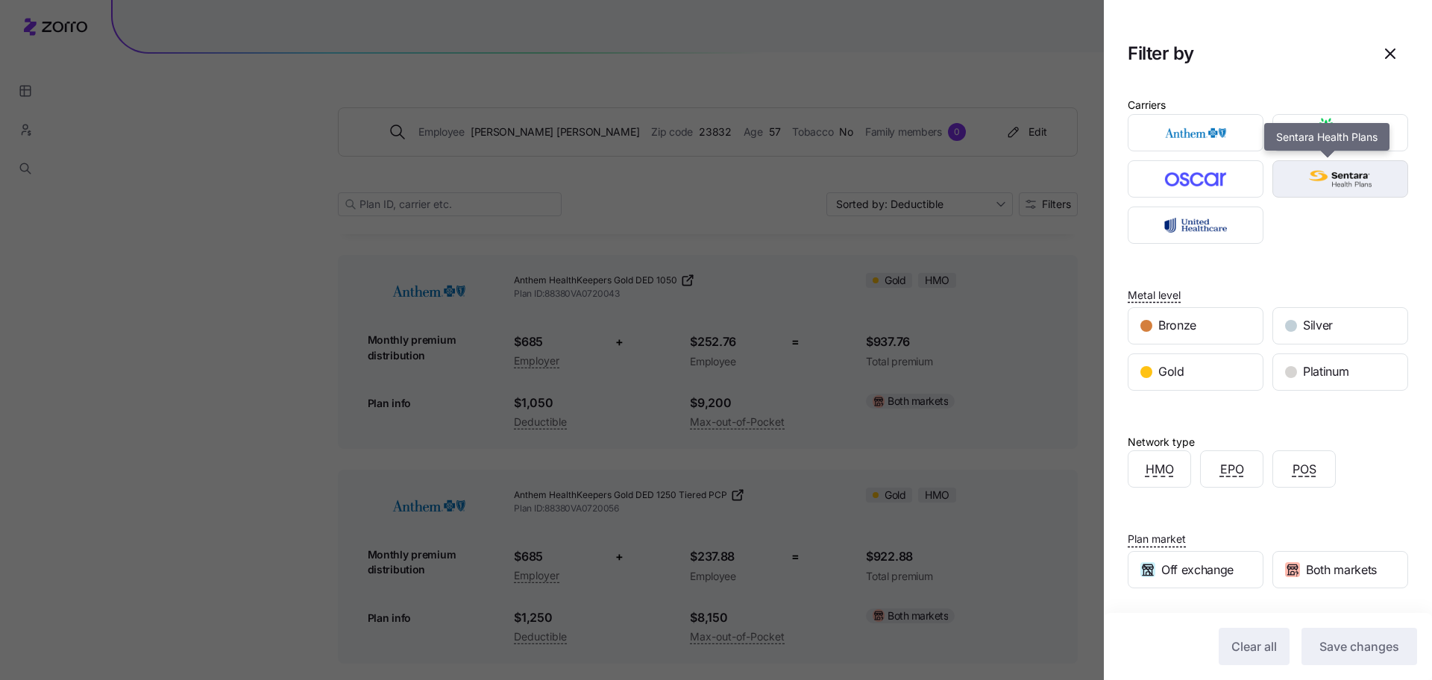
click at [1314, 177] on img "button" at bounding box center [1341, 179] width 110 height 30
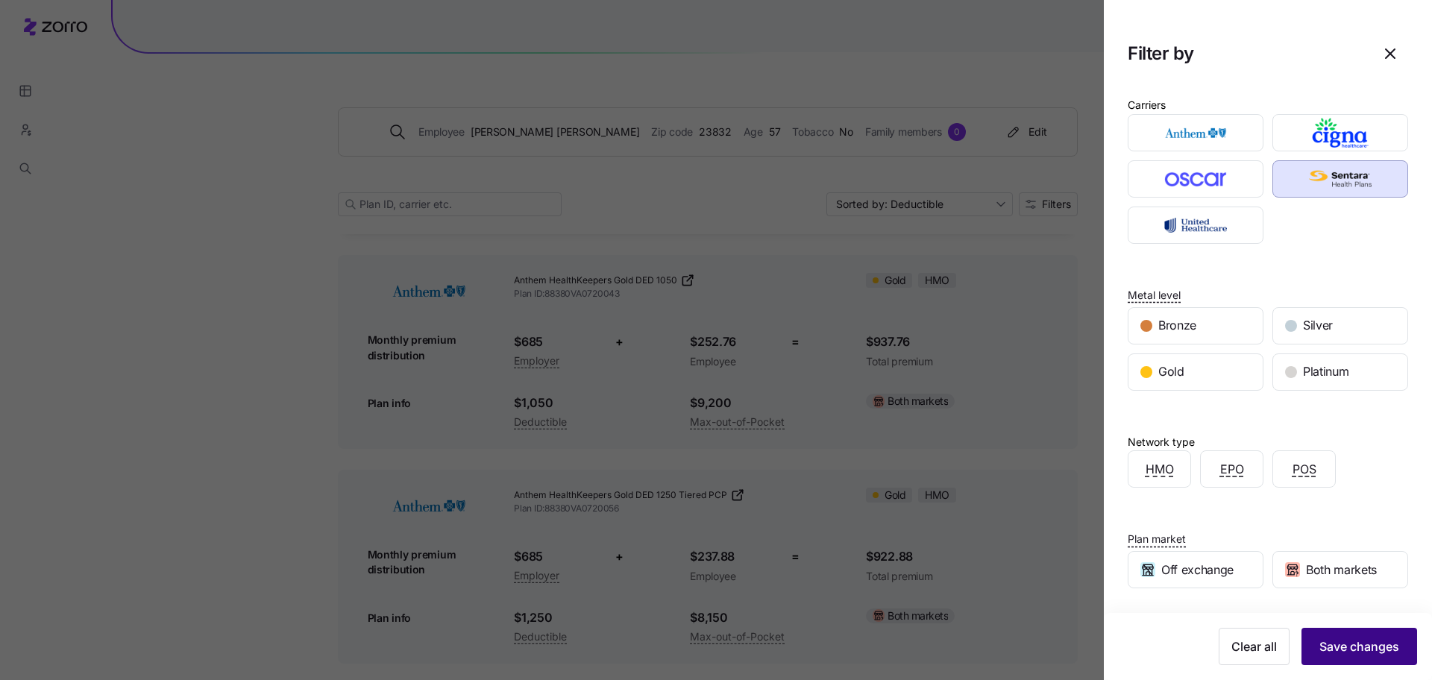
click at [1334, 657] on button "Save changes" at bounding box center [1360, 646] width 116 height 37
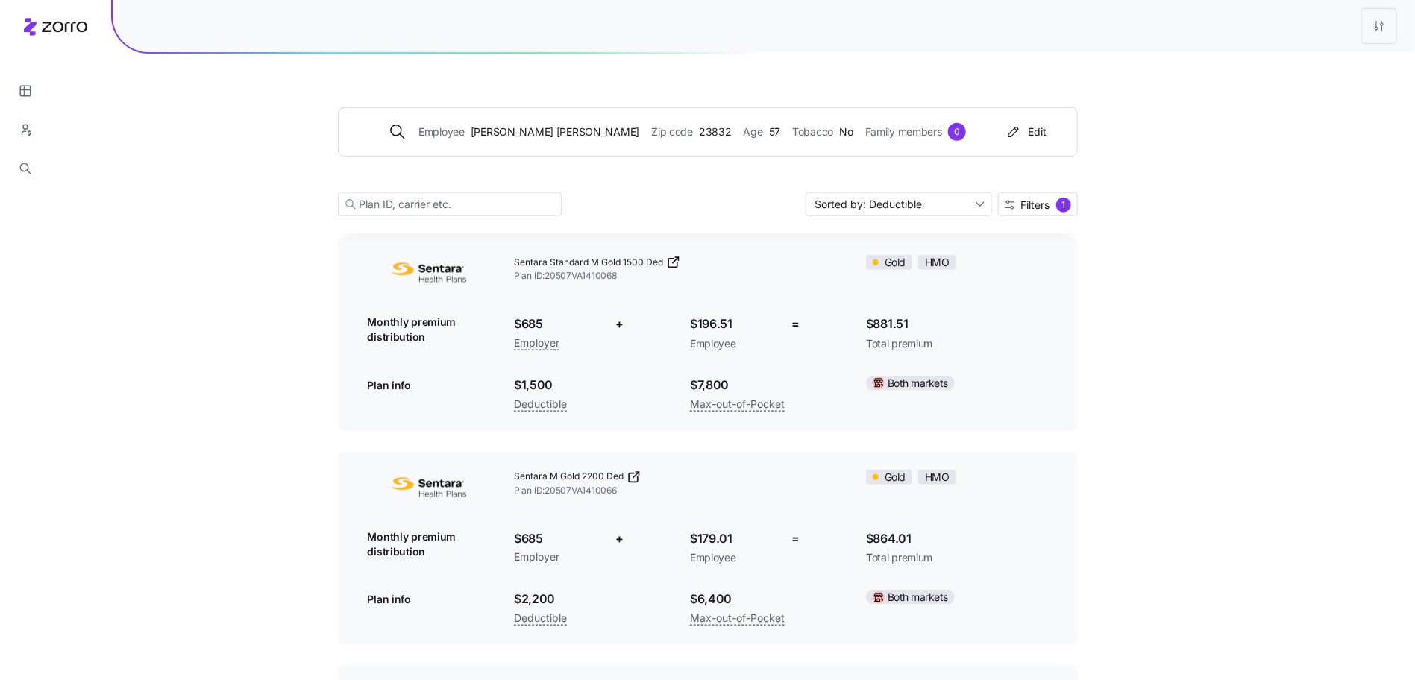
scroll to position [587, 0]
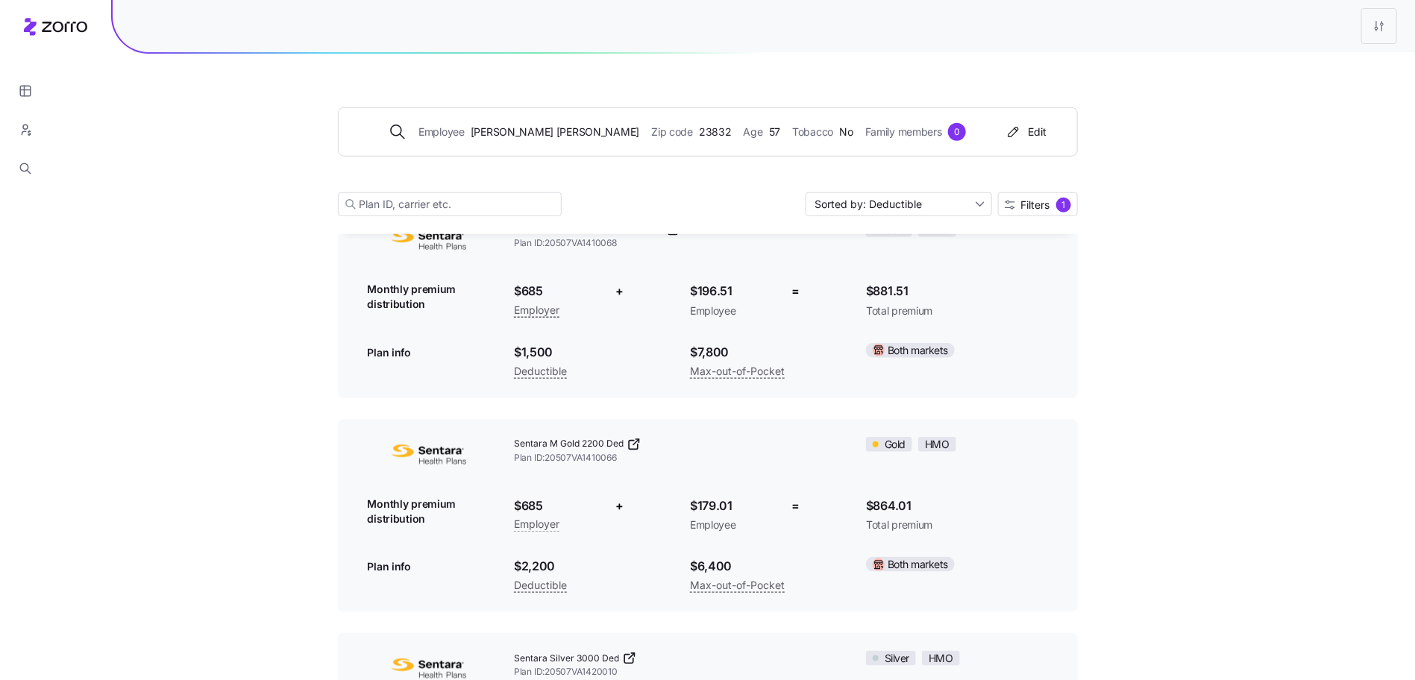
click at [634, 439] on icon at bounding box center [636, 442] width 6 height 6
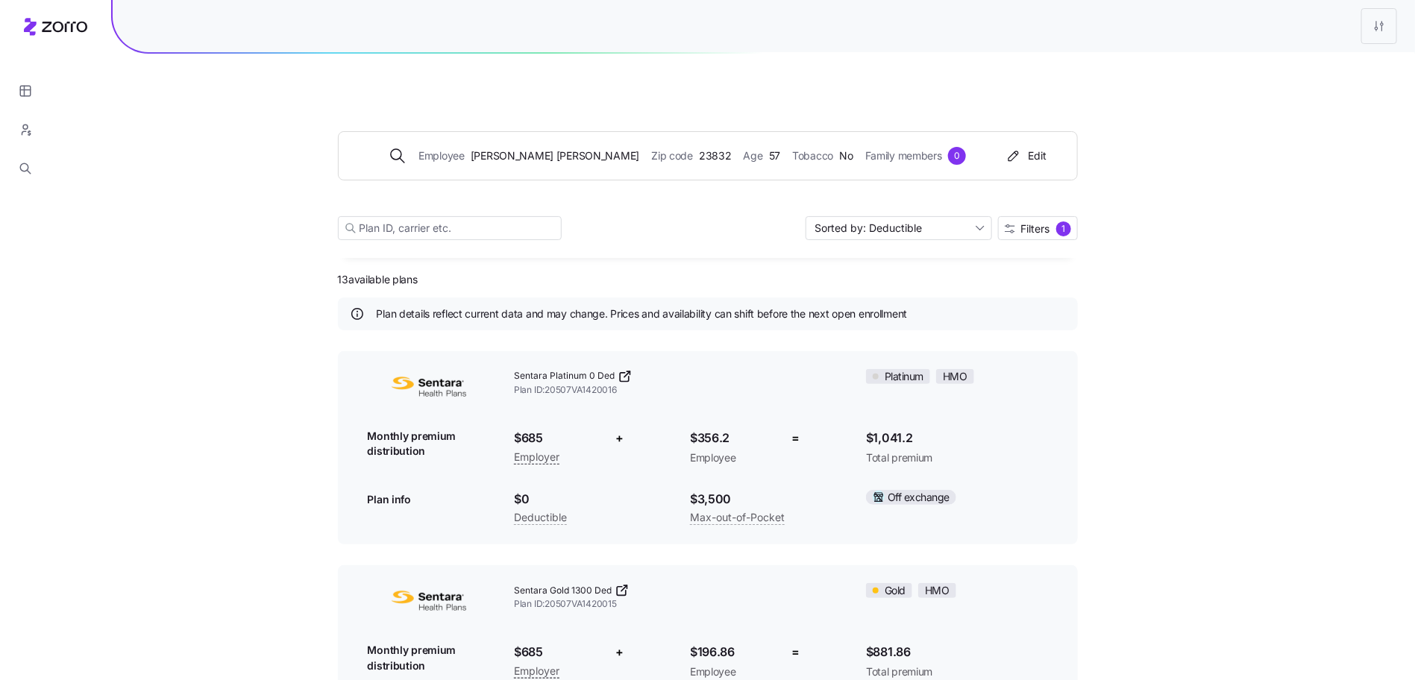
scroll to position [0, 0]
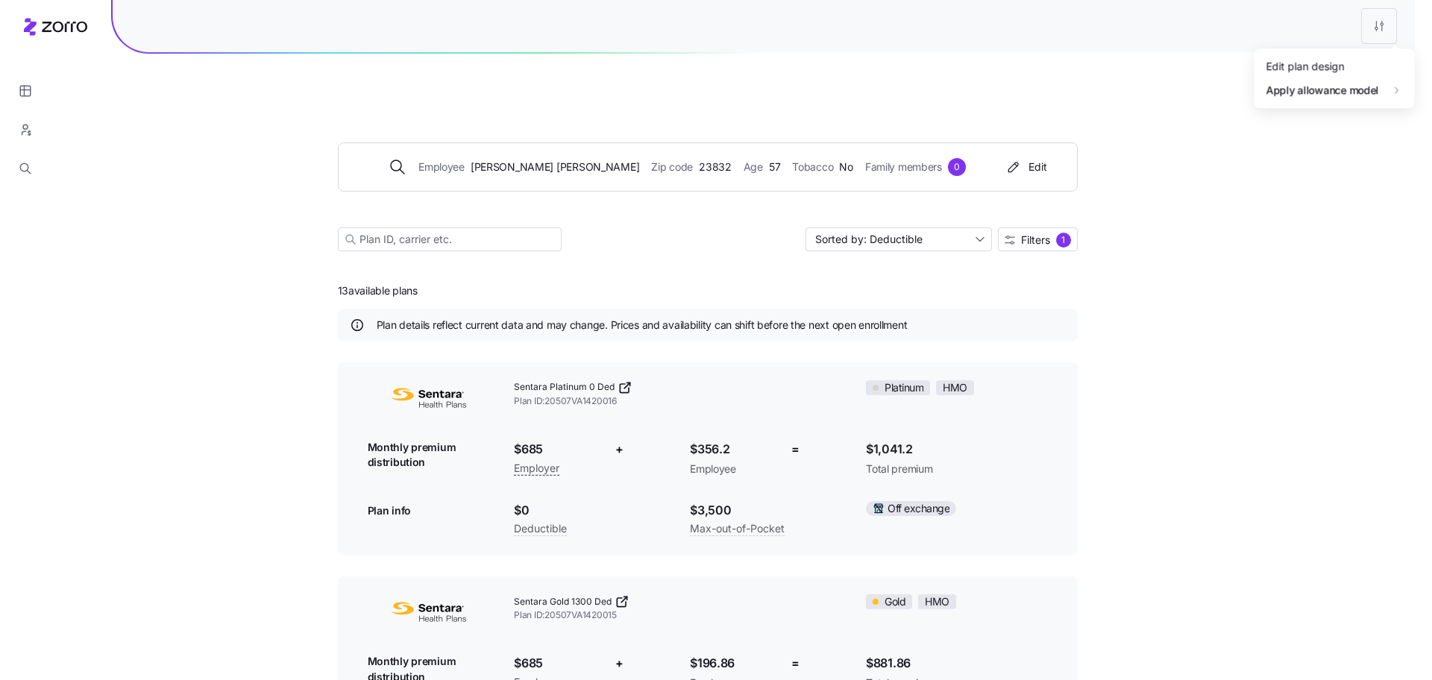
click at [1319, 62] on div "Edit plan design" at bounding box center [1289, 65] width 78 height 16
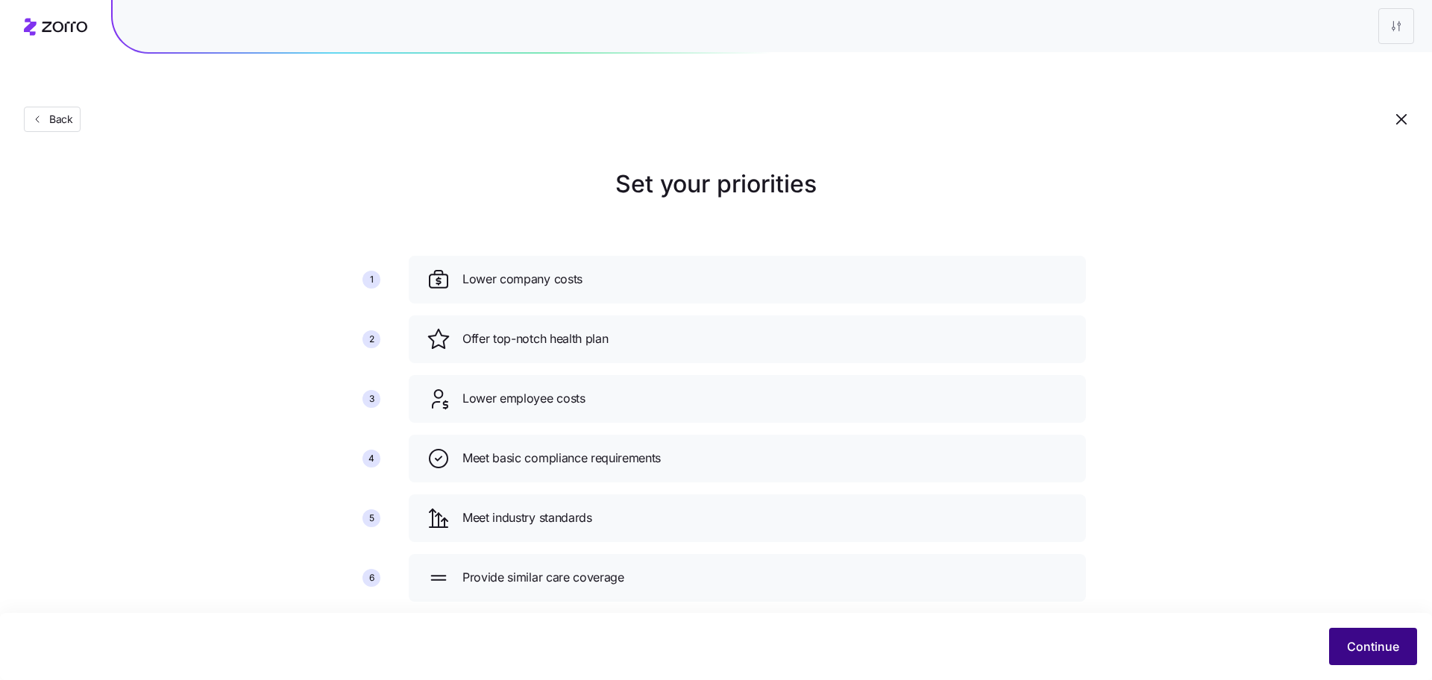
click at [1378, 642] on span "Continue" at bounding box center [1373, 647] width 52 height 18
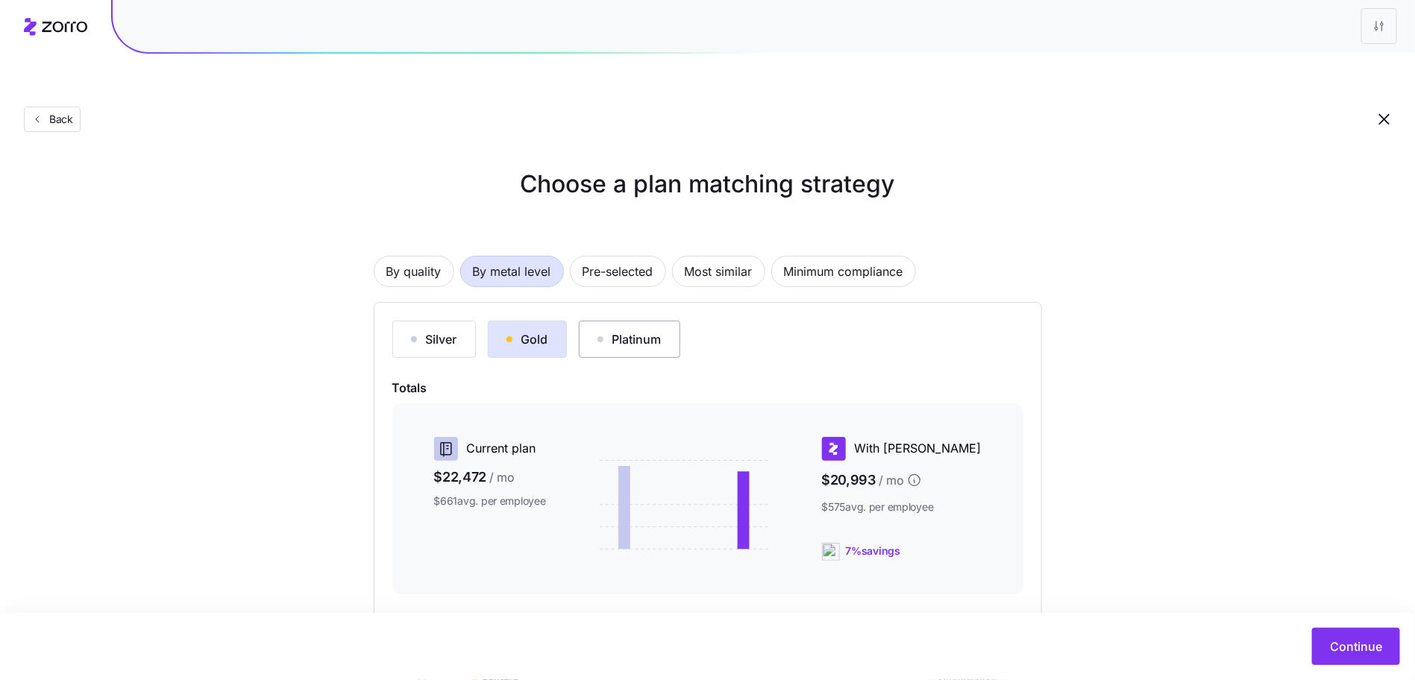
click at [622, 330] on div "Platinum" at bounding box center [630, 339] width 64 height 18
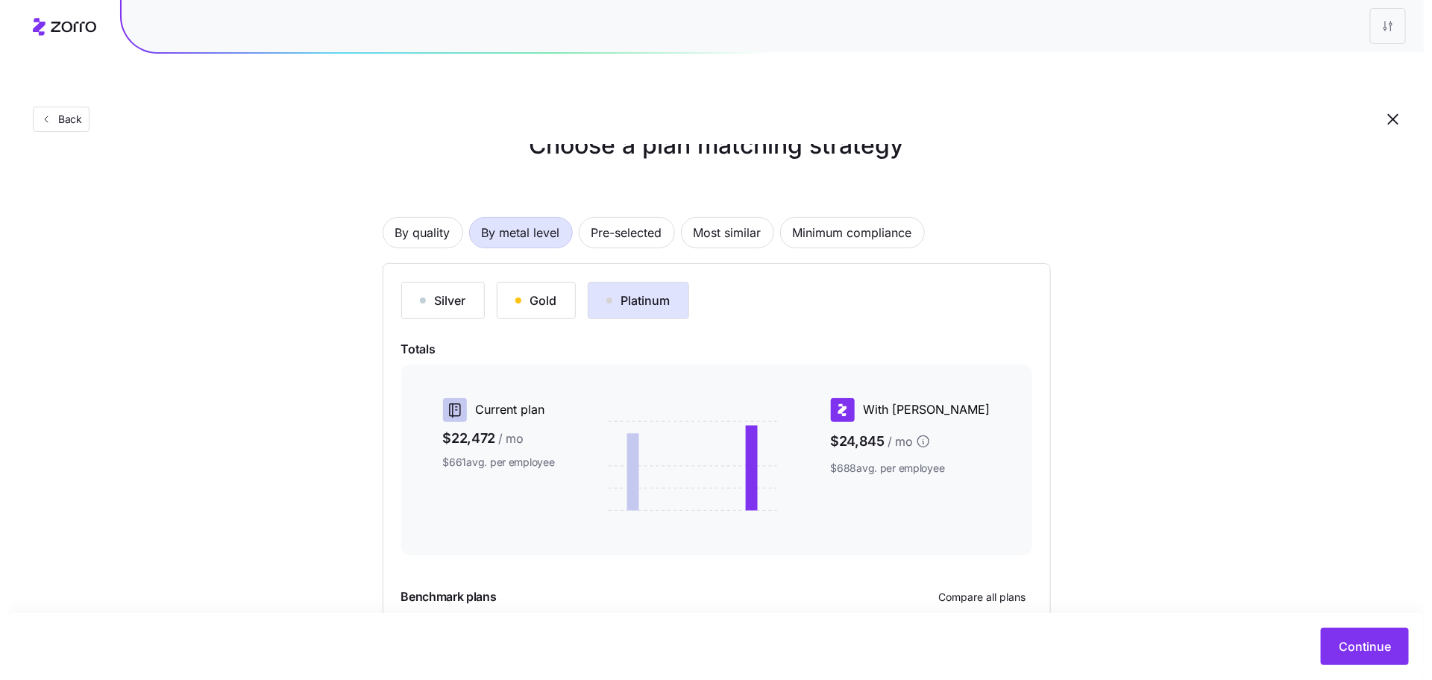
scroll to position [142, 0]
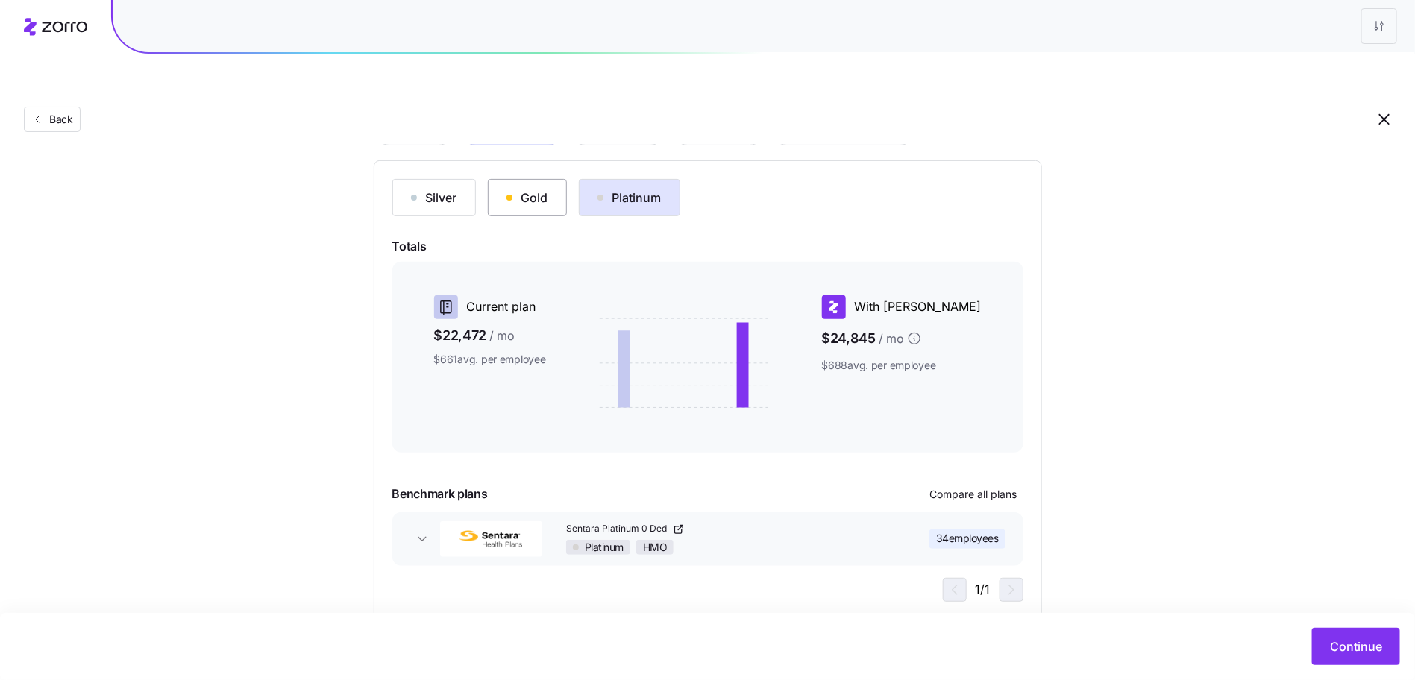
click at [523, 179] on button "Gold" at bounding box center [527, 197] width 79 height 37
click at [990, 487] on span "Compare all plans" at bounding box center [973, 494] width 87 height 15
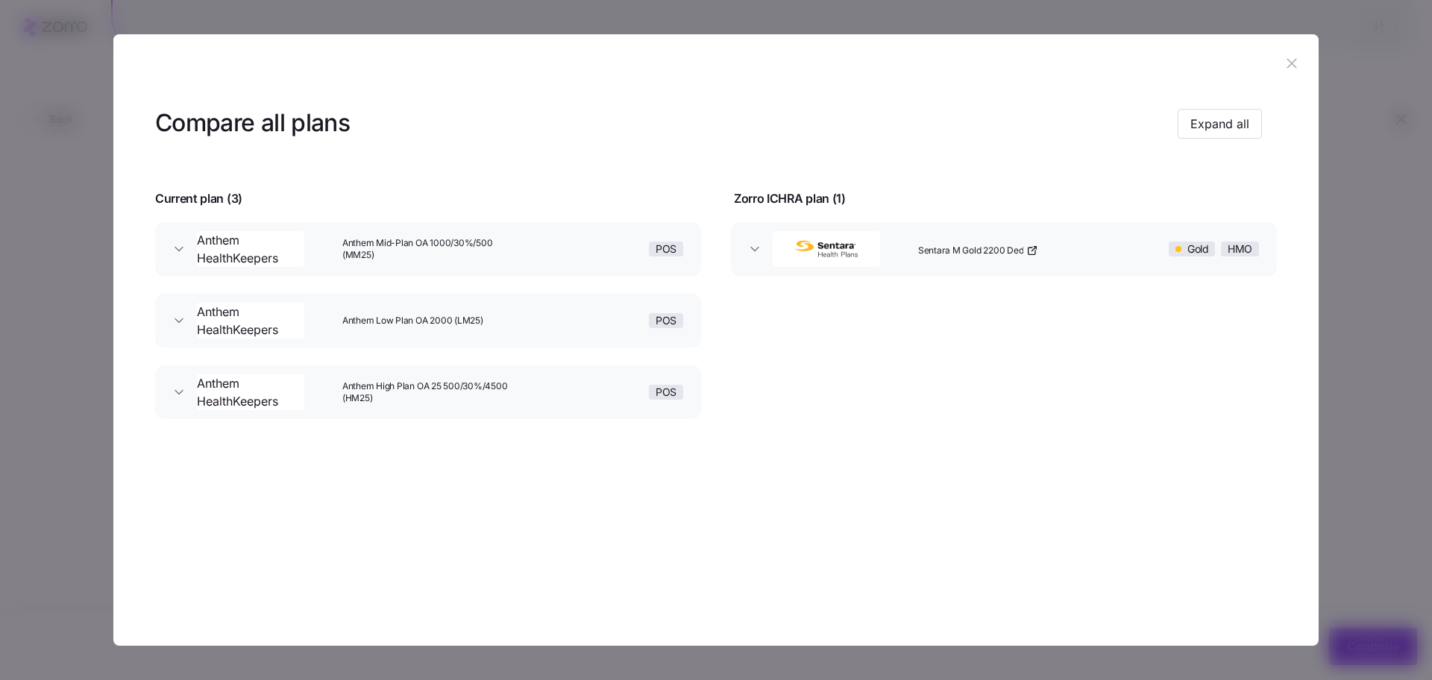
click at [1300, 48] on header at bounding box center [716, 64] width 1206 height 60
click at [1299, 51] on header at bounding box center [716, 64] width 1206 height 60
click at [1298, 54] on button "button" at bounding box center [1292, 64] width 24 height 24
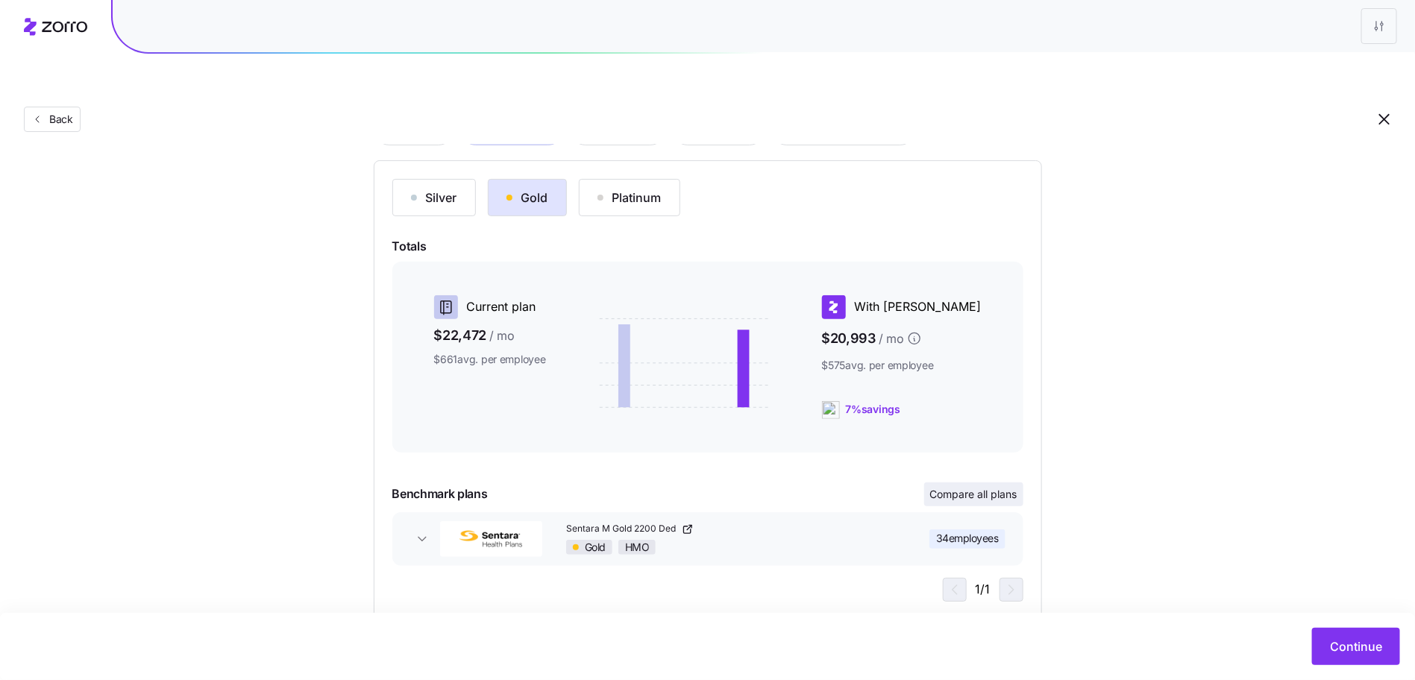
click at [939, 487] on span "Compare all plans" at bounding box center [973, 494] width 87 height 15
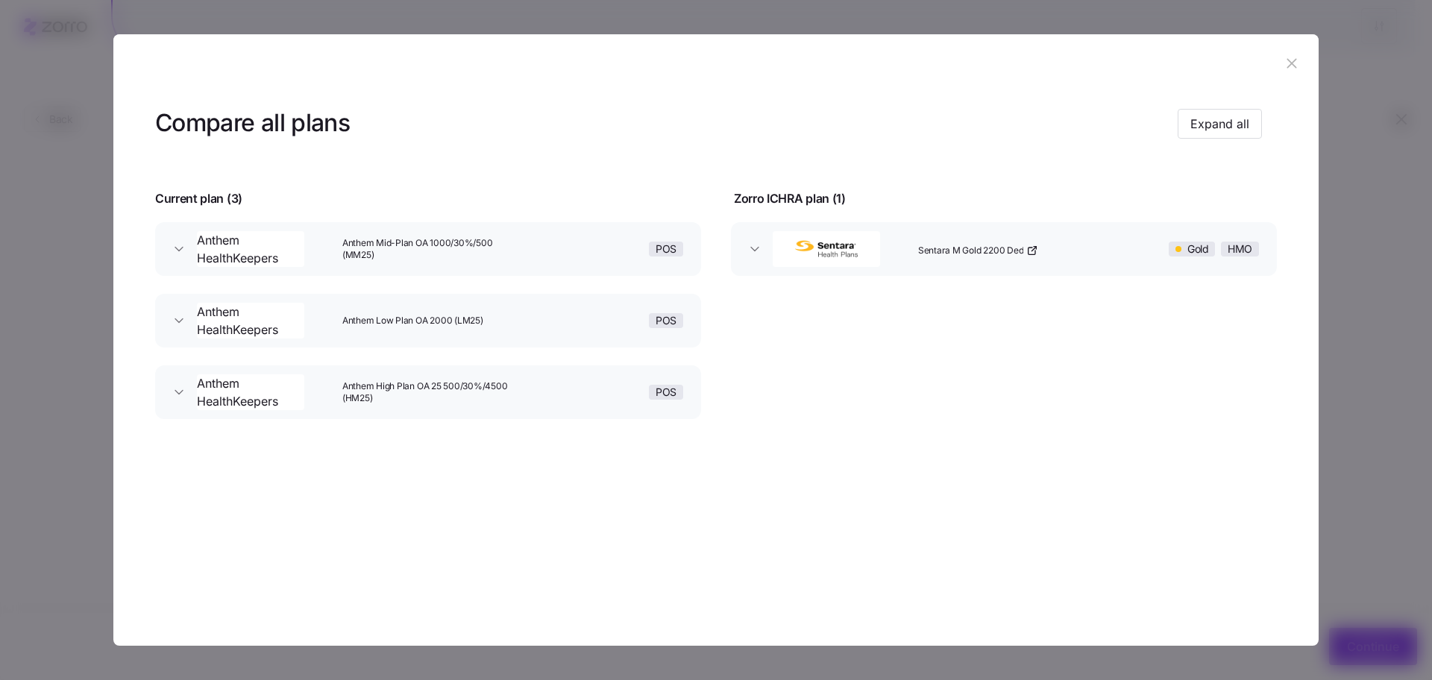
click at [1247, 185] on div "Compare all plans Expand all Current plan ( 3 ) Zorro ICHRA plan ( 1 ) Anthem H…" at bounding box center [716, 303] width 1206 height 418
click at [1241, 107] on div "Compare all plans Expand all" at bounding box center [708, 124] width 1107 height 34
click at [1219, 97] on header "Compare all plans Expand all" at bounding box center [716, 124] width 1122 height 60
click at [1224, 113] on button "Expand all" at bounding box center [1220, 124] width 84 height 30
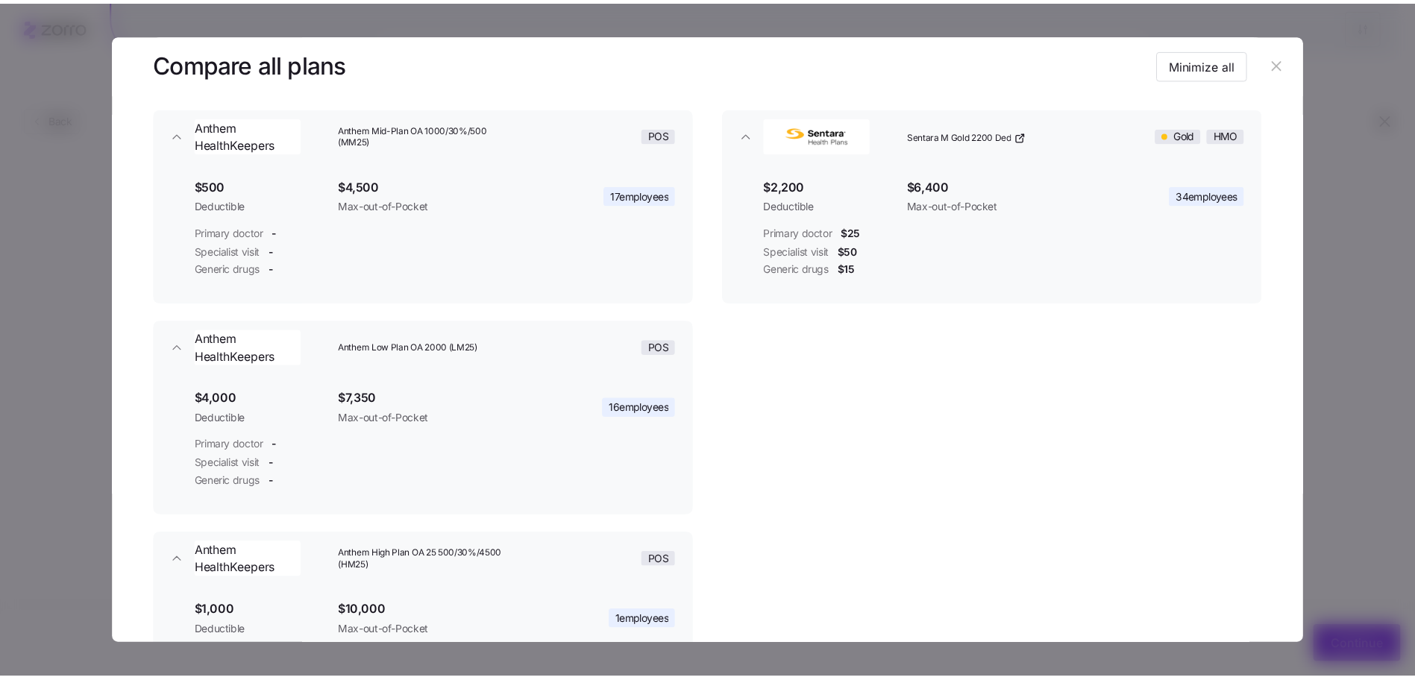
scroll to position [285, 0]
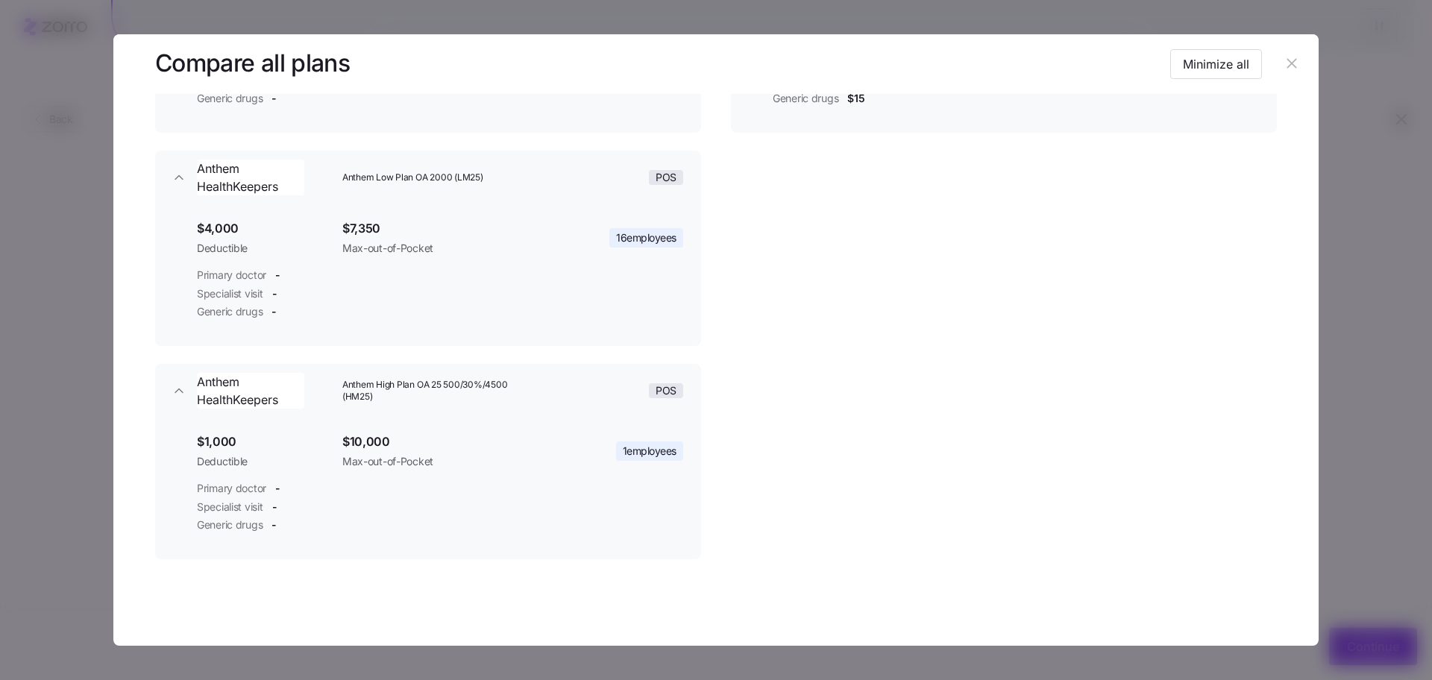
click at [1284, 60] on icon "button" at bounding box center [1292, 63] width 16 height 16
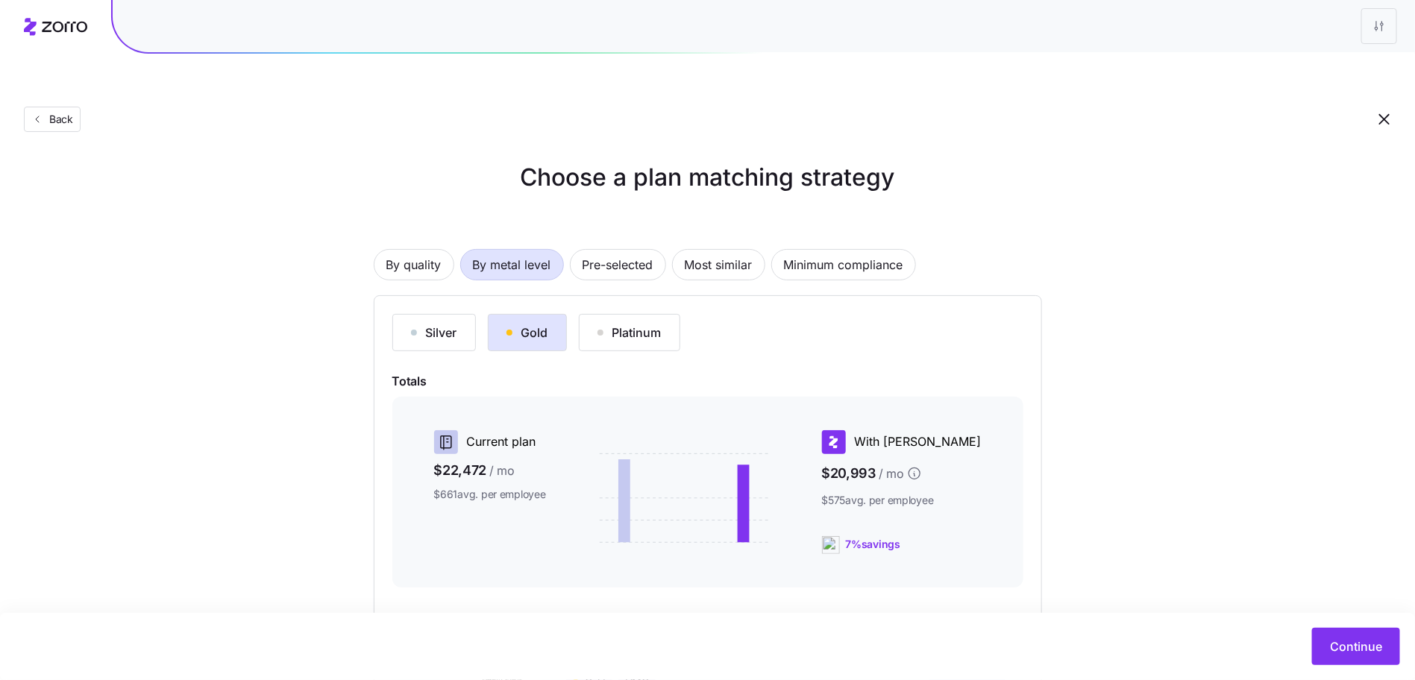
scroll to position [0, 0]
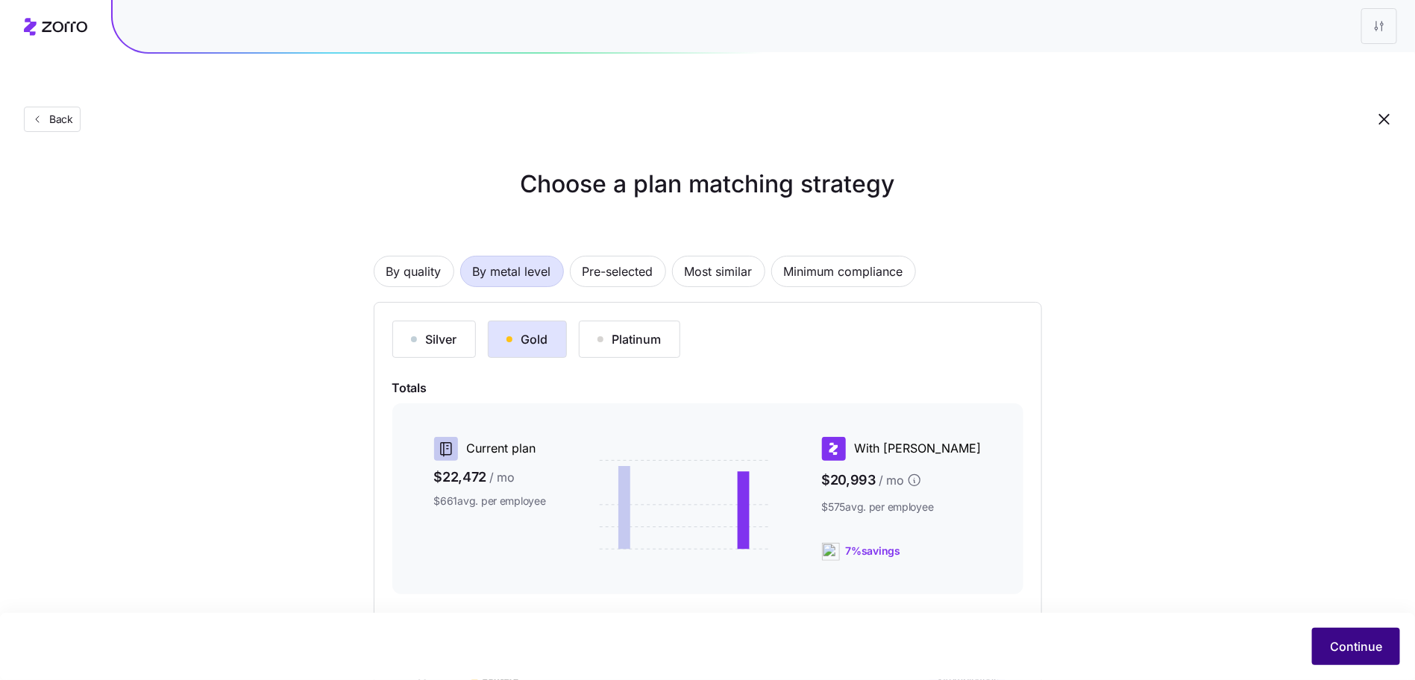
click at [1357, 641] on span "Continue" at bounding box center [1356, 647] width 52 height 18
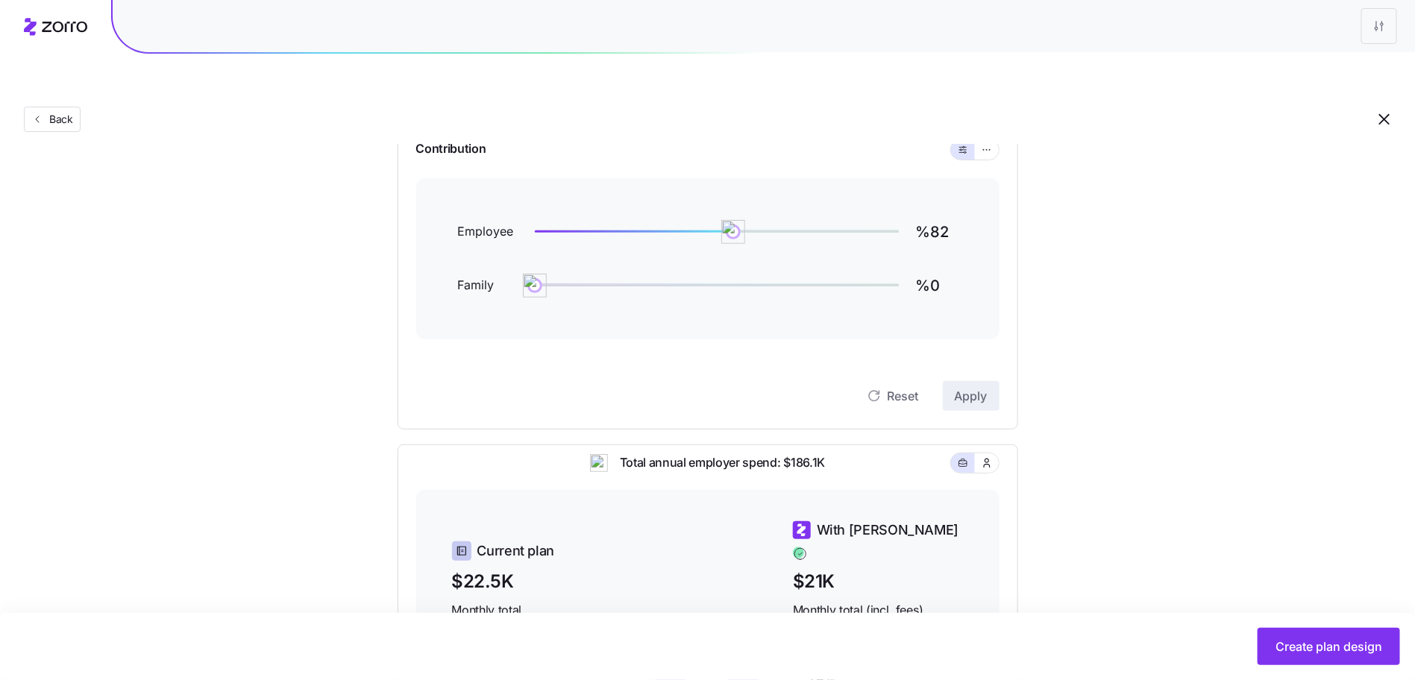
scroll to position [135, 0]
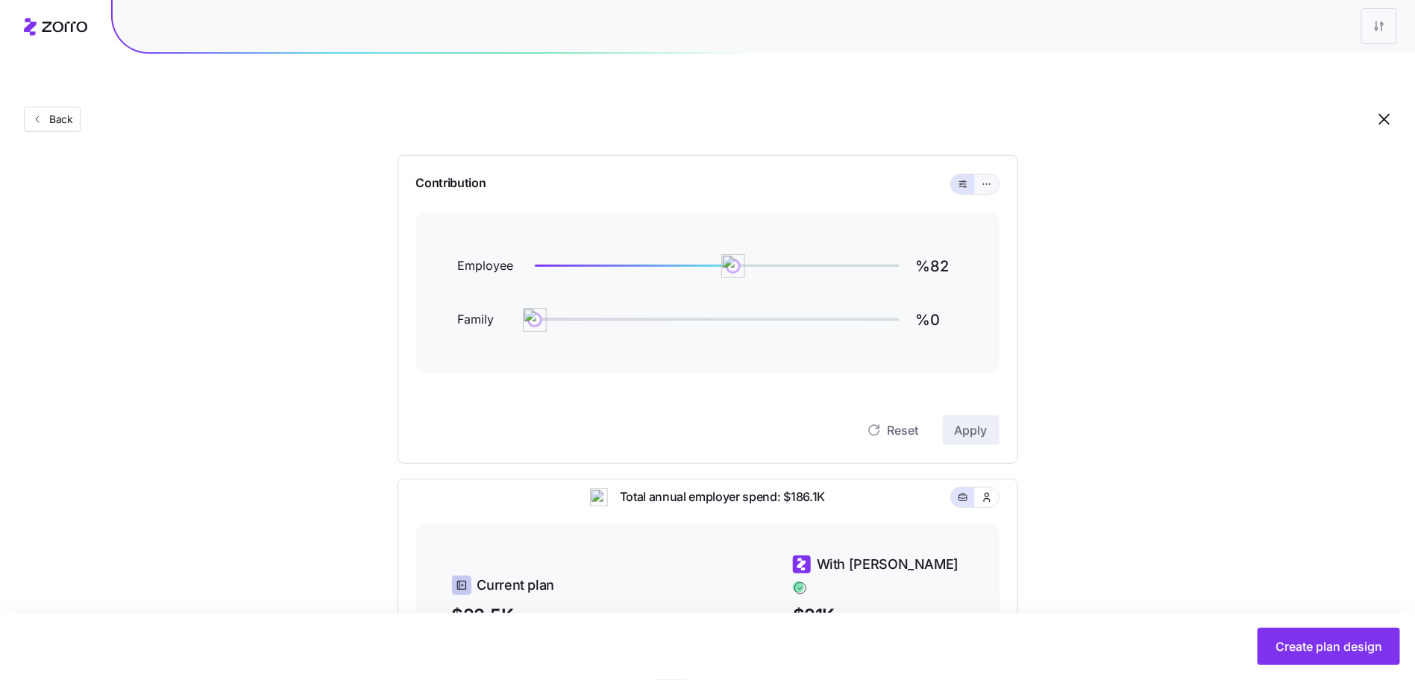
click at [983, 175] on button "button" at bounding box center [987, 184] width 24 height 19
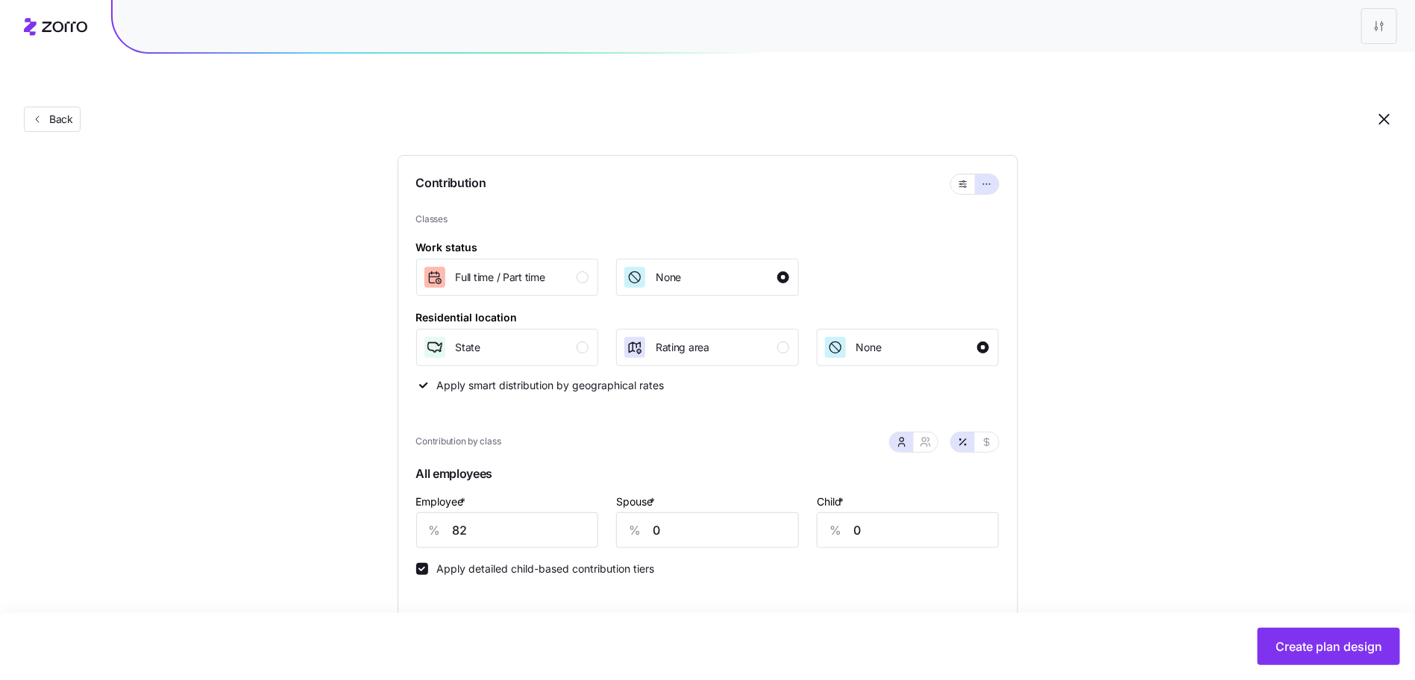
click at [442, 513] on div "%" at bounding box center [435, 530] width 36 height 34
click at [453, 512] on input "82" at bounding box center [507, 530] width 183 height 36
type input "74"
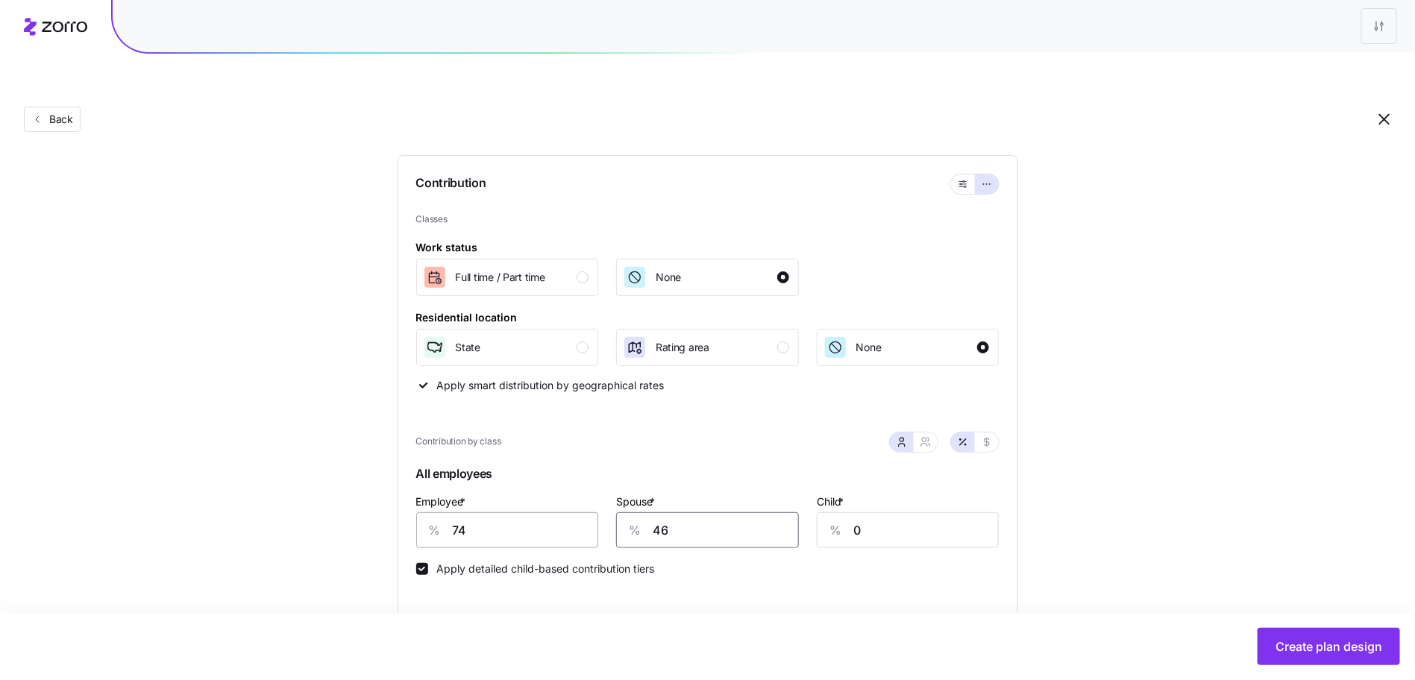
type input "46"
type input "61"
click at [557, 336] on div "State" at bounding box center [506, 348] width 166 height 24
click at [977, 623] on span "Apply" at bounding box center [971, 632] width 33 height 18
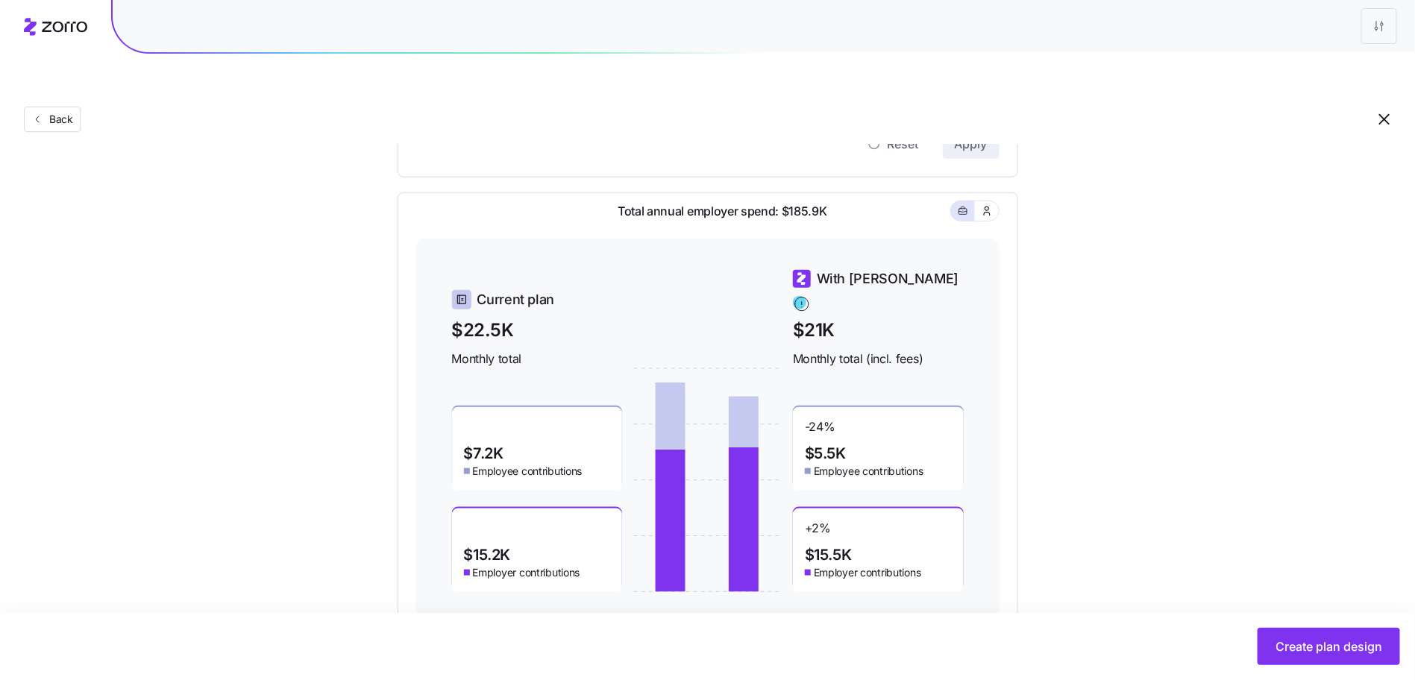
scroll to position [624, 0]
click at [73, 107] on button "Back" at bounding box center [52, 119] width 57 height 25
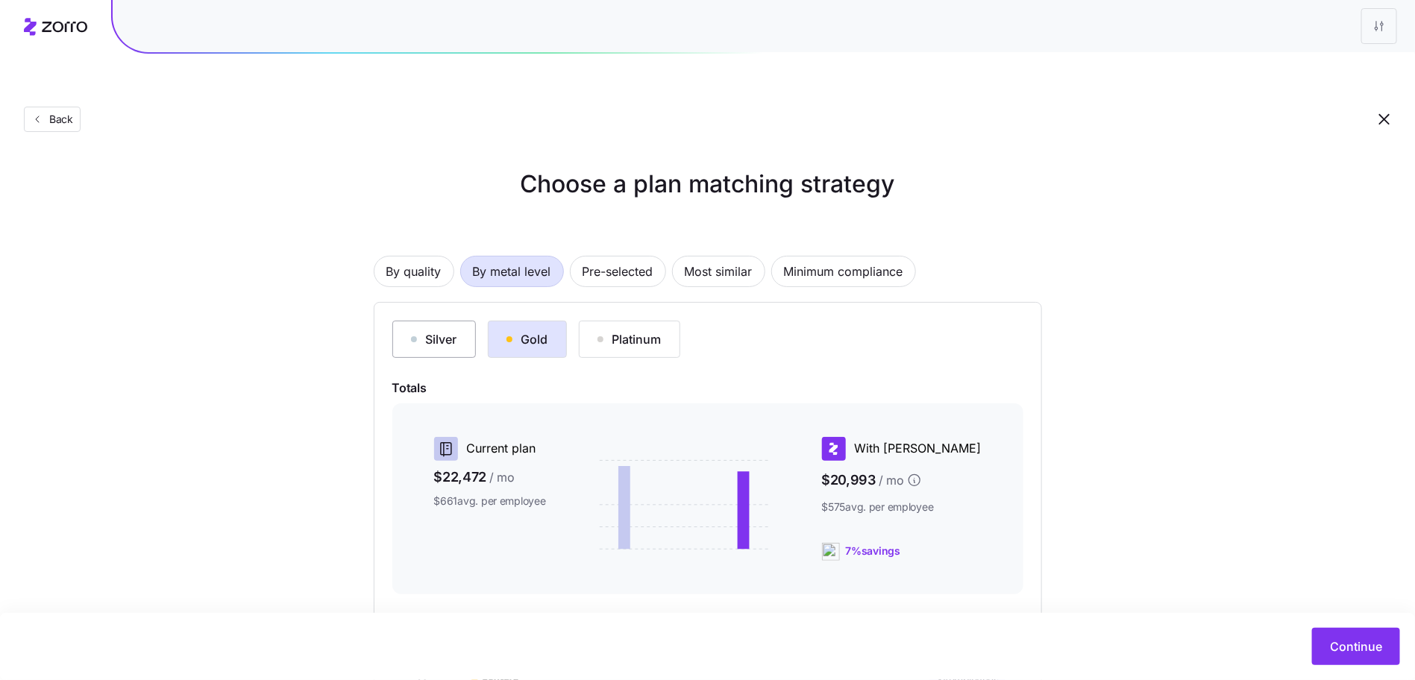
click at [455, 330] on div "Silver" at bounding box center [434, 339] width 46 height 18
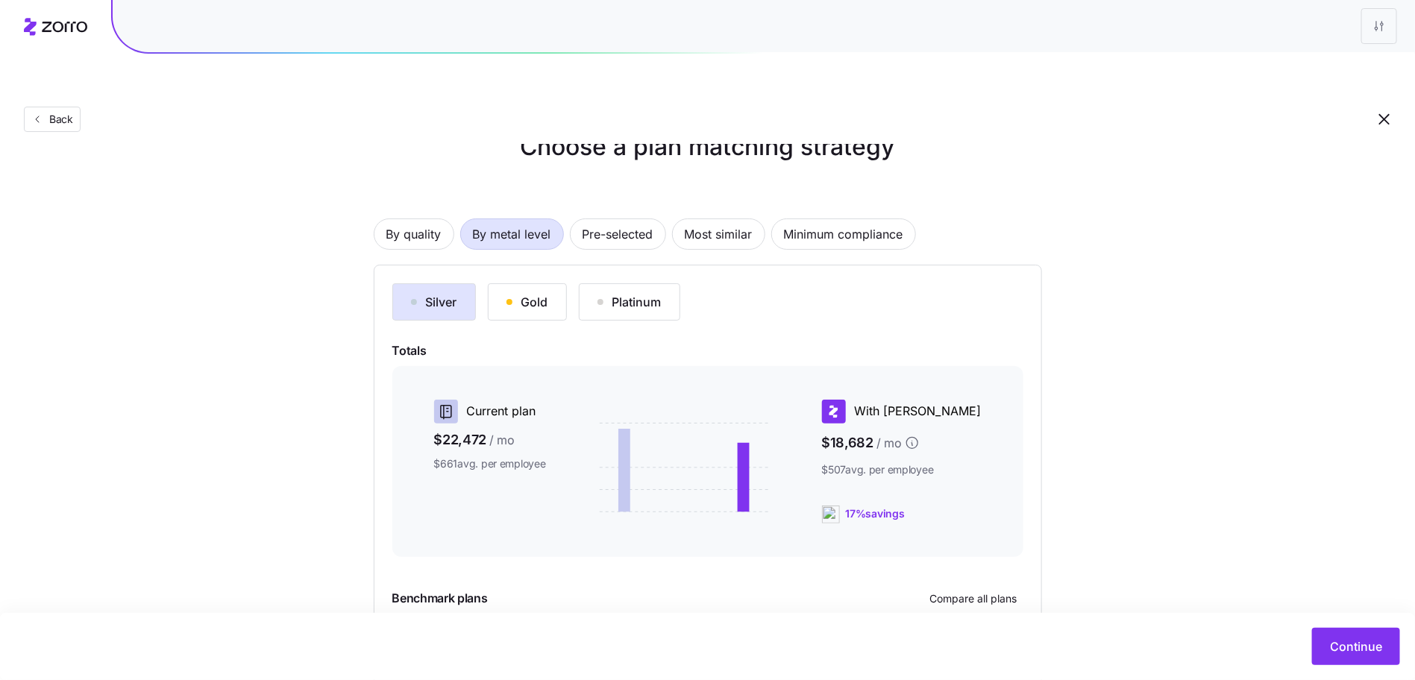
scroll to position [142, 0]
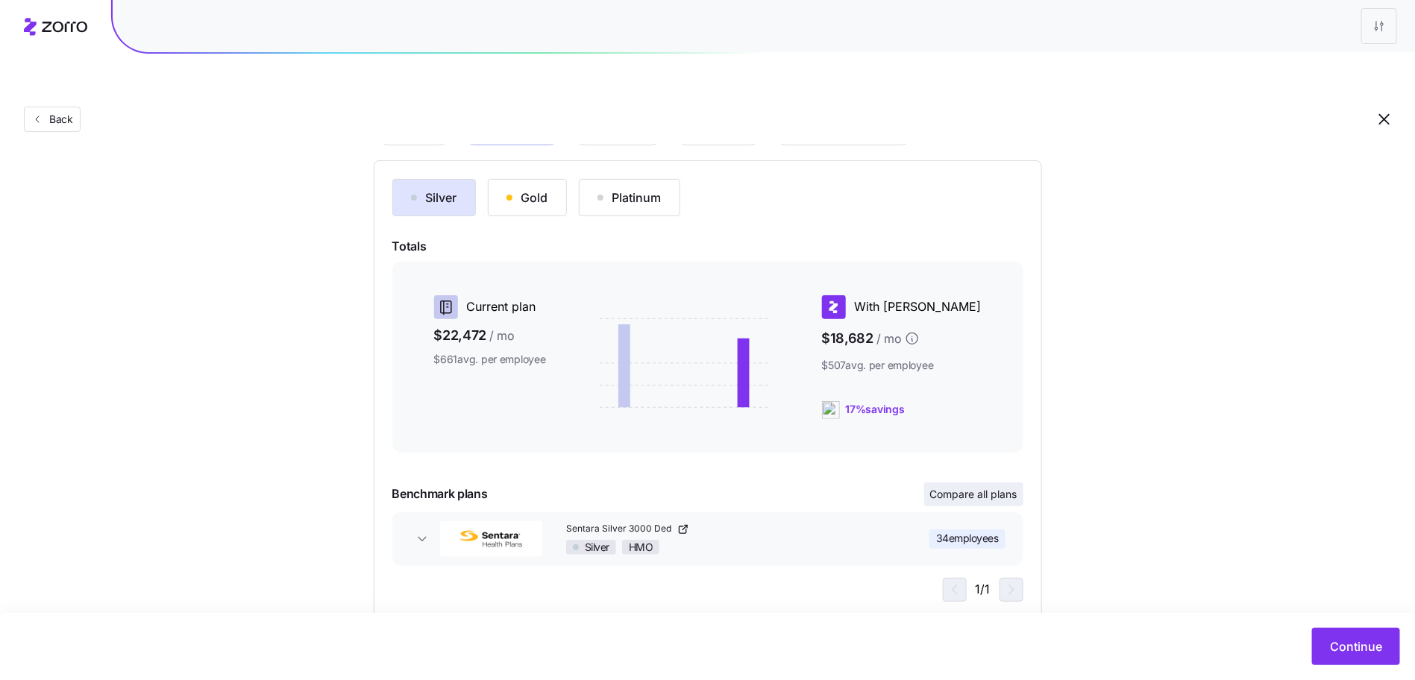
click at [962, 483] on button "Compare all plans" at bounding box center [973, 495] width 99 height 24
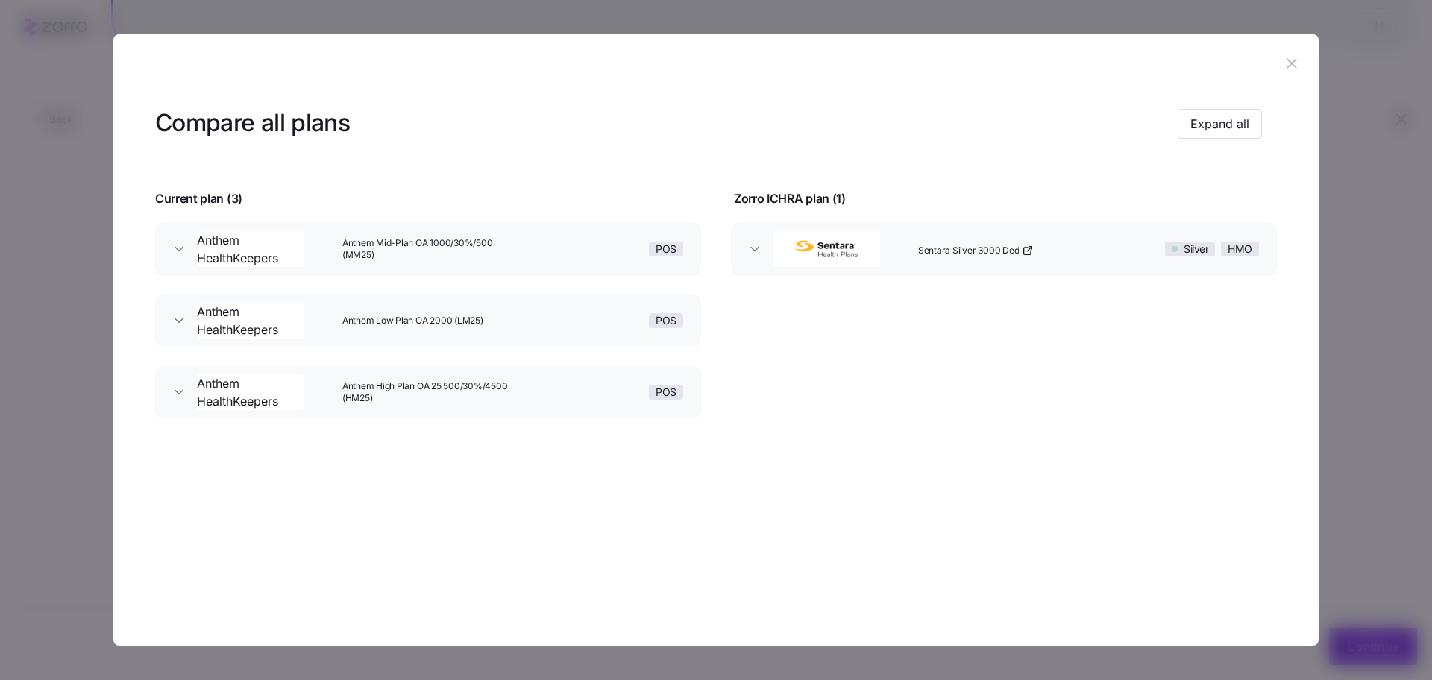
click at [1286, 69] on icon "button" at bounding box center [1292, 63] width 16 height 16
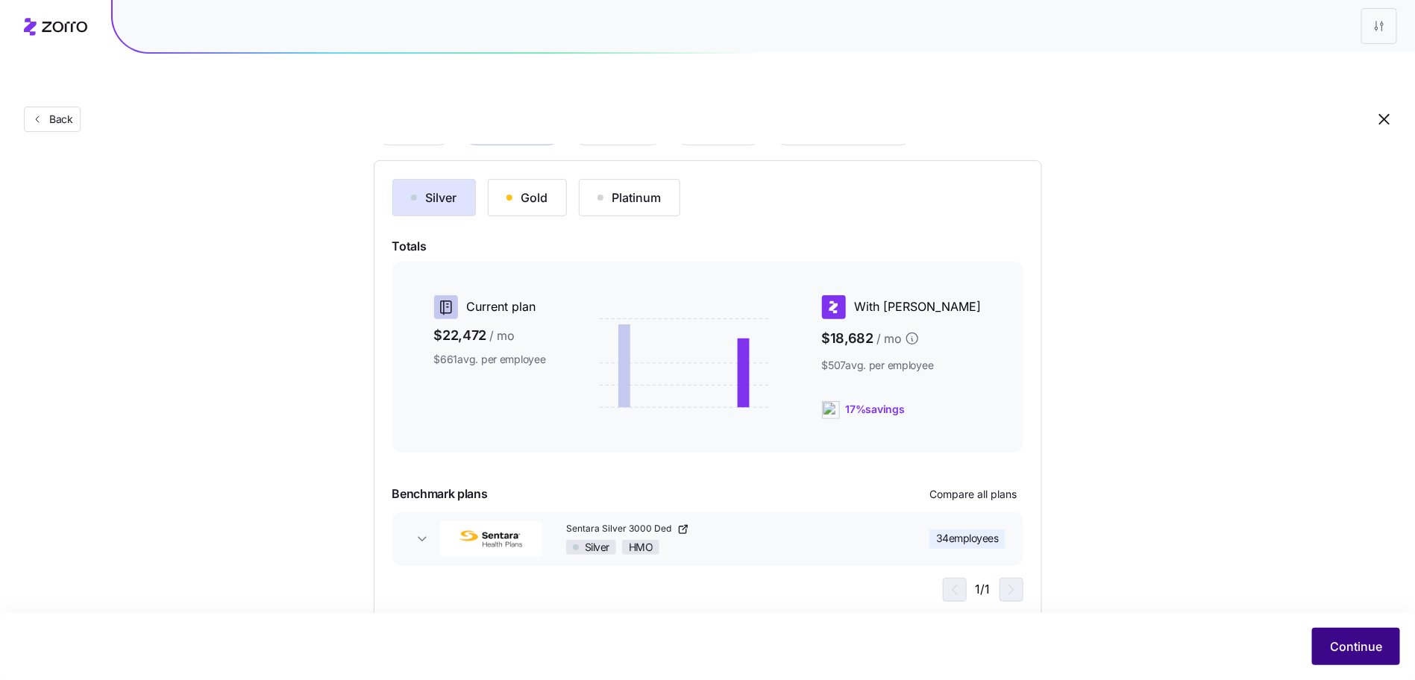
click at [1324, 636] on button "Continue" at bounding box center [1356, 646] width 88 height 37
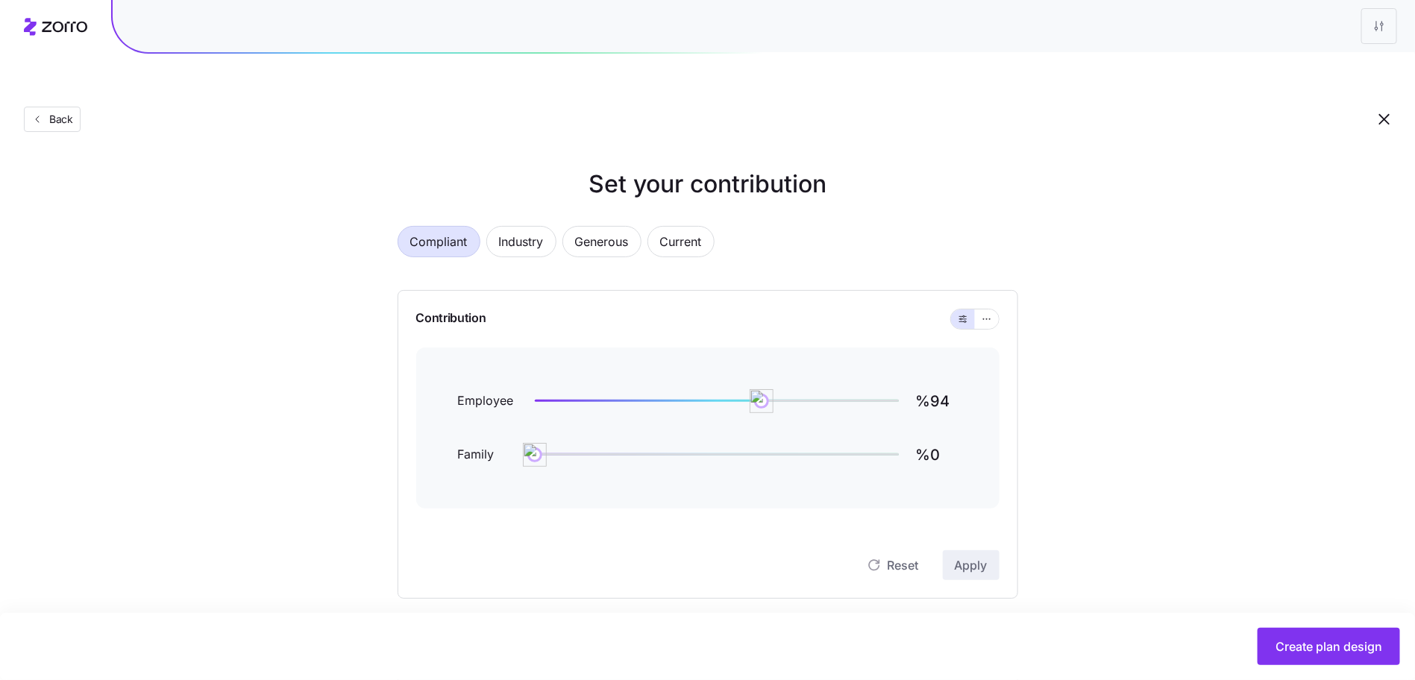
drag, startPoint x: 980, startPoint y: 289, endPoint x: 982, endPoint y: 307, distance: 17.2
click at [981, 310] on button "button" at bounding box center [987, 319] width 24 height 19
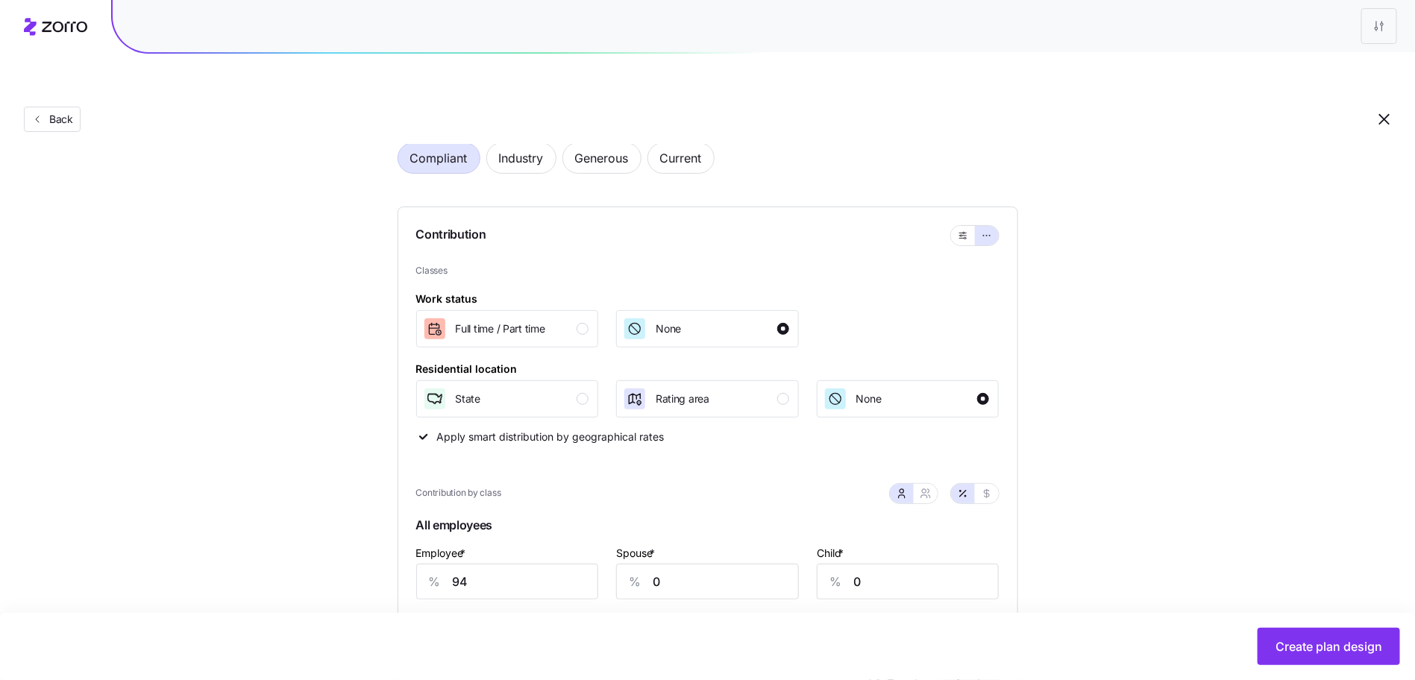
scroll to position [171, 0]
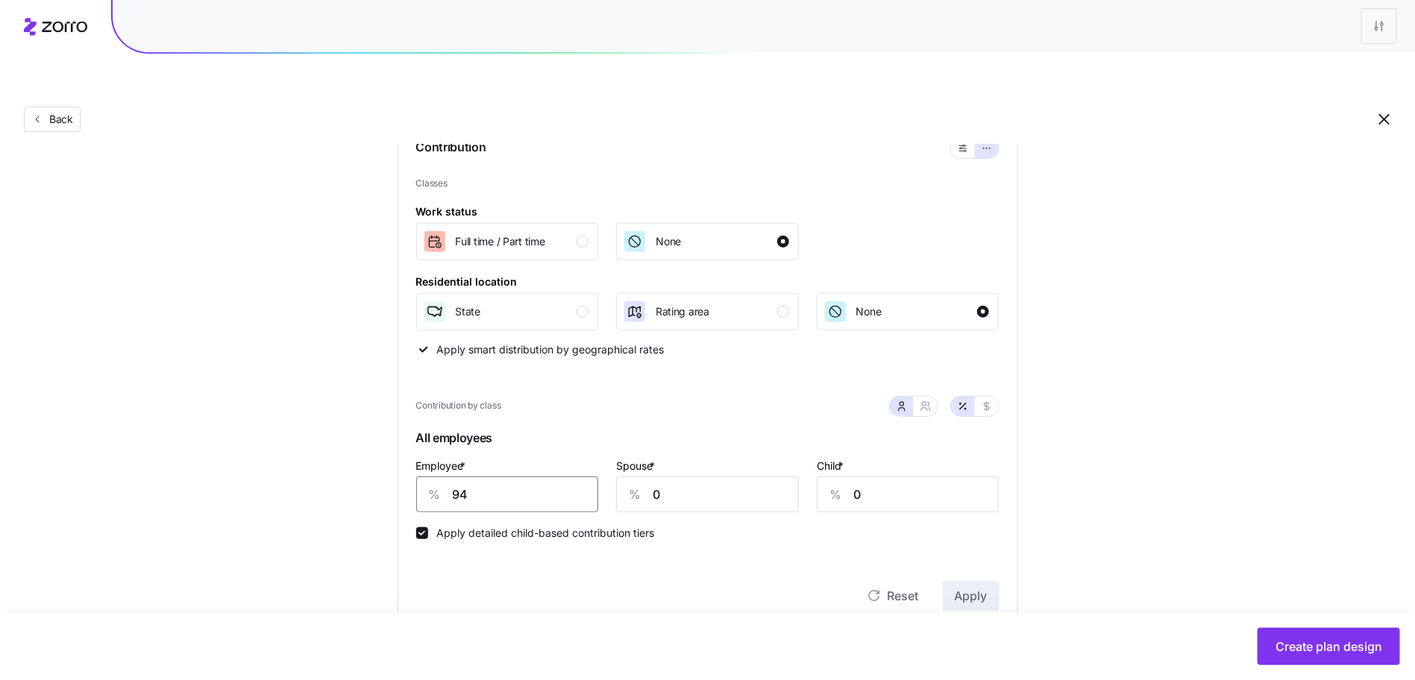
click at [523, 477] on input "94" at bounding box center [507, 495] width 183 height 36
type input "74"
type input "46"
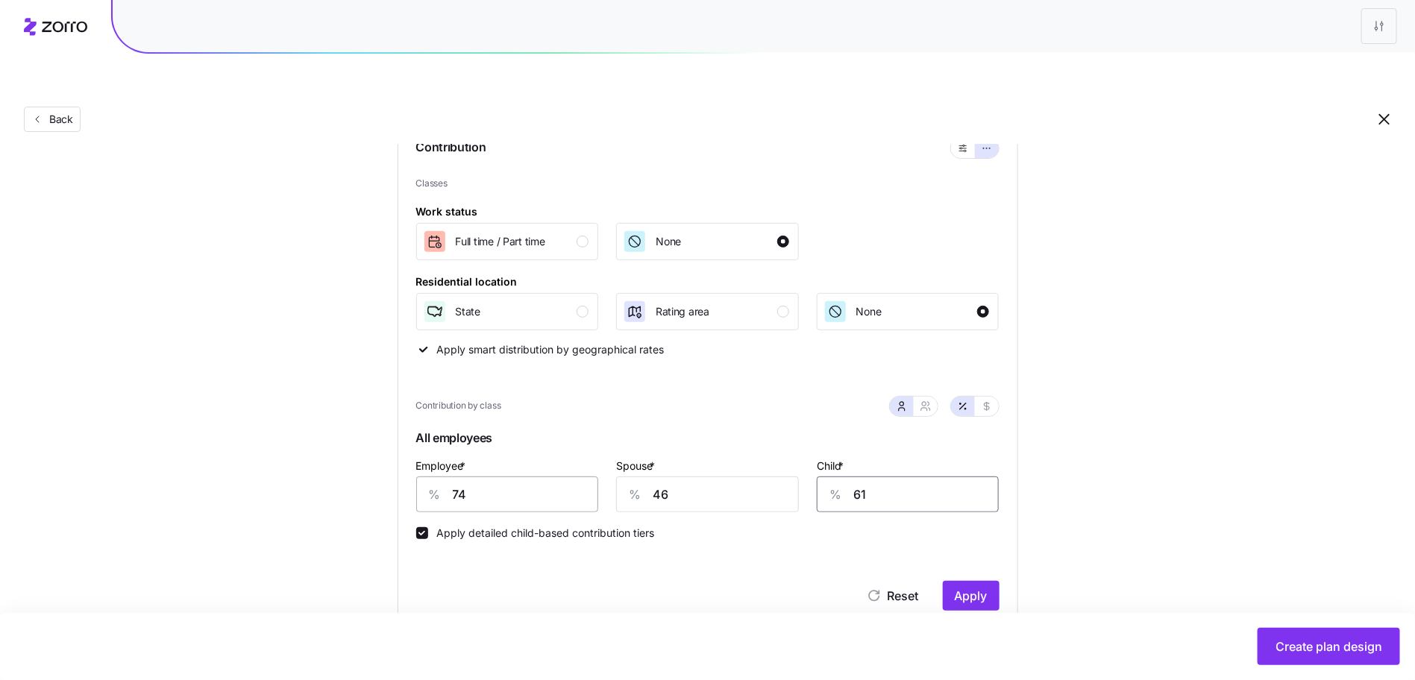
type input "61"
click at [966, 587] on span "Apply" at bounding box center [971, 596] width 33 height 18
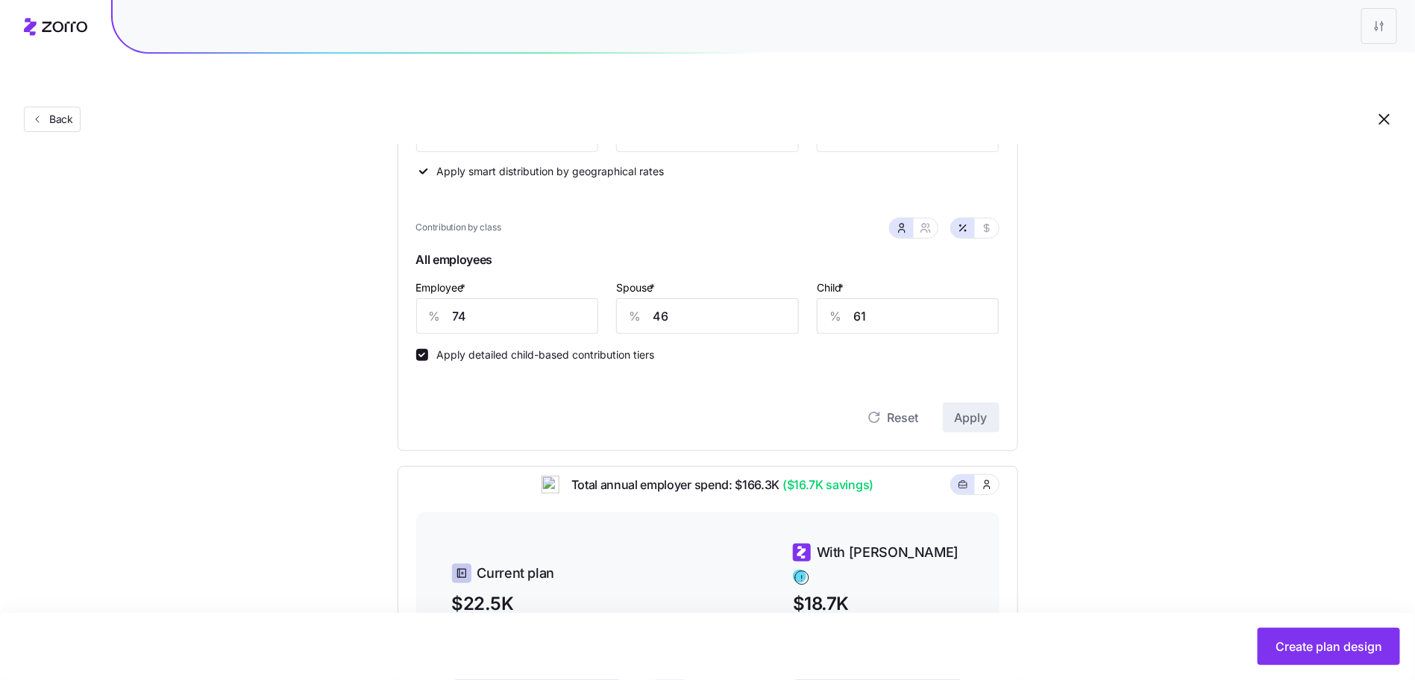
scroll to position [438, 0]
